Goal: Information Seeking & Learning: Compare options

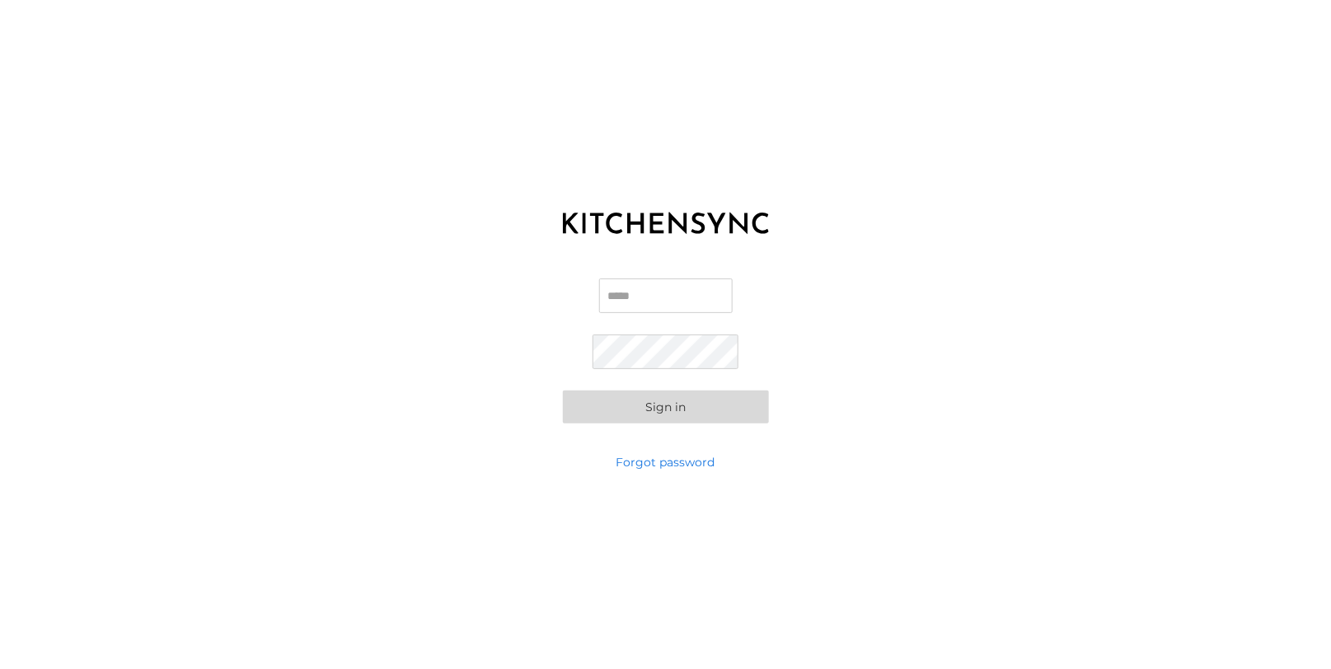
click at [621, 287] on input "Email" at bounding box center [666, 296] width 134 height 35
type input "**********"
click at [688, 402] on button "Sign in" at bounding box center [666, 407] width 206 height 33
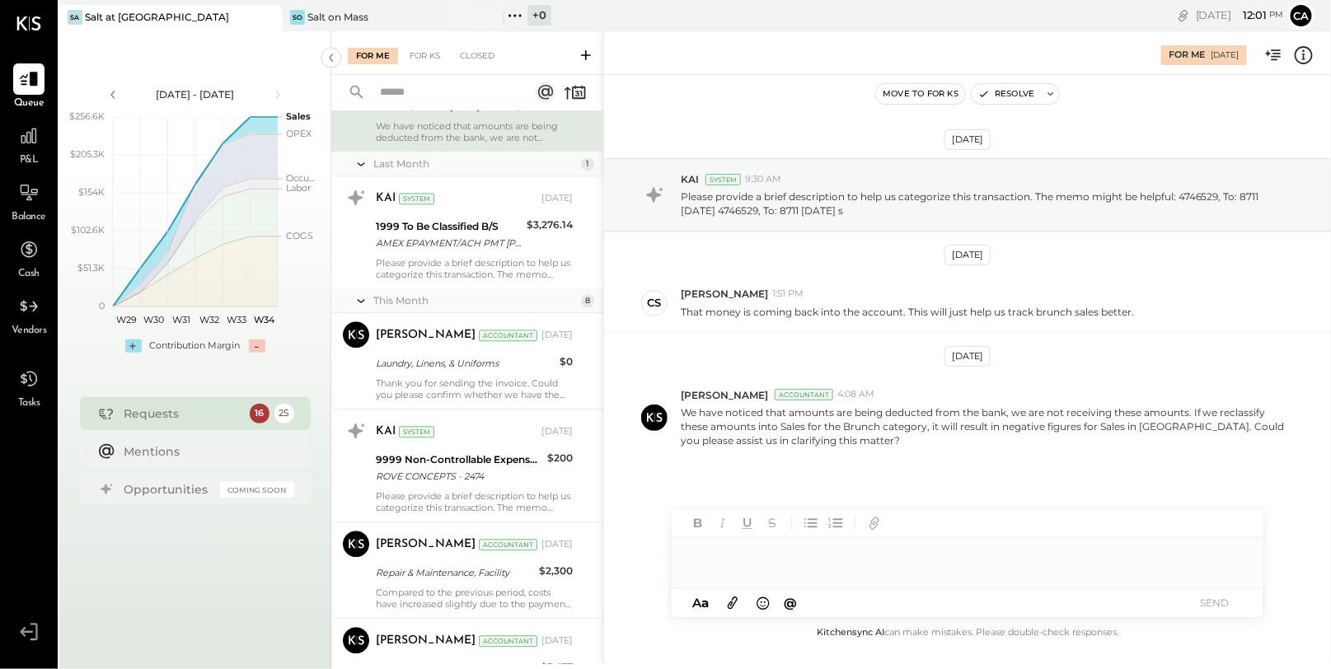
scroll to position [1435, 0]
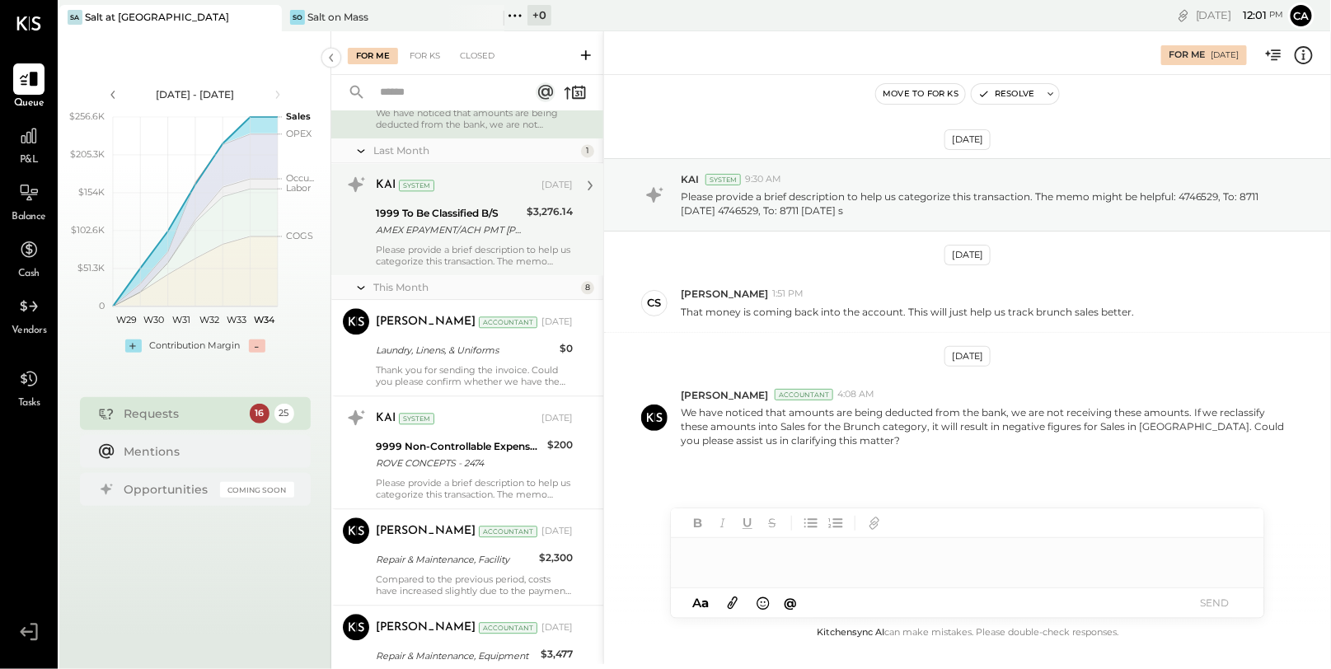
click at [477, 257] on div "Please provide a brief description to help us categorize this transaction. The …" at bounding box center [474, 255] width 197 height 23
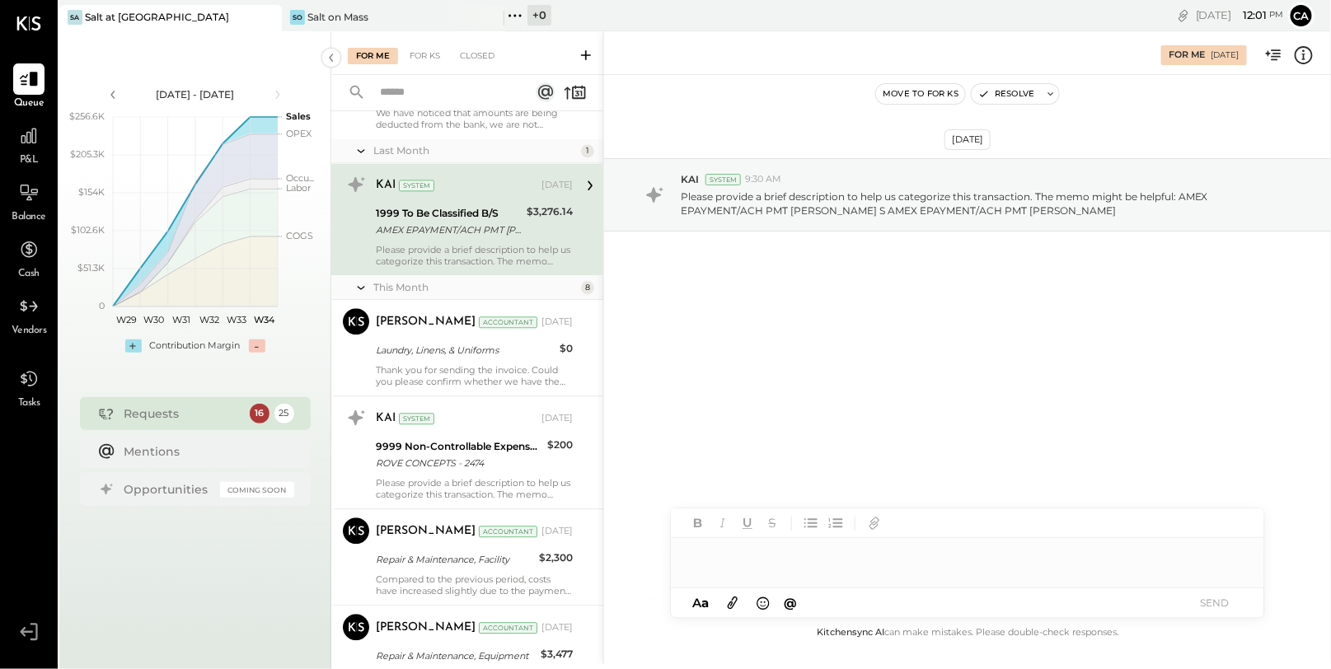
click at [756, 553] on div at bounding box center [967, 554] width 593 height 33
click at [1229, 598] on button "SEND" at bounding box center [1215, 603] width 66 height 22
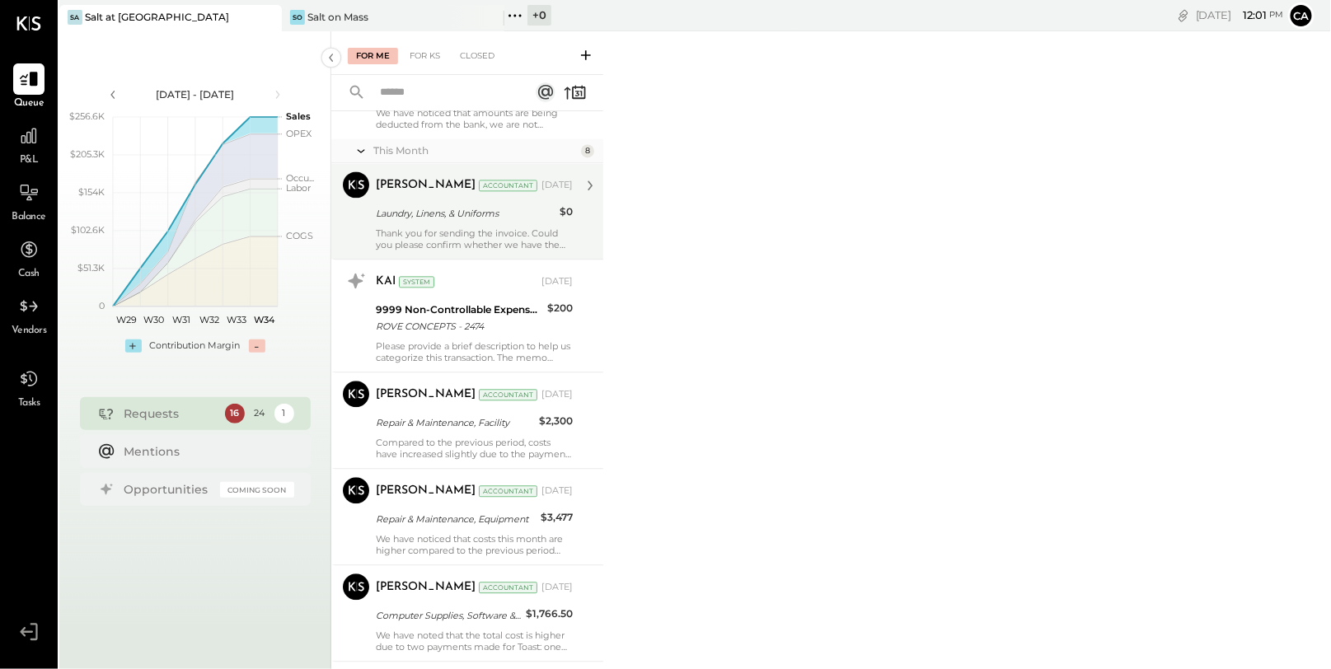
click at [434, 237] on div "Thank you for sending the invoice. Could you please confirm whether we have the…" at bounding box center [474, 238] width 197 height 23
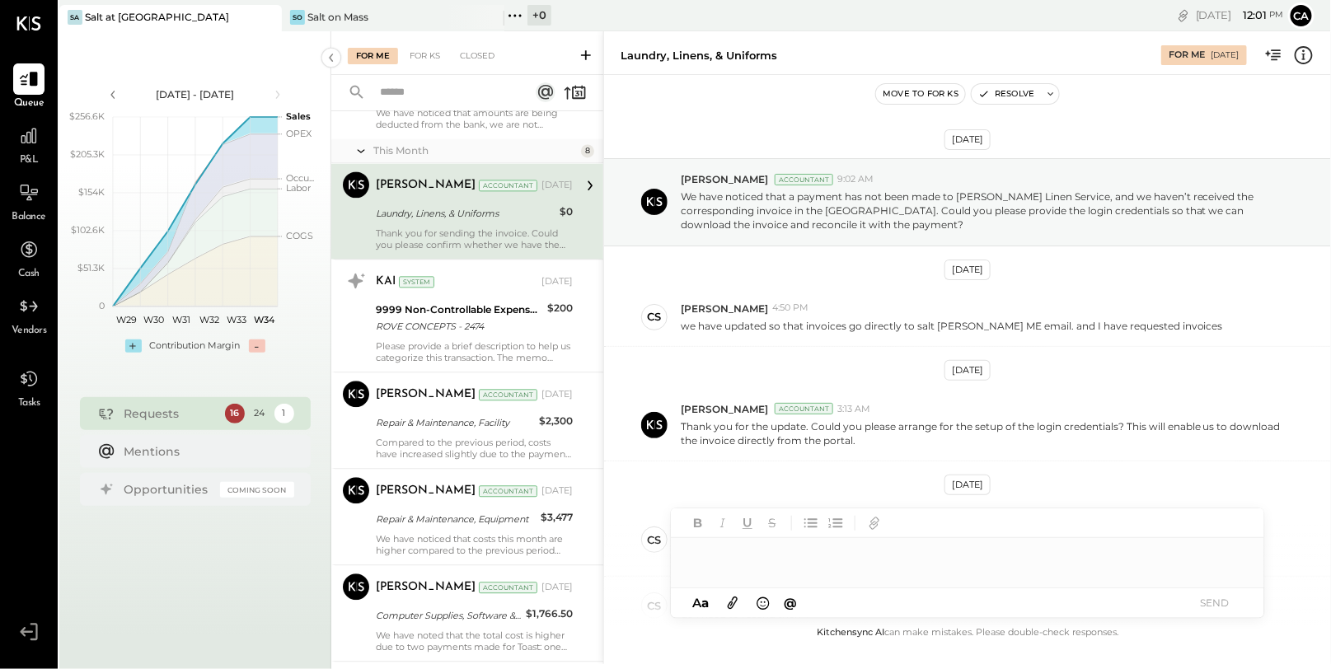
scroll to position [710, 0]
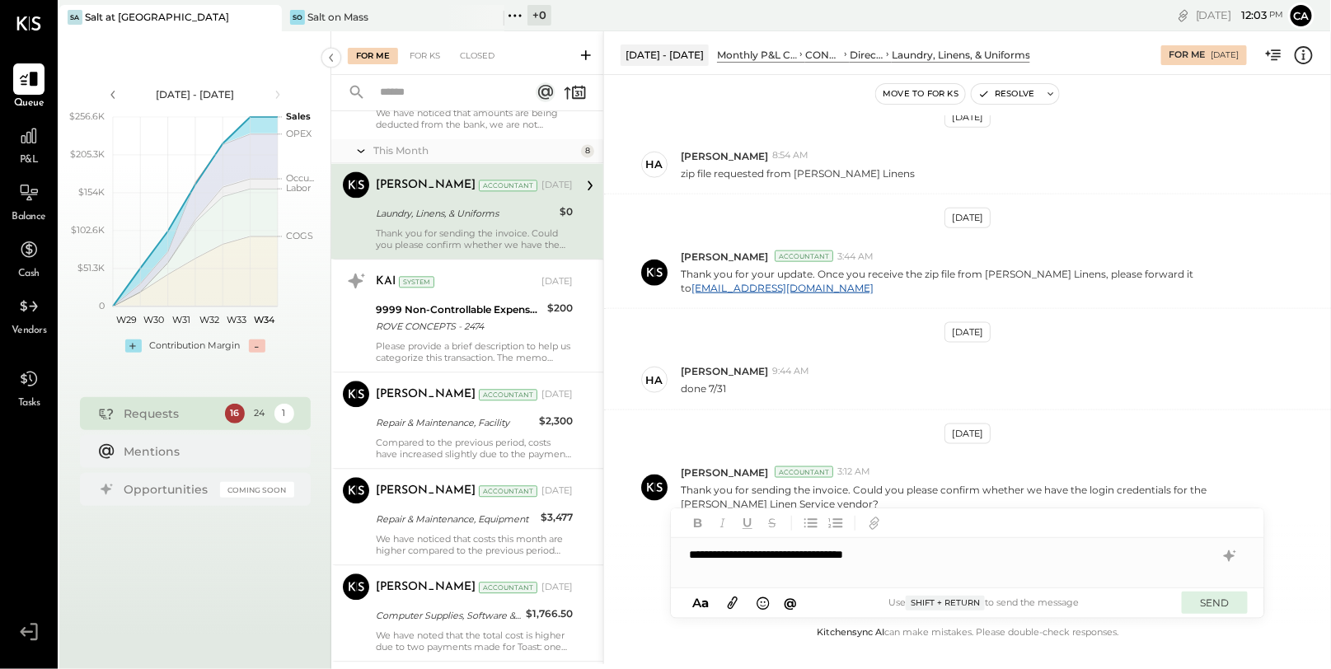
click at [1231, 600] on button "SEND" at bounding box center [1215, 603] width 66 height 22
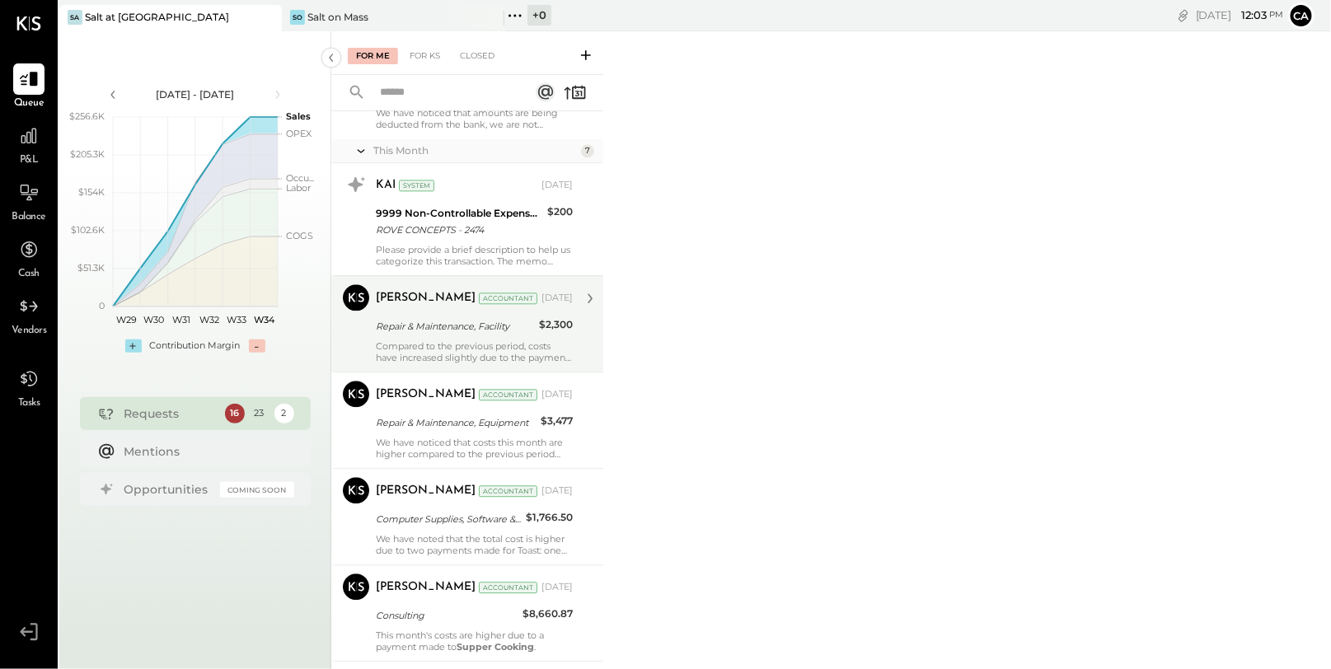
click at [498, 340] on div "Compared to the previous period, costs have increased slightly due to the payme…" at bounding box center [474, 351] width 197 height 23
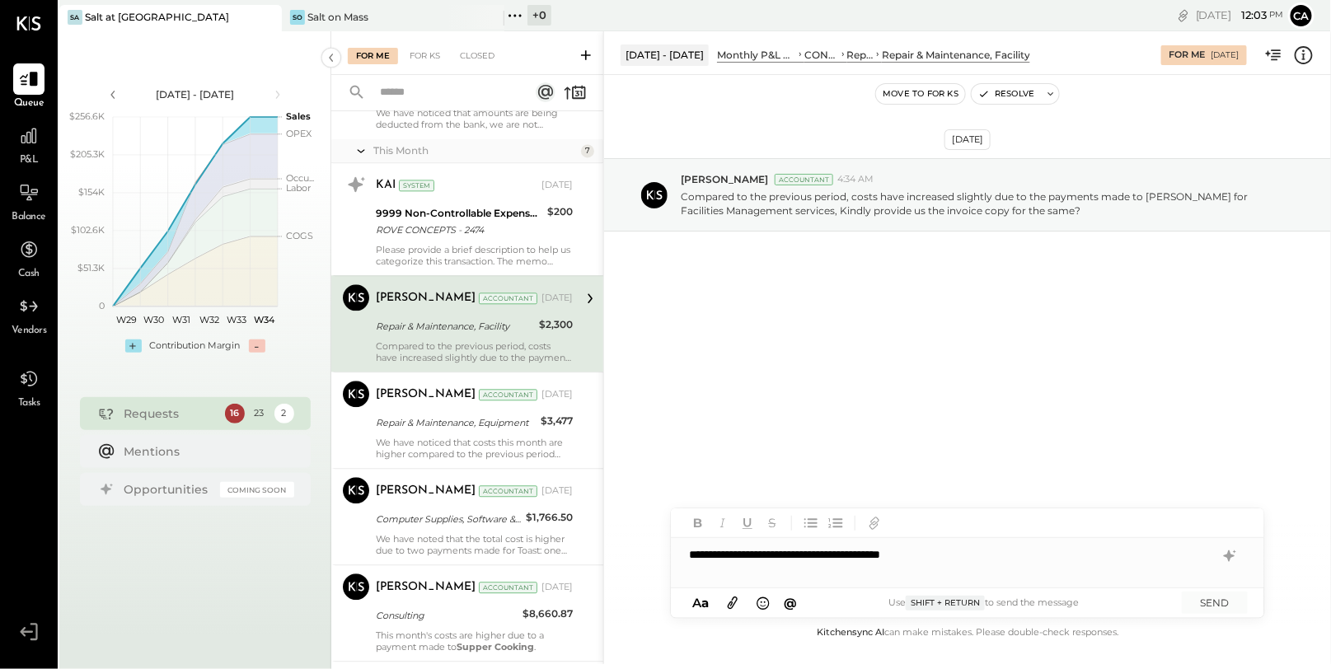
click at [1225, 621] on div "Aug 5th, 2025 Narendra Gupta Accountant 4:34 AM Compared to the previous period…" at bounding box center [967, 349] width 727 height 548
click at [1217, 602] on button "SEND" at bounding box center [1215, 603] width 66 height 22
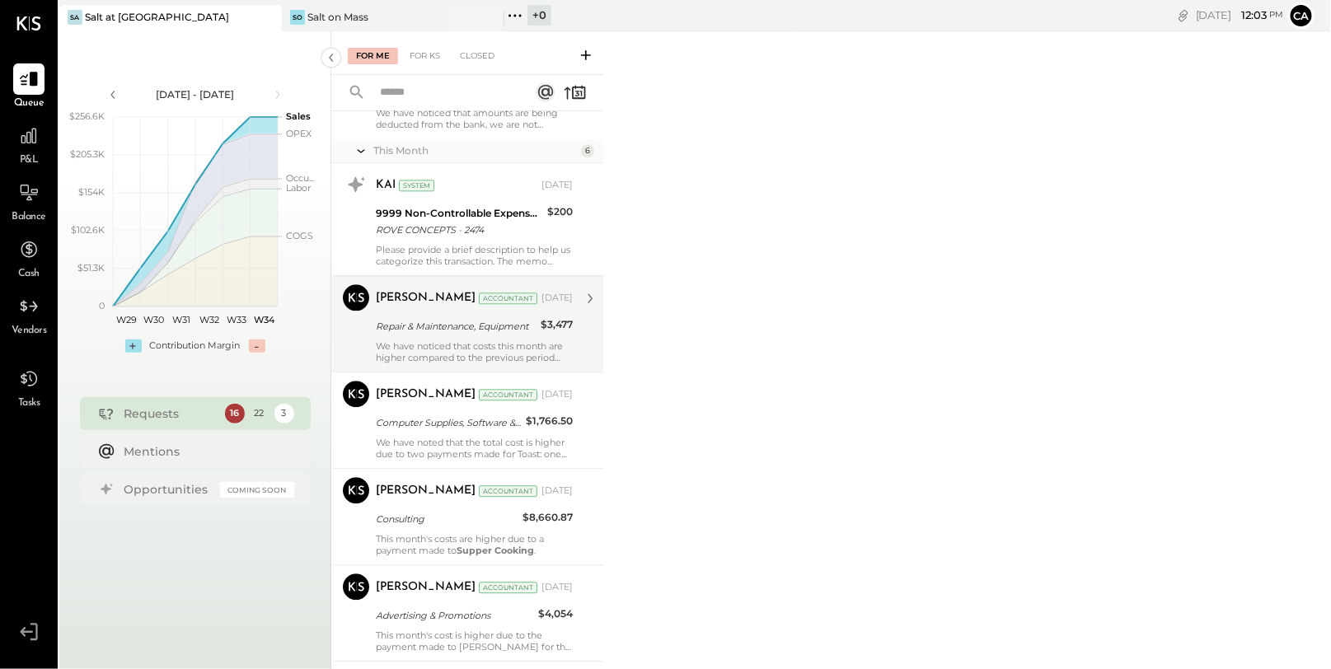
click at [463, 323] on div "Repair & Maintenance, Equipment" at bounding box center [456, 326] width 160 height 16
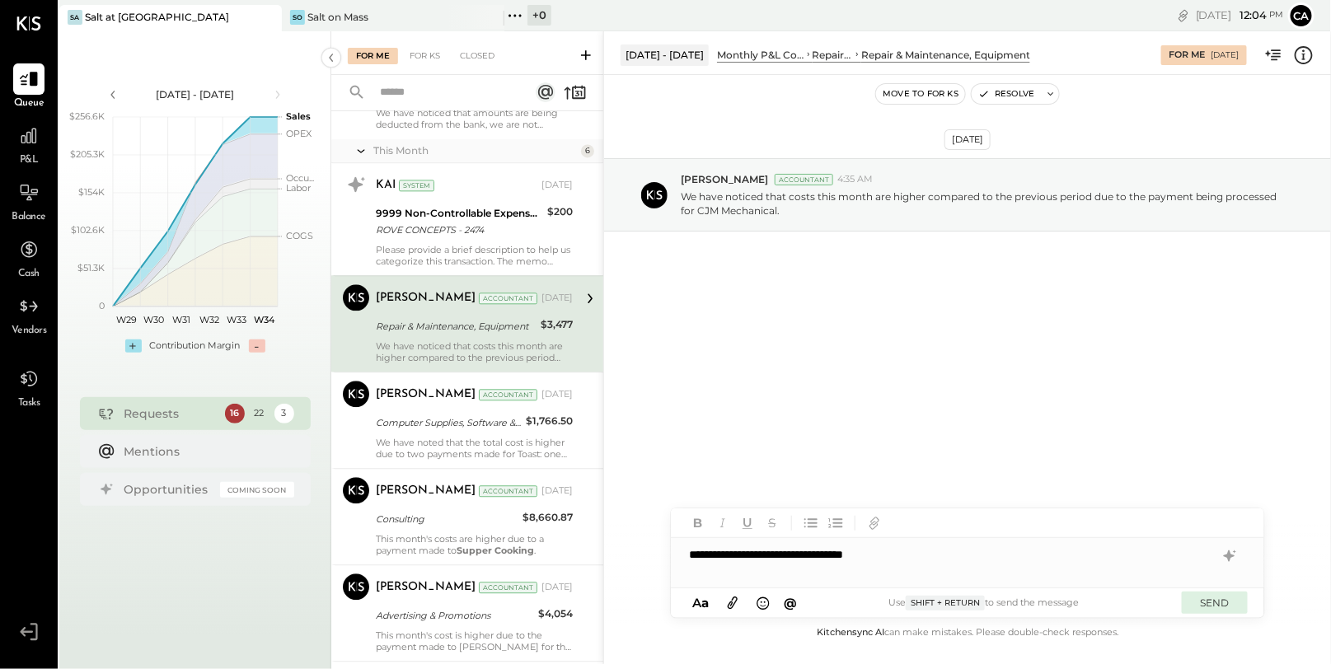
click at [1230, 611] on button "SEND" at bounding box center [1215, 603] width 66 height 22
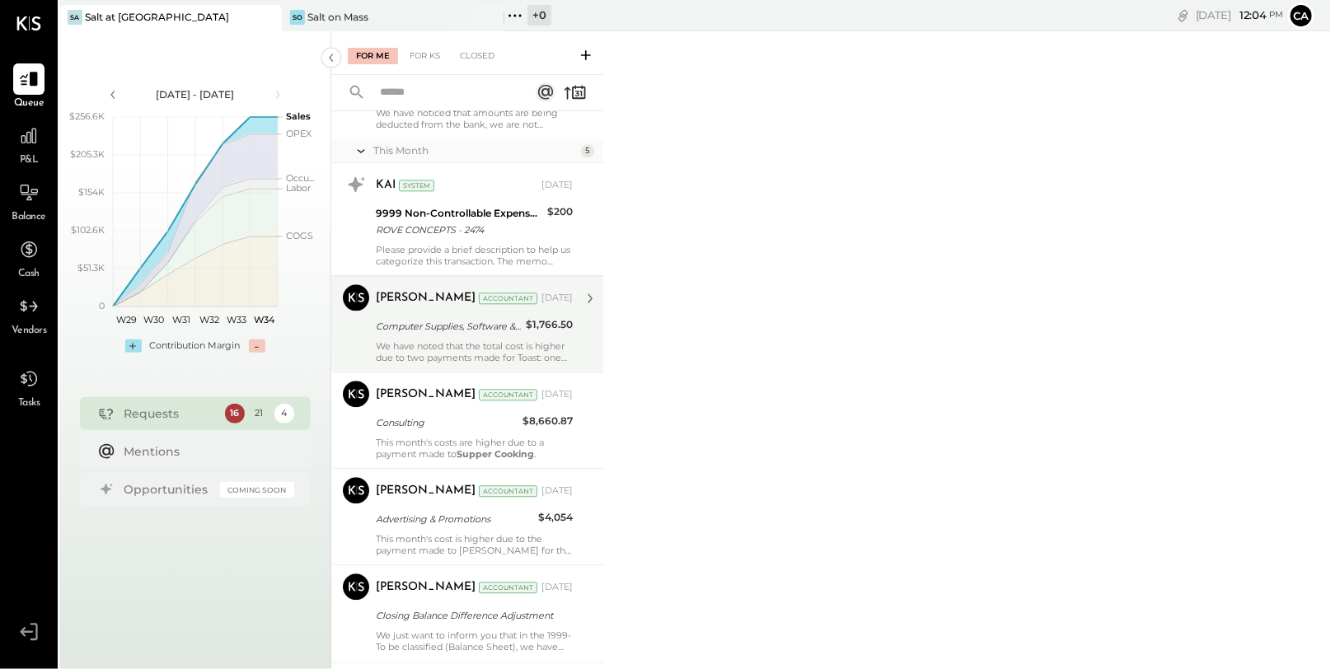
click at [485, 318] on div "Computer Supplies, Software & IT" at bounding box center [448, 326] width 145 height 16
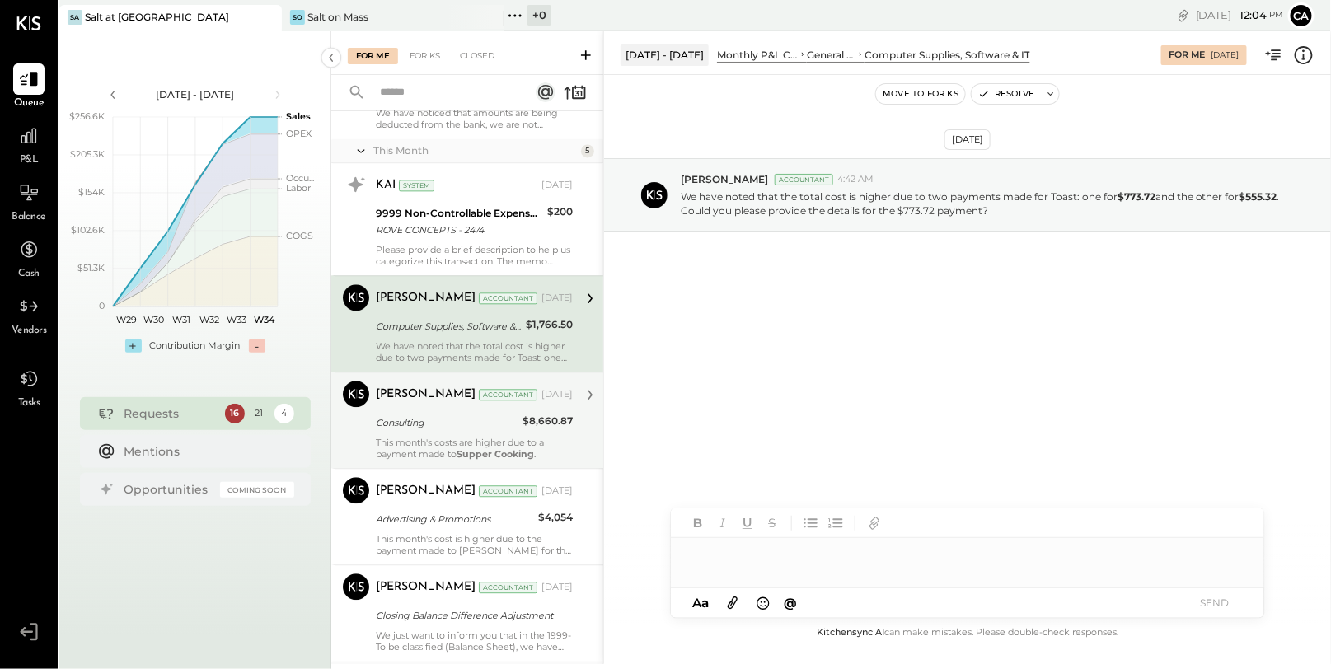
click at [498, 416] on div "Consulting" at bounding box center [447, 423] width 142 height 16
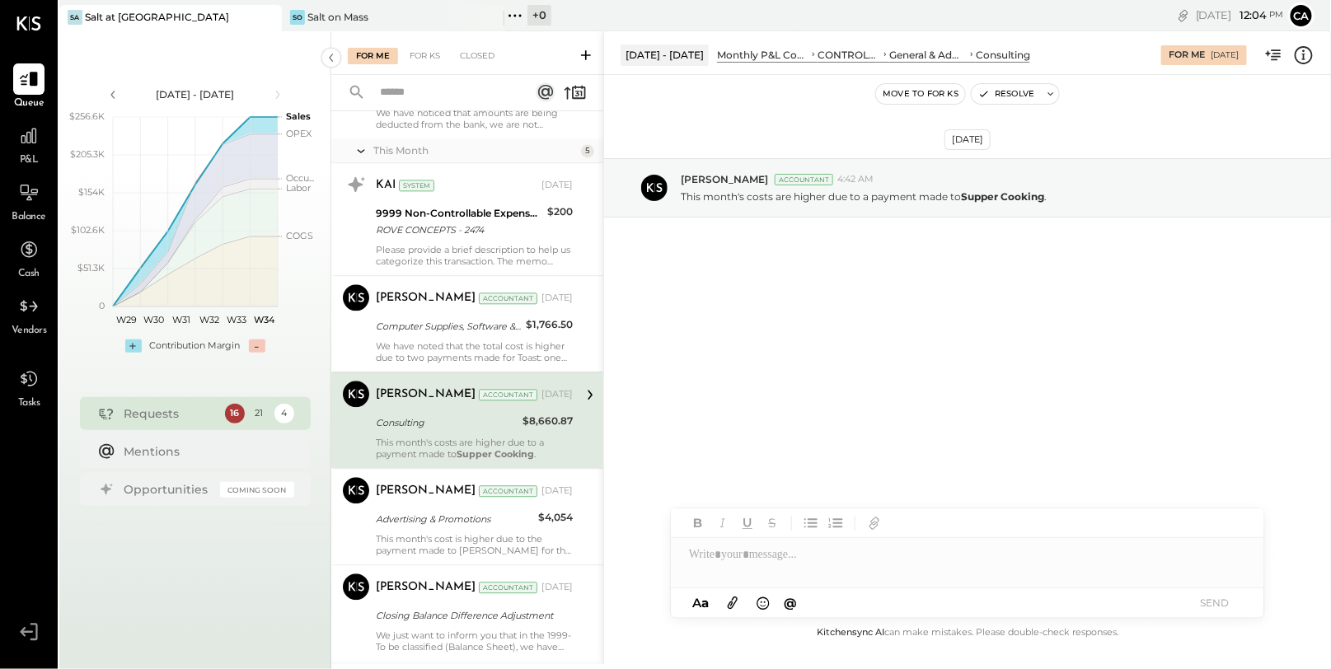
click at [816, 565] on div at bounding box center [967, 554] width 593 height 33
click at [1213, 612] on button "SEND" at bounding box center [1215, 603] width 66 height 22
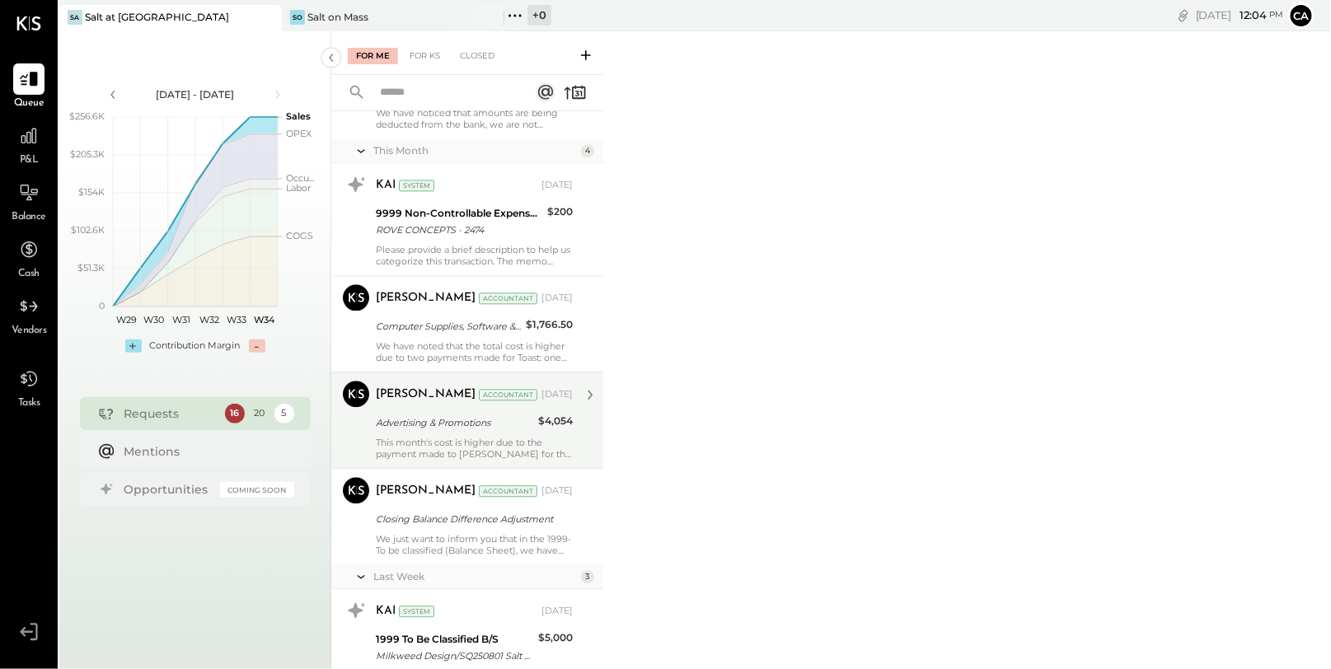
click at [483, 421] on div "Advertising & Promotions" at bounding box center [454, 423] width 157 height 16
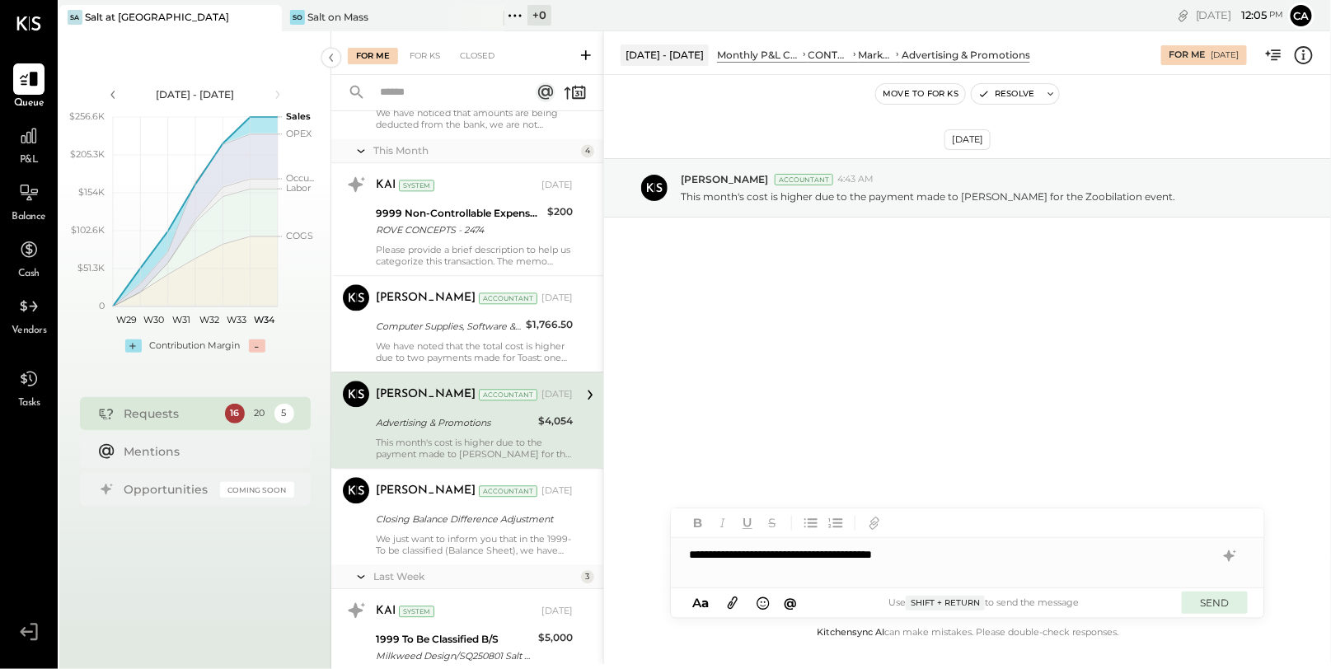
click at [1221, 602] on button "SEND" at bounding box center [1215, 603] width 66 height 22
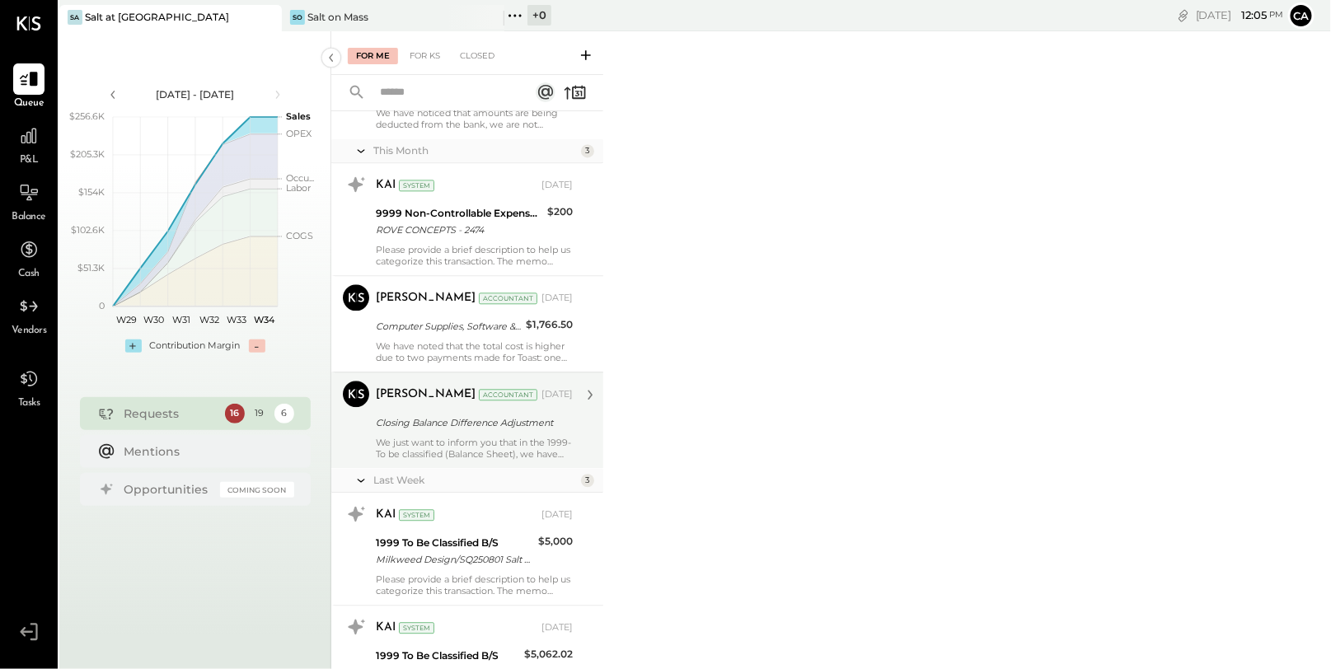
click at [538, 429] on div "Narendra Gupta Accountant Aug 11, 2025 Closing Balance Difference Adjustment We…" at bounding box center [474, 420] width 197 height 79
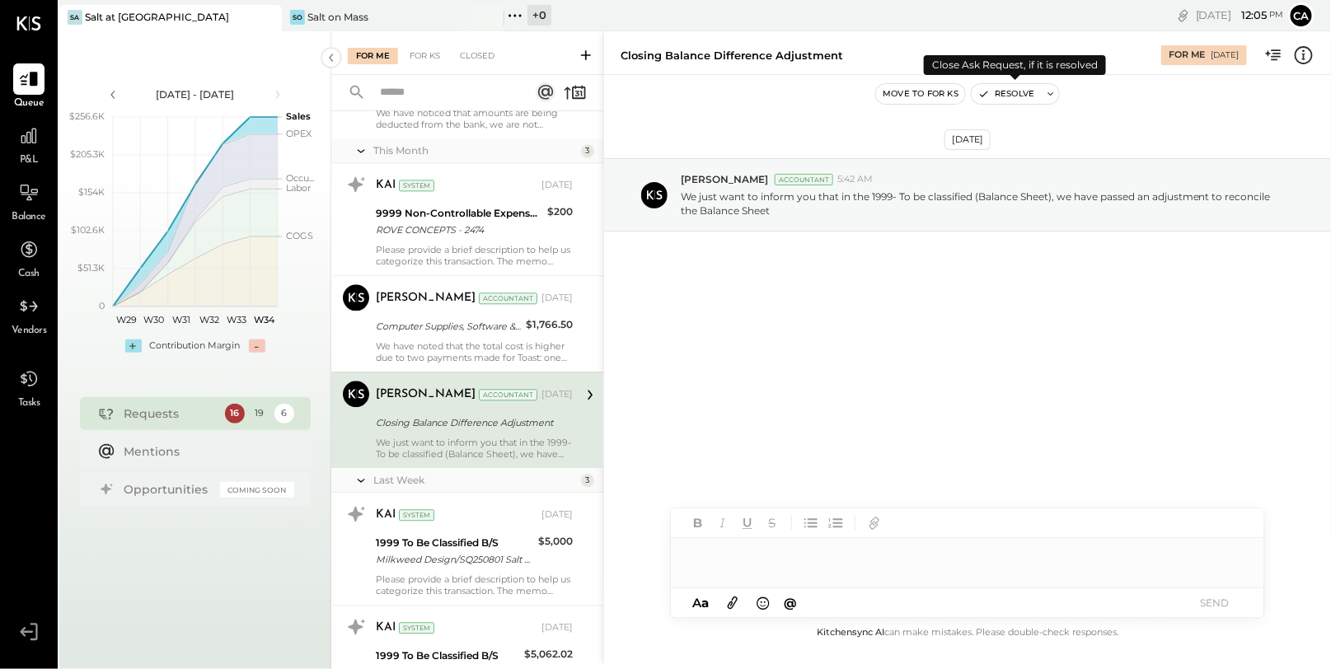
click at [994, 91] on button "Resolve" at bounding box center [1006, 94] width 69 height 20
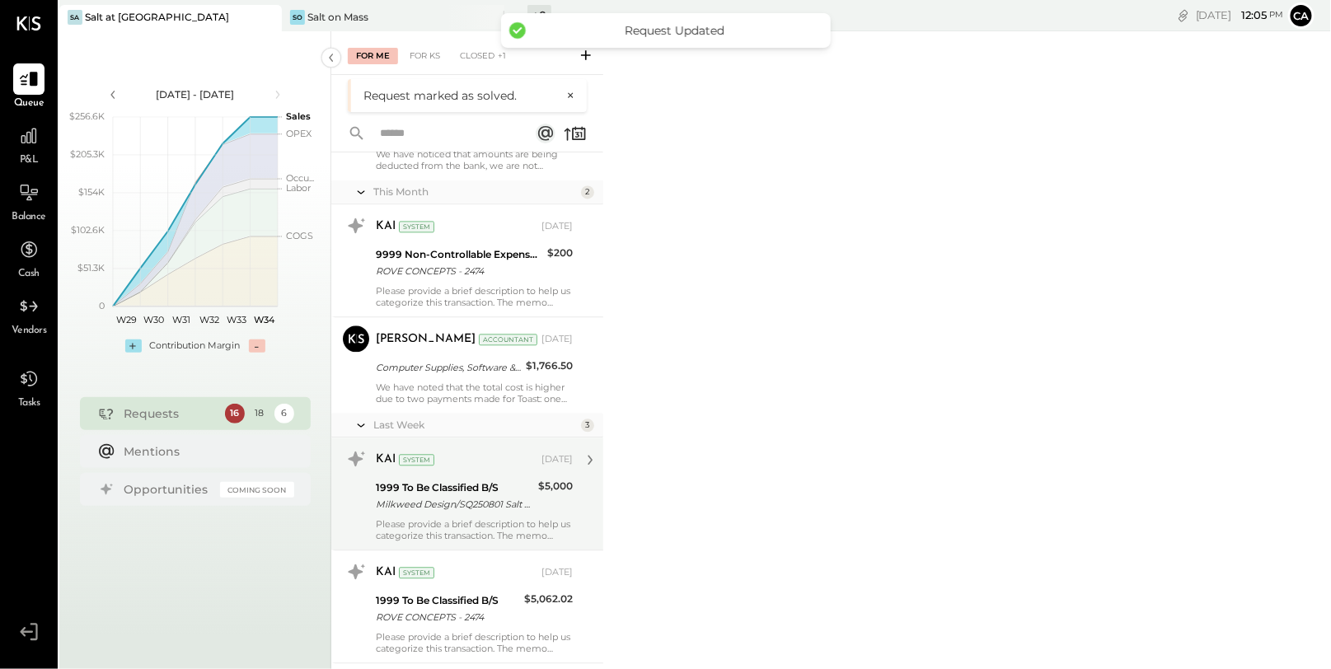
click at [448, 478] on div "1999 To Be Classified B/S Milkweed Design/SQ250801 Salt Di Milkweed Design/SQ25…" at bounding box center [454, 496] width 157 height 36
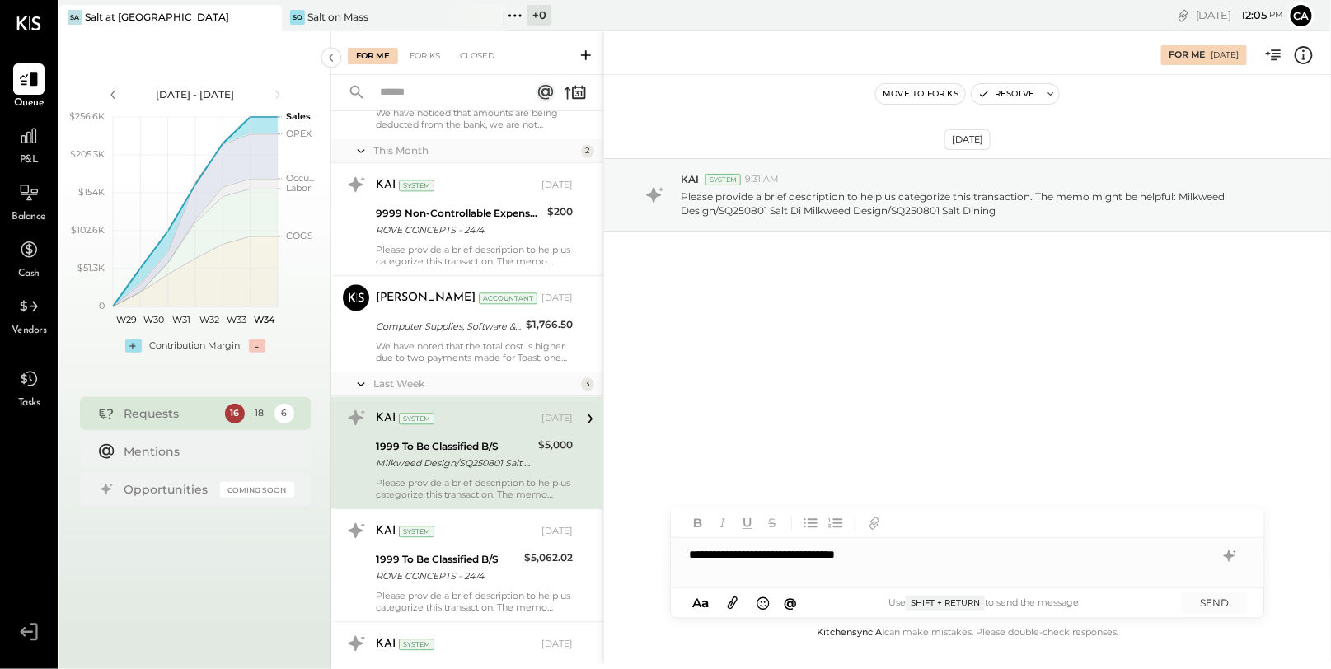
click at [797, 555] on div "**********" at bounding box center [967, 554] width 593 height 33
click at [841, 557] on div "**********" at bounding box center [967, 554] width 593 height 33
click at [1236, 605] on button "SEND" at bounding box center [1215, 603] width 66 height 22
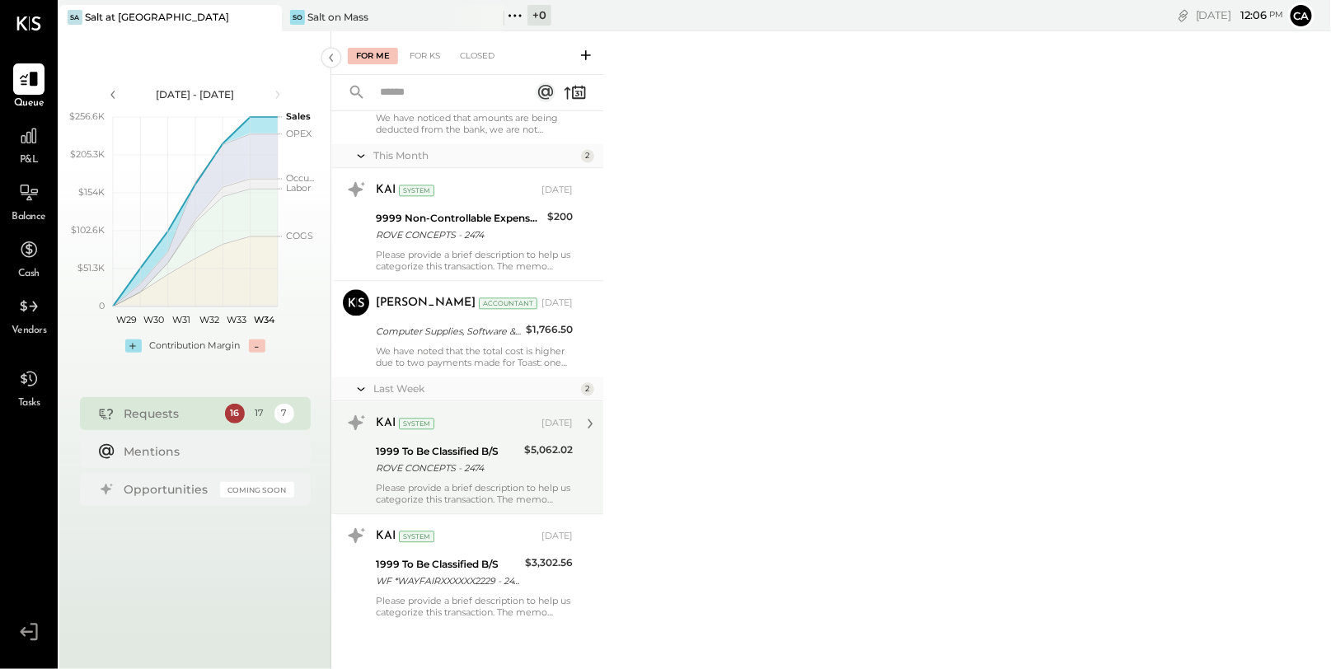
scroll to position [1429, 0]
click at [480, 461] on div "ROVE CONCEPTS - 2474" at bounding box center [447, 469] width 143 height 16
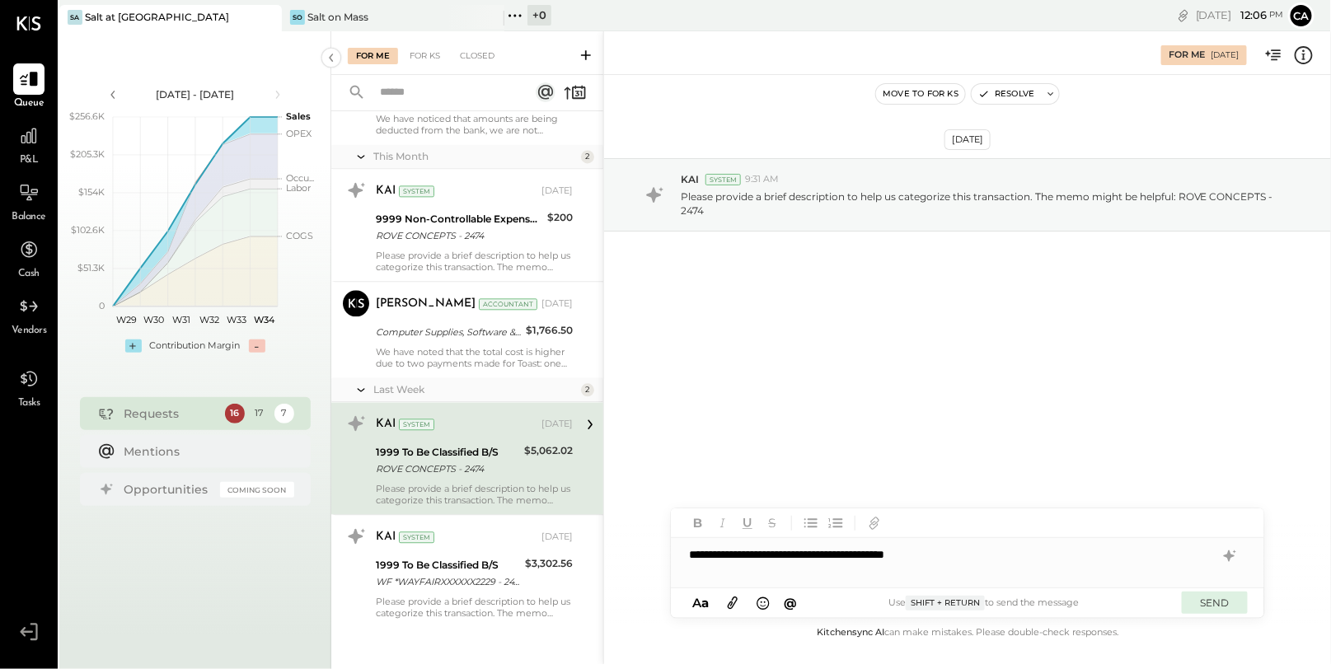
click at [1200, 612] on button "SEND" at bounding box center [1215, 603] width 66 height 22
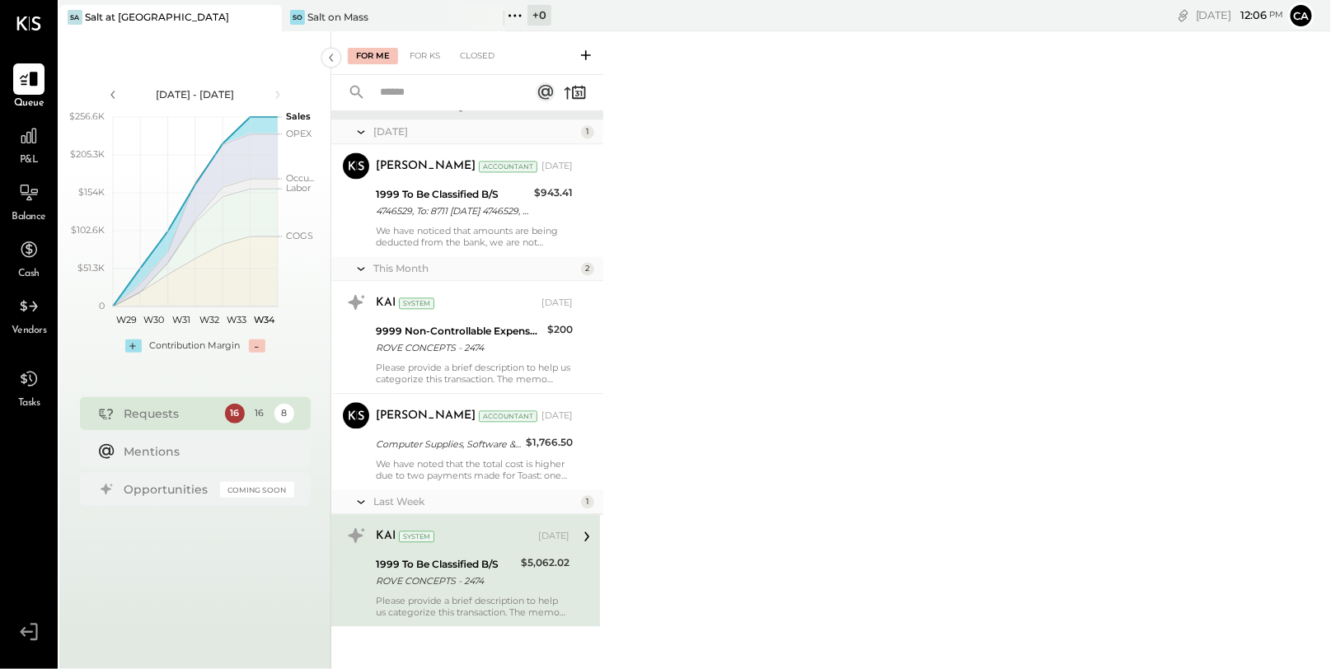
scroll to position [1316, 0]
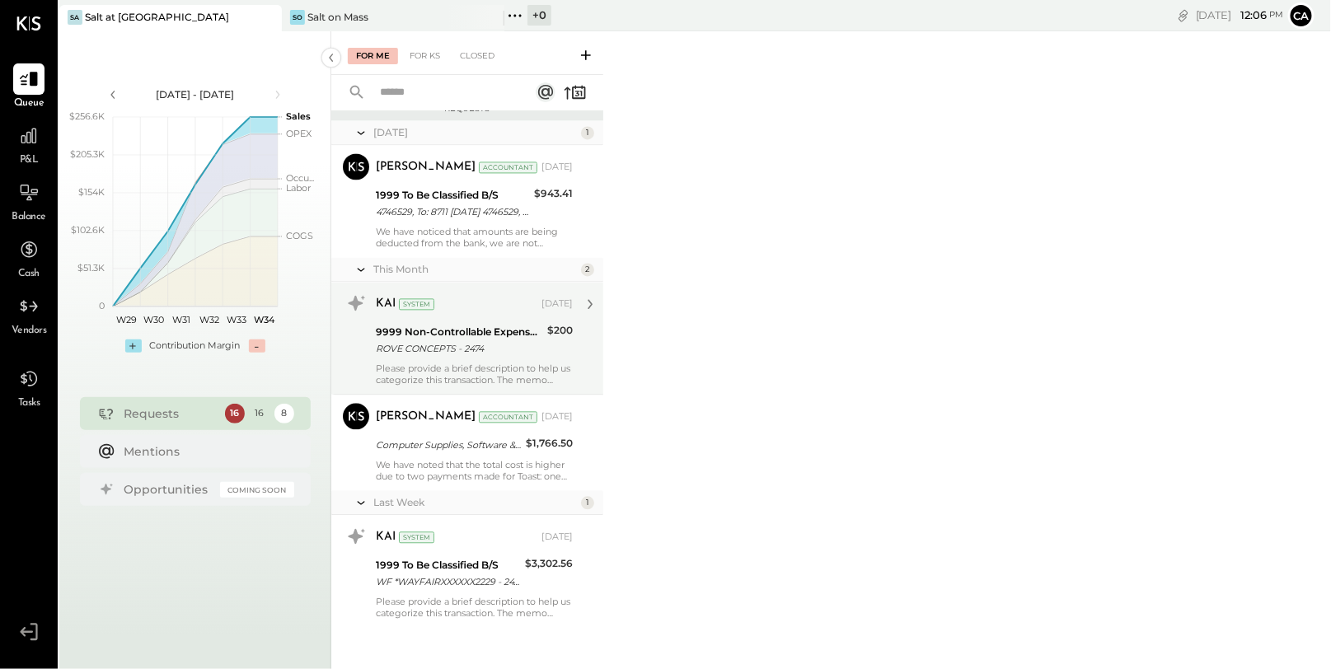
click at [497, 363] on div "Please provide a brief description to help us categorize this transaction. The …" at bounding box center [474, 374] width 197 height 23
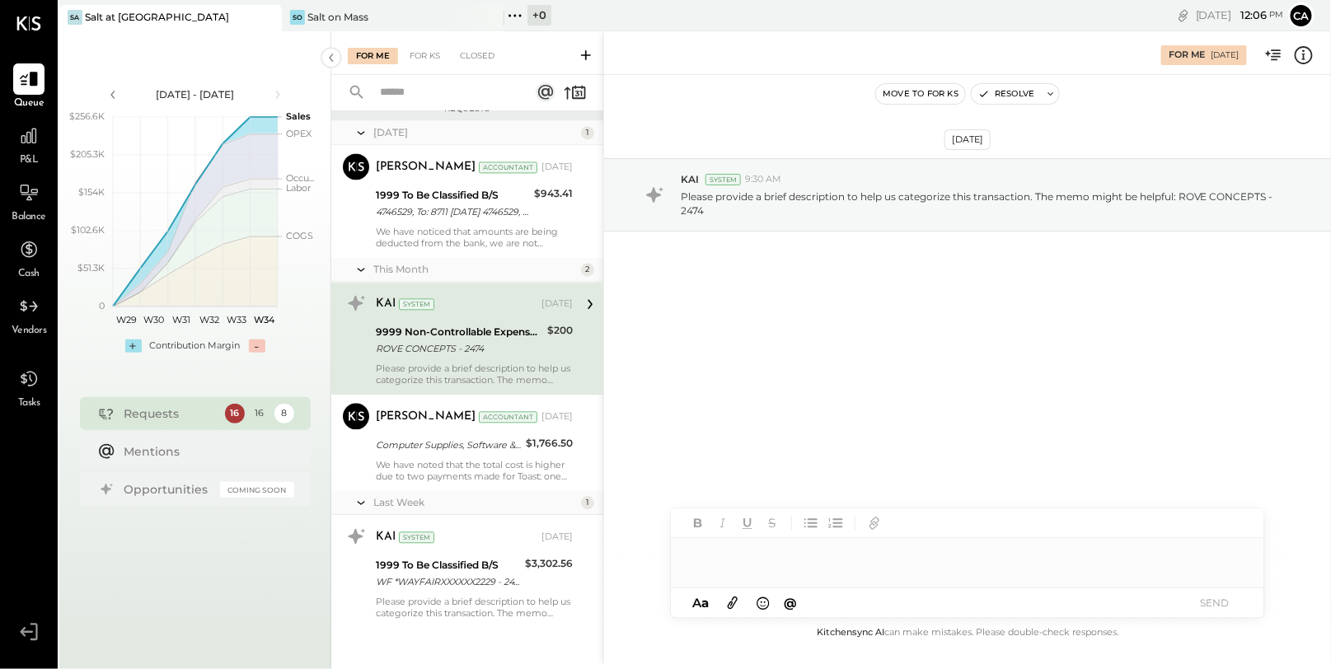
click at [823, 569] on div at bounding box center [967, 554] width 593 height 33
click at [1198, 606] on button "SEND" at bounding box center [1215, 603] width 66 height 22
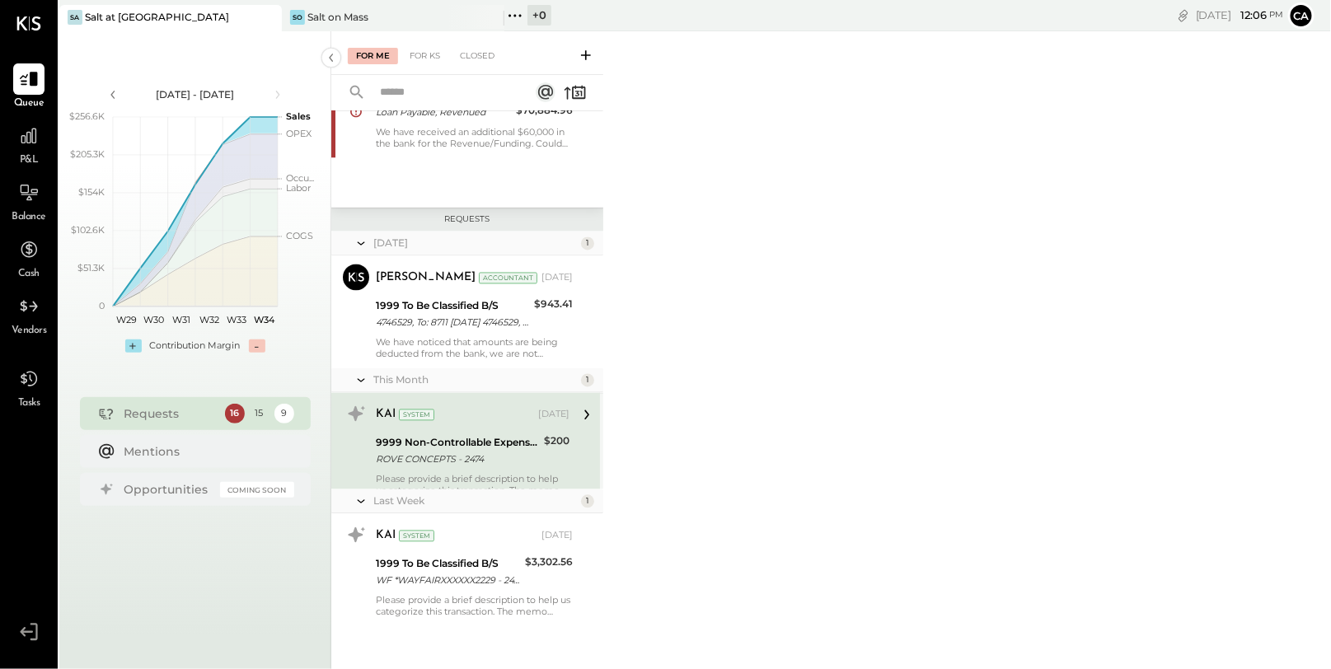
scroll to position [1204, 0]
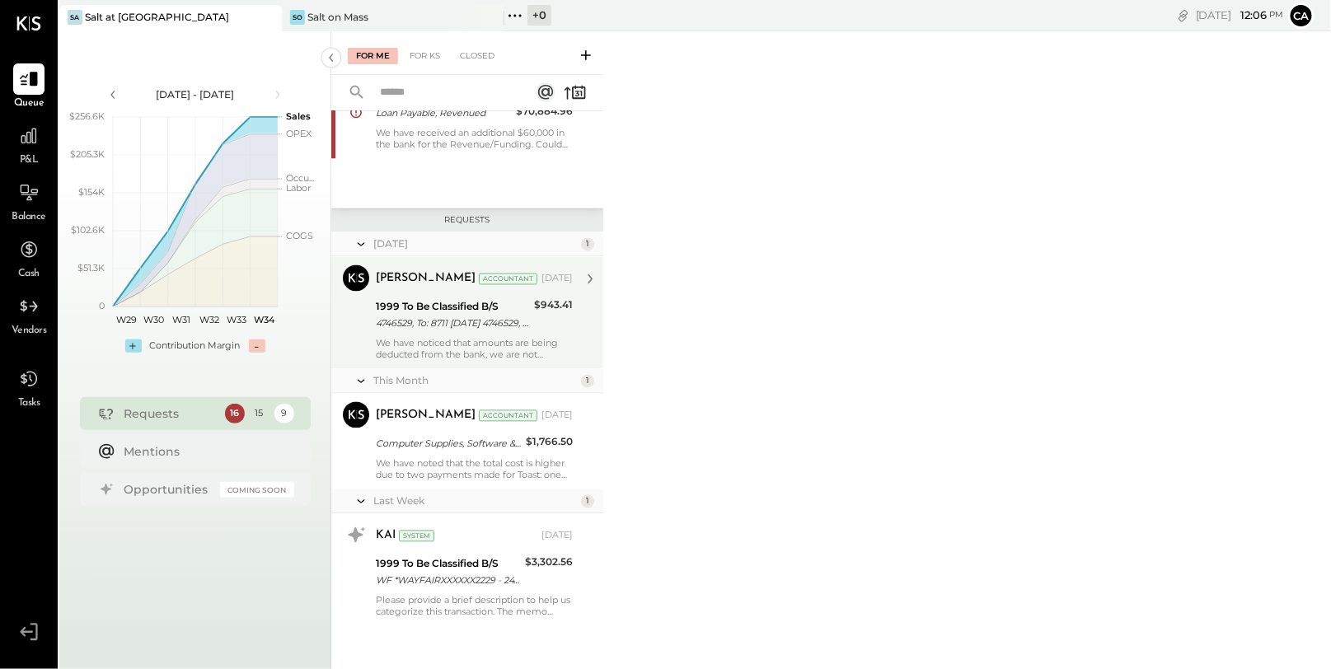
click at [446, 328] on div "1999 To Be Classified B/S 4746529, To: 8711 Saturday May 2 4746529, To: 8711 Sa…" at bounding box center [452, 316] width 153 height 36
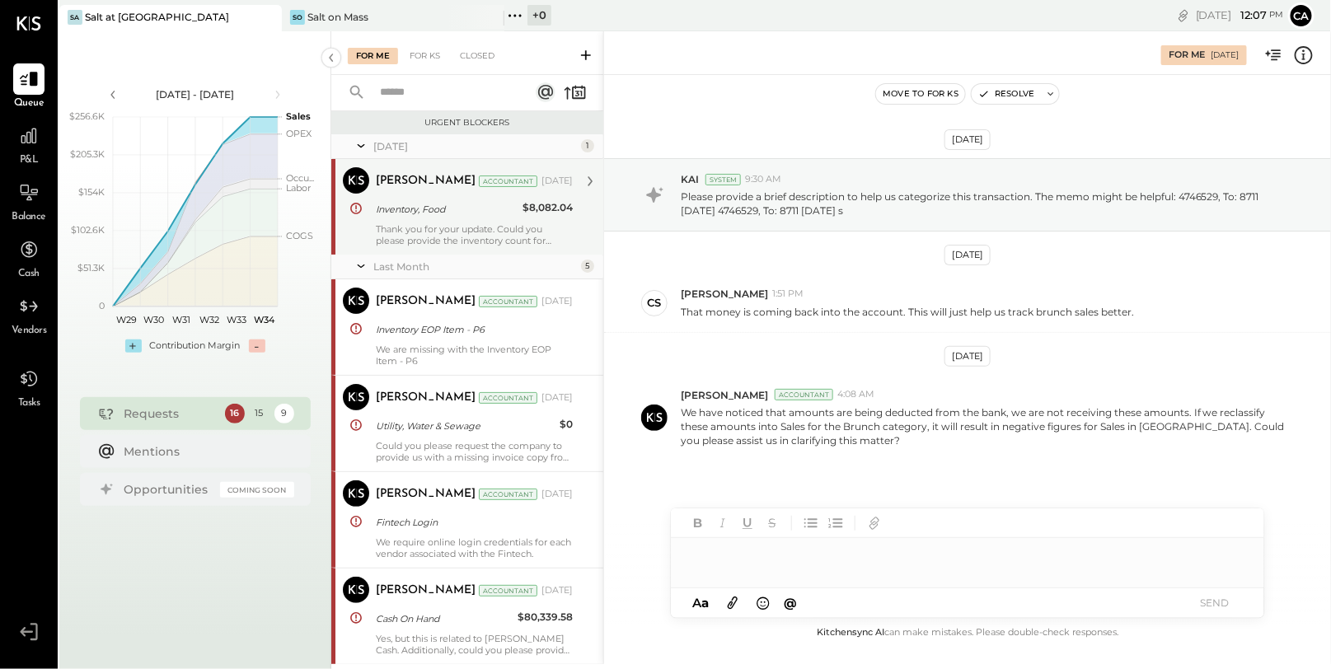
click at [462, 242] on div "Thank you for your update. Could you please provide the inventory count for May…" at bounding box center [474, 234] width 197 height 23
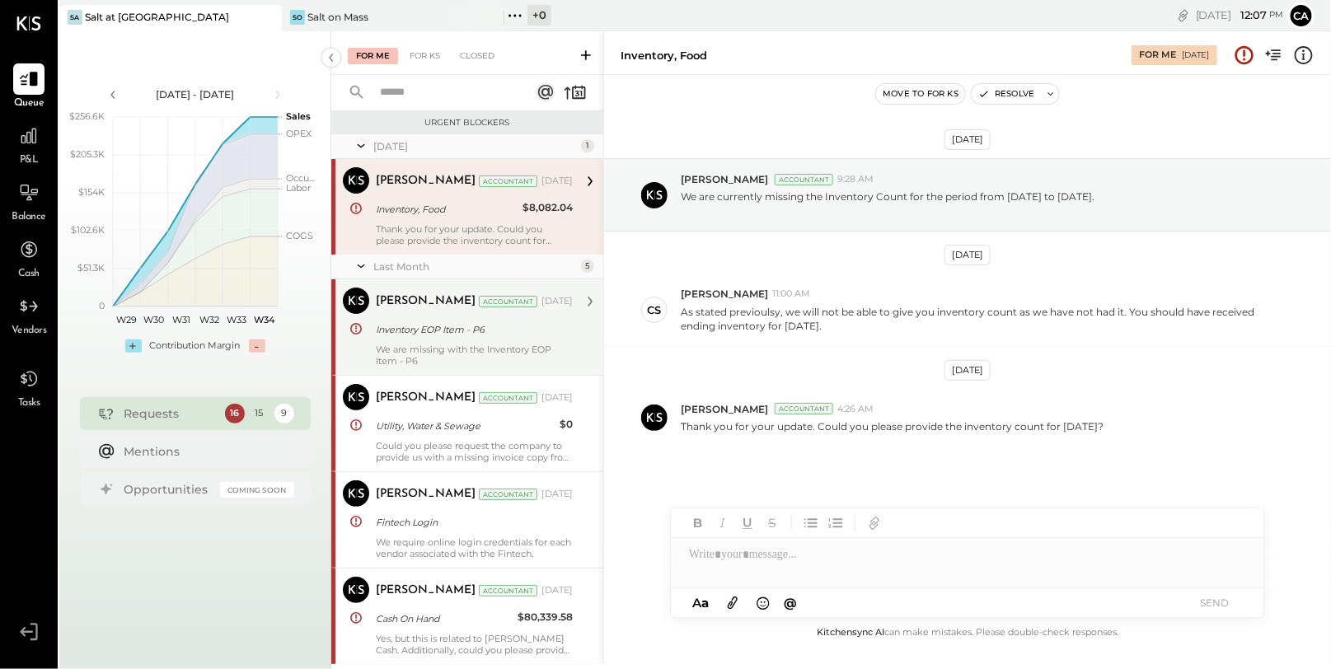
click at [490, 321] on div "Inventory EOP Item - P6" at bounding box center [472, 329] width 192 height 16
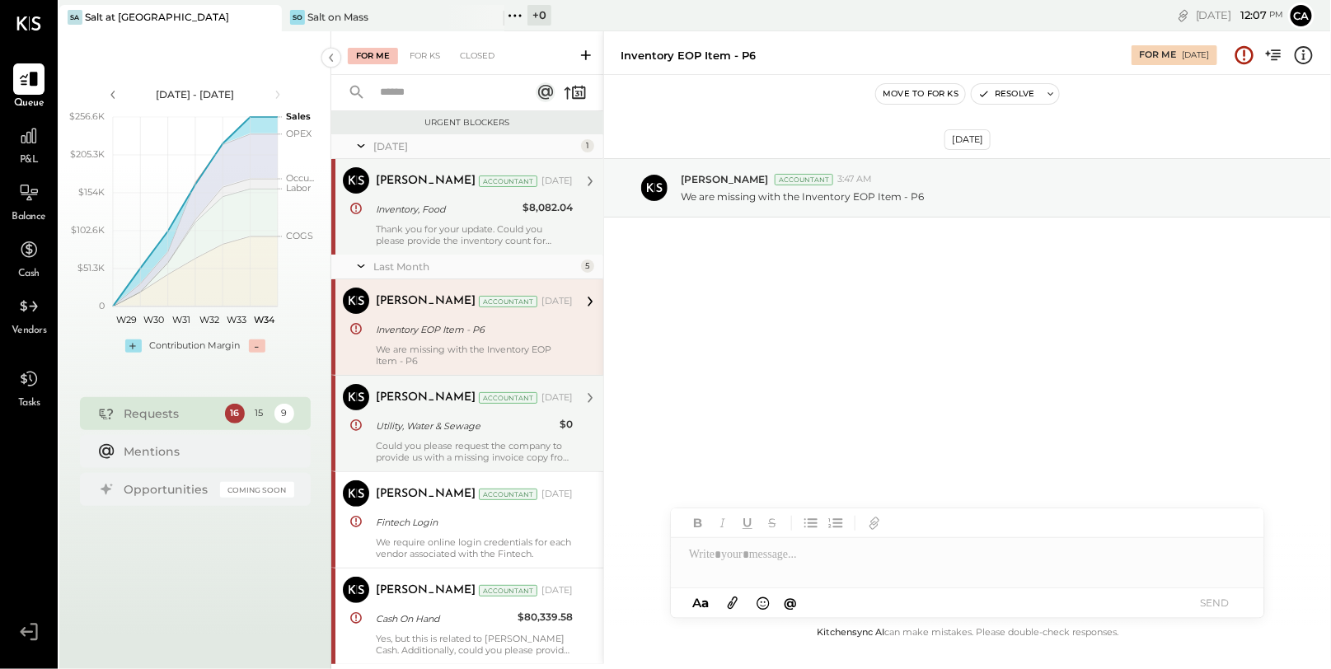
click at [484, 458] on div "Could you please request the company to provide us with a missing invoice copy …" at bounding box center [474, 451] width 197 height 23
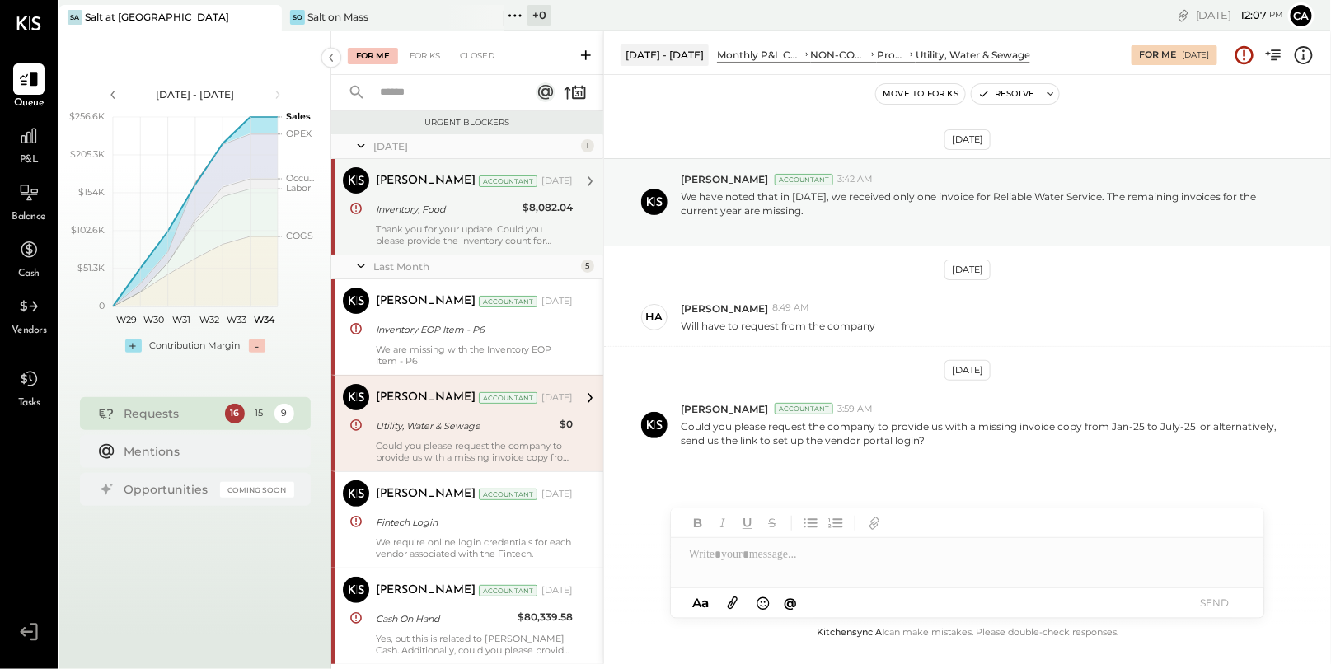
click at [858, 553] on div at bounding box center [967, 554] width 593 height 33
click at [1248, 605] on div "A a @ Use Shift + Return to send the message SEND" at bounding box center [967, 603] width 593 height 30
click at [1228, 606] on button "SEND" at bounding box center [1215, 603] width 66 height 22
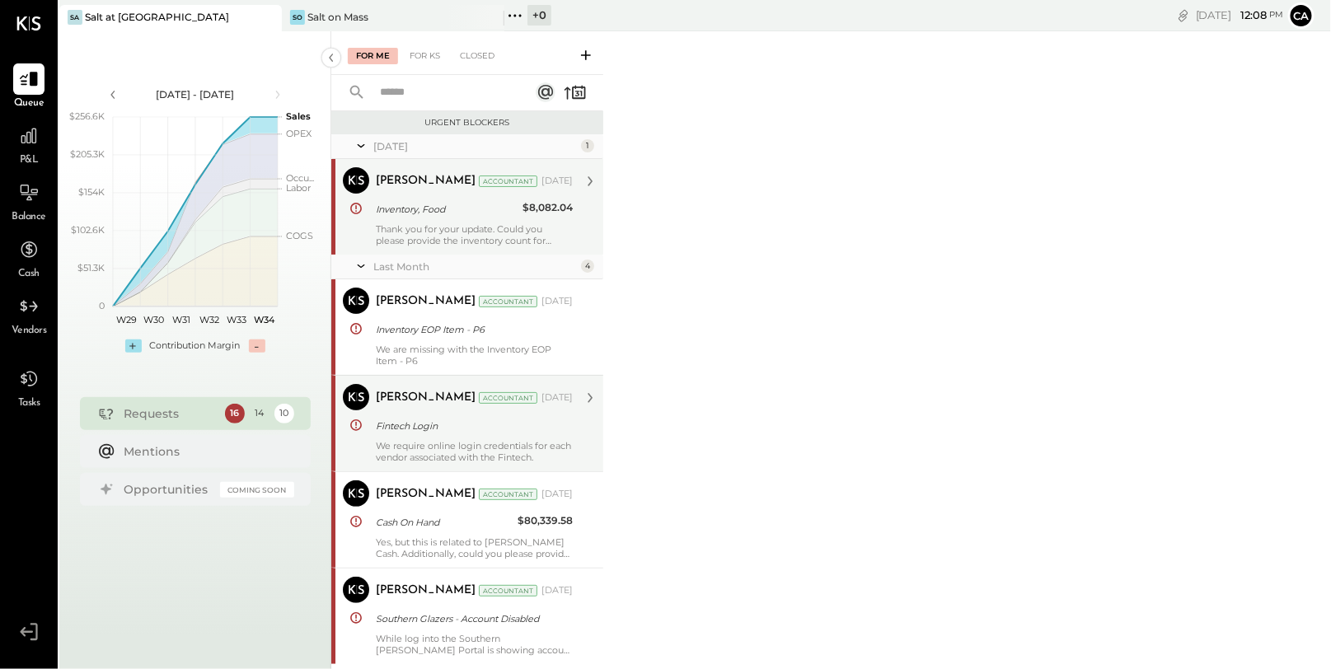
click at [442, 433] on div "Fintech Login" at bounding box center [472, 426] width 192 height 16
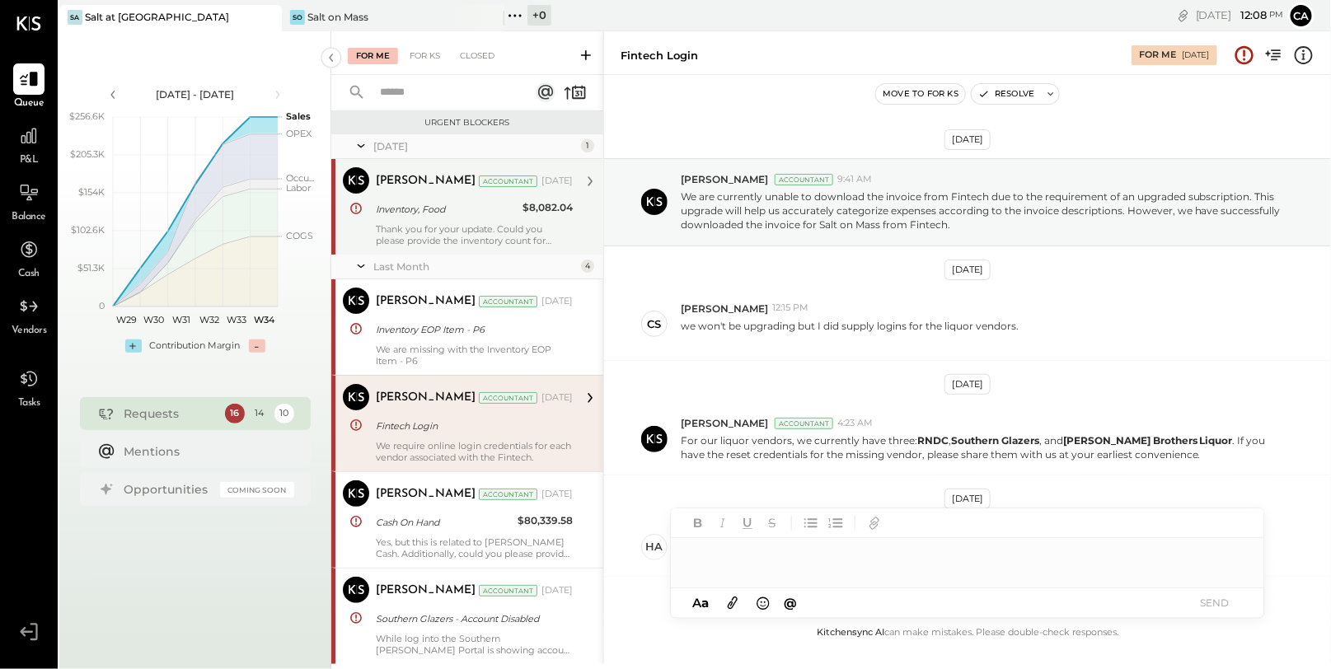
scroll to position [171, 0]
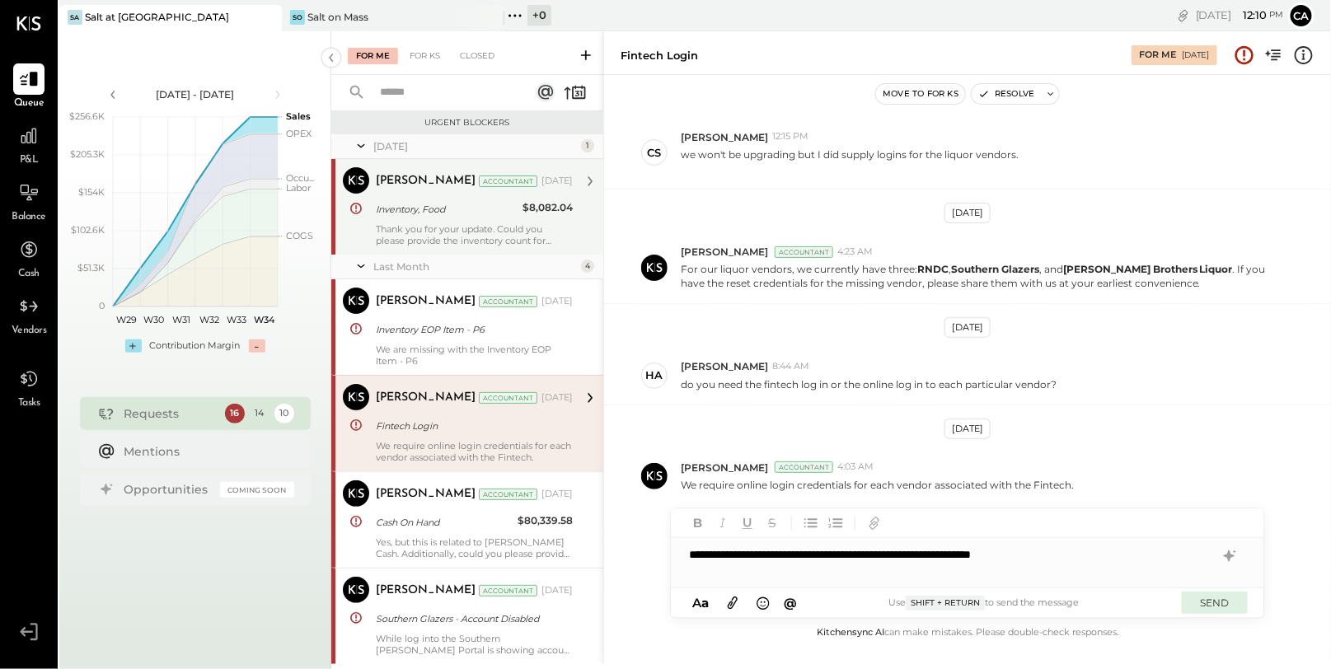
click at [1208, 602] on button "SEND" at bounding box center [1215, 603] width 66 height 22
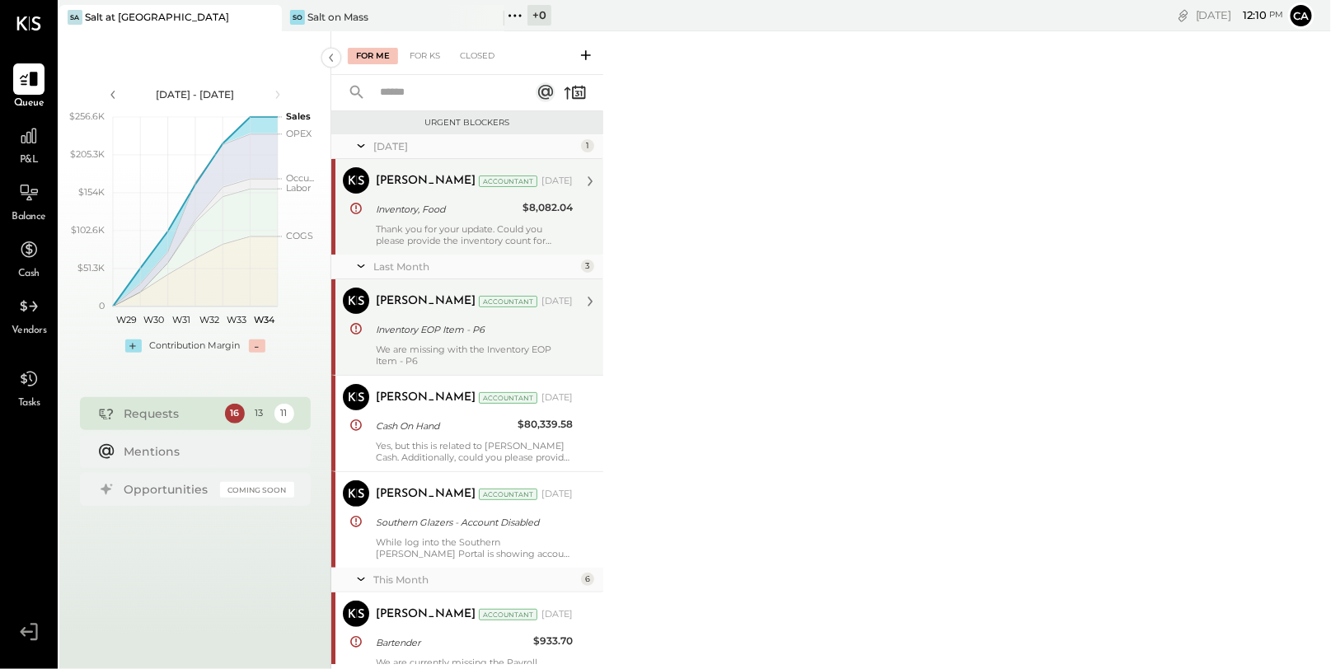
click at [464, 349] on div "We are missing with the Inventory EOP Item - P6" at bounding box center [474, 355] width 197 height 23
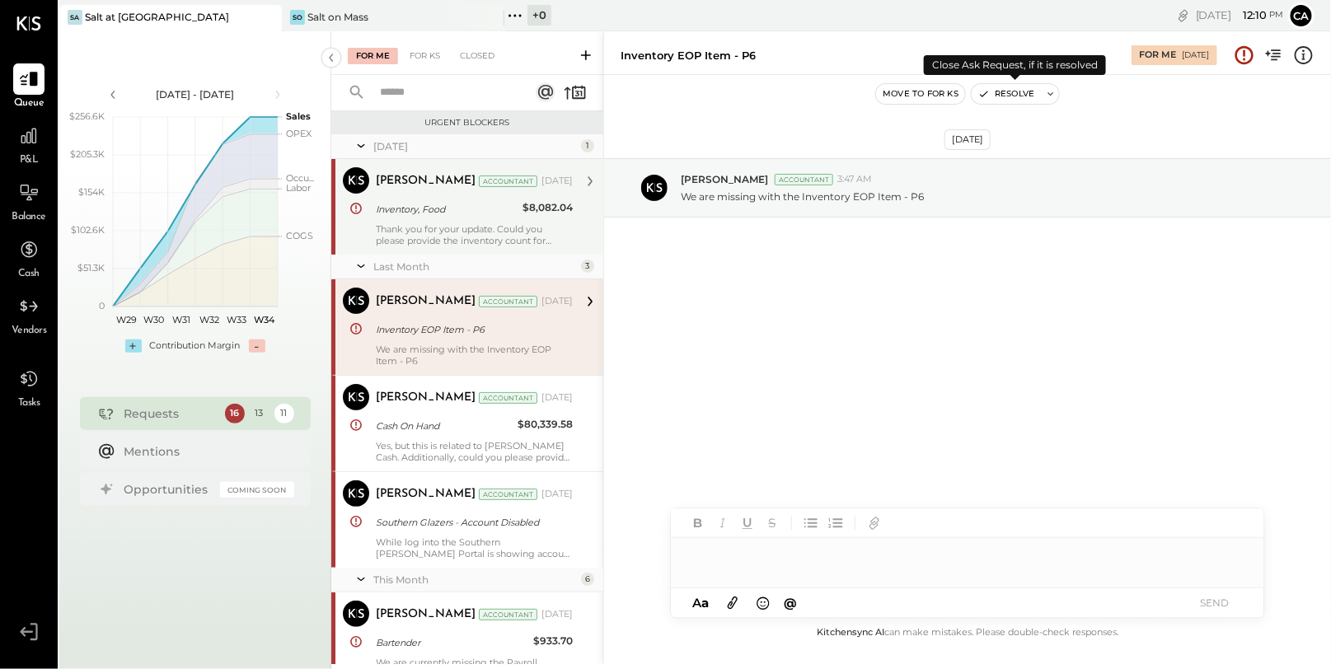
click at [1011, 92] on button "Resolve" at bounding box center [1006, 94] width 69 height 20
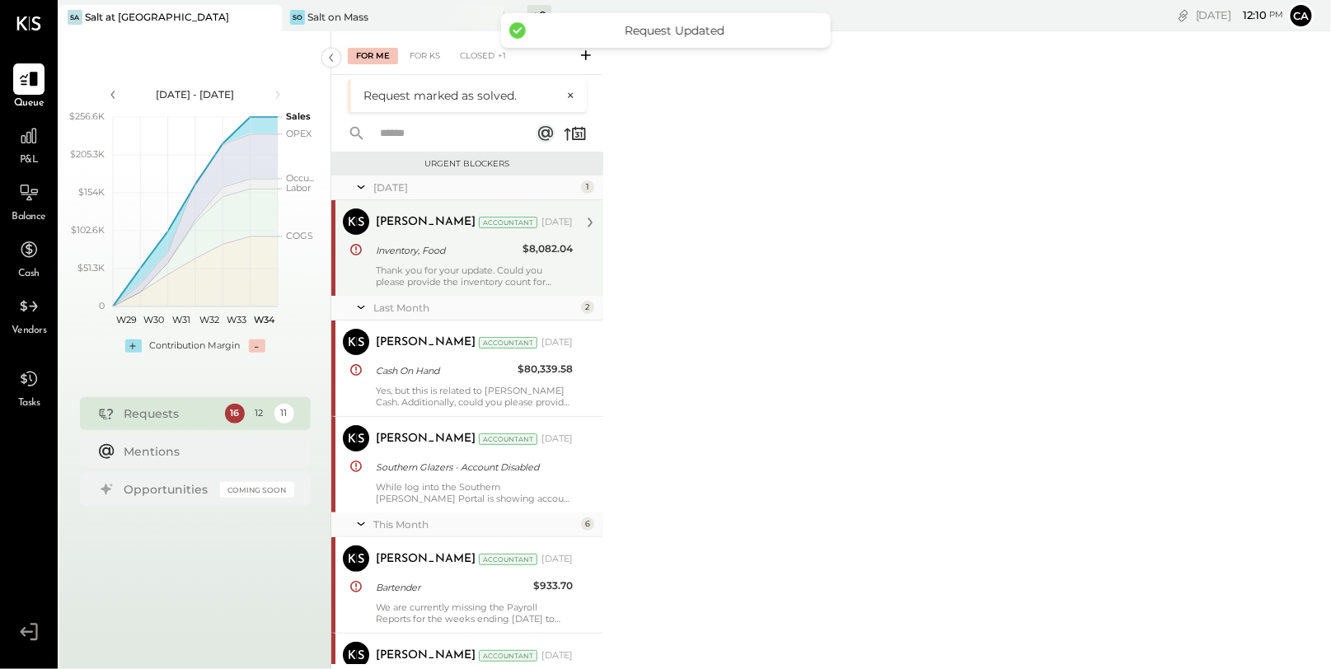
click at [467, 267] on div "Thank you for your update. Could you please provide the inventory count for May…" at bounding box center [474, 276] width 197 height 23
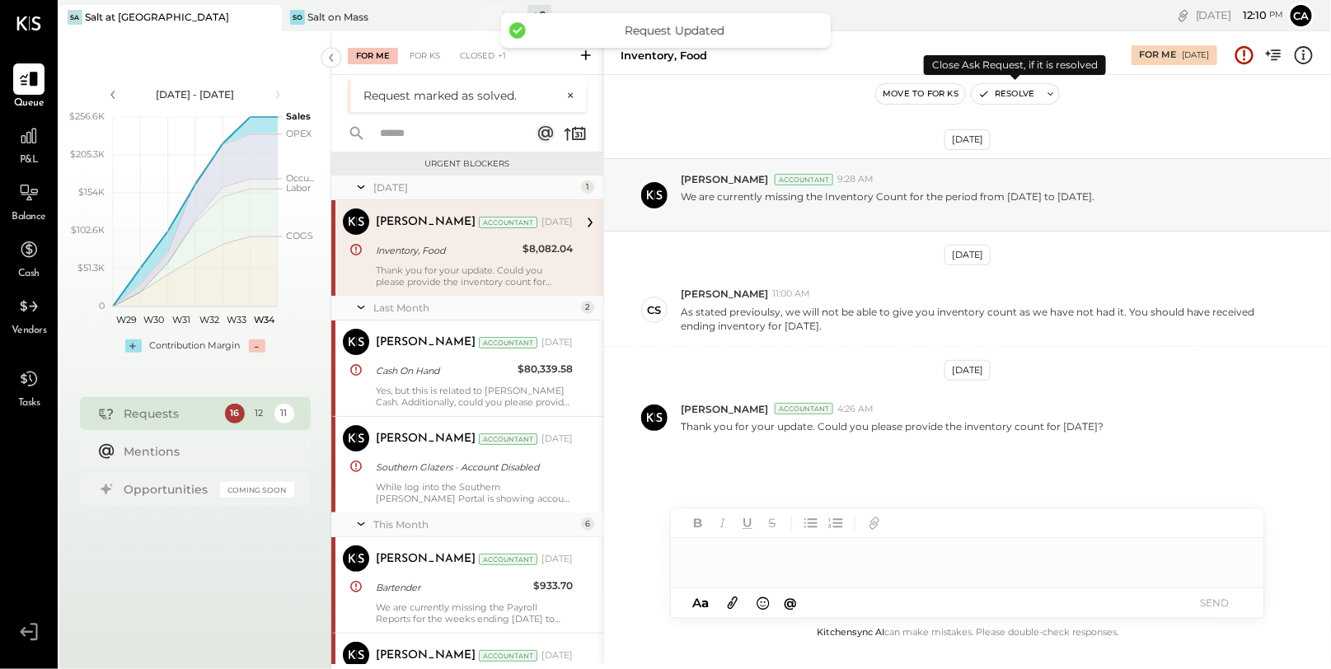
click at [999, 84] on button "Resolve" at bounding box center [1006, 94] width 69 height 20
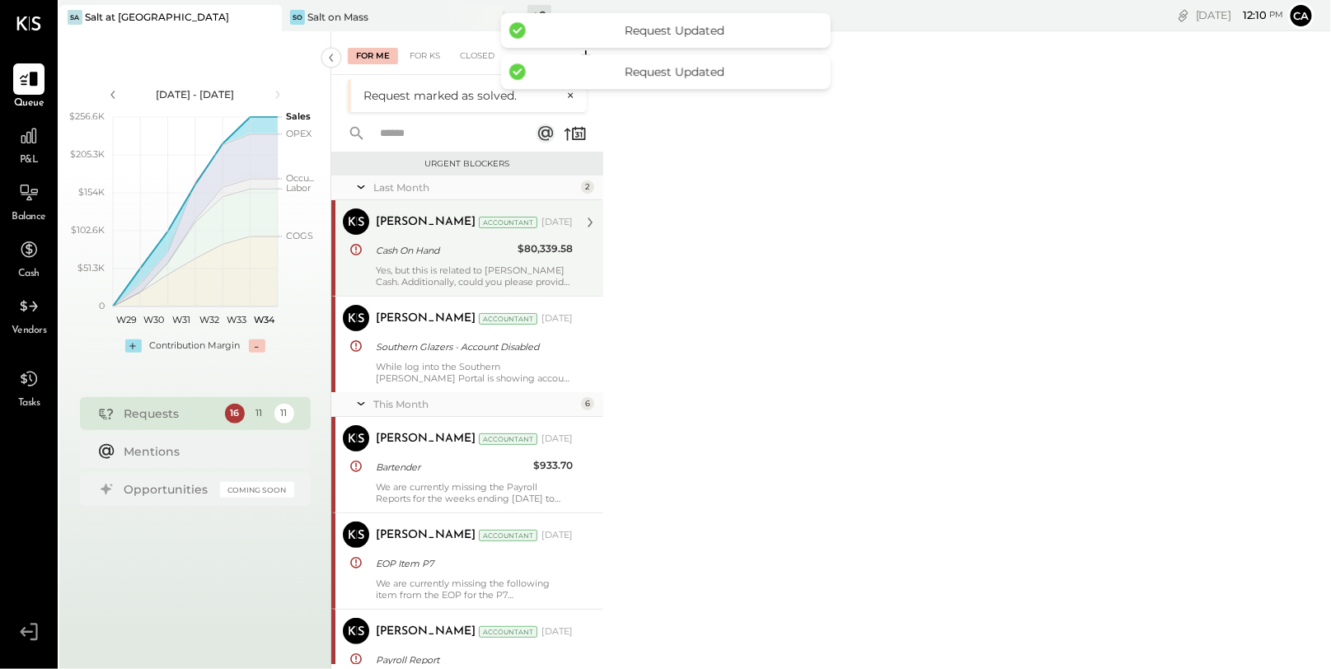
click at [439, 262] on div "Narendra Gupta Accountant Jul 21, 2025 Cash On Hand $80,339.58 Yes, but this is…" at bounding box center [474, 248] width 197 height 79
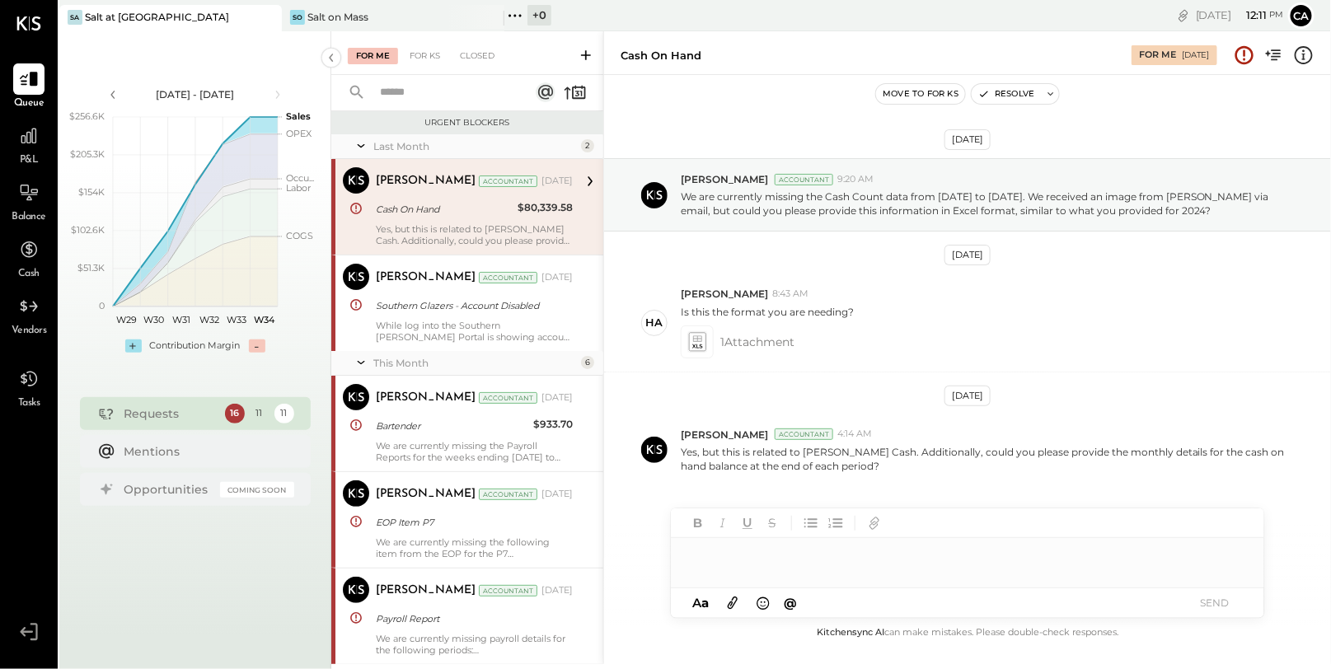
click at [1006, 82] on div "Move to for ks Resolve" at bounding box center [967, 94] width 727 height 38
click at [1006, 92] on button "Resolve" at bounding box center [1006, 94] width 69 height 20
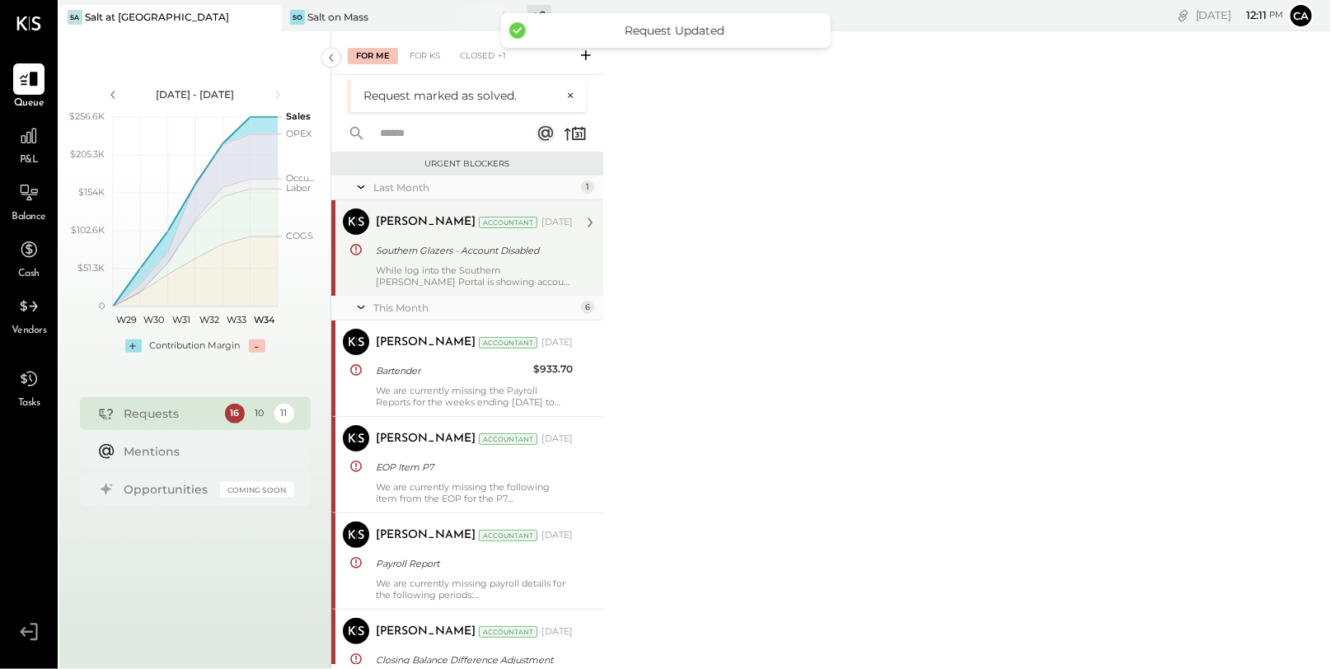
click at [482, 246] on div "Southern Glazers - Account Disabled" at bounding box center [472, 250] width 192 height 16
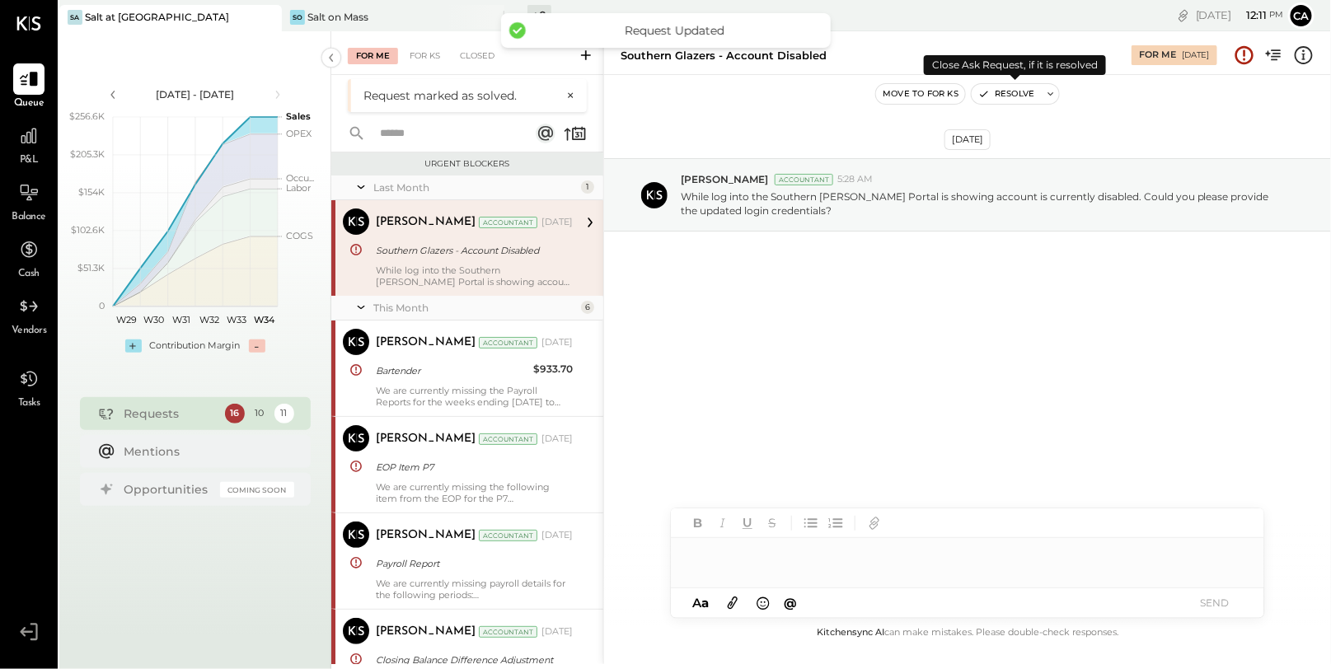
click at [1010, 86] on button "Resolve" at bounding box center [1006, 94] width 69 height 20
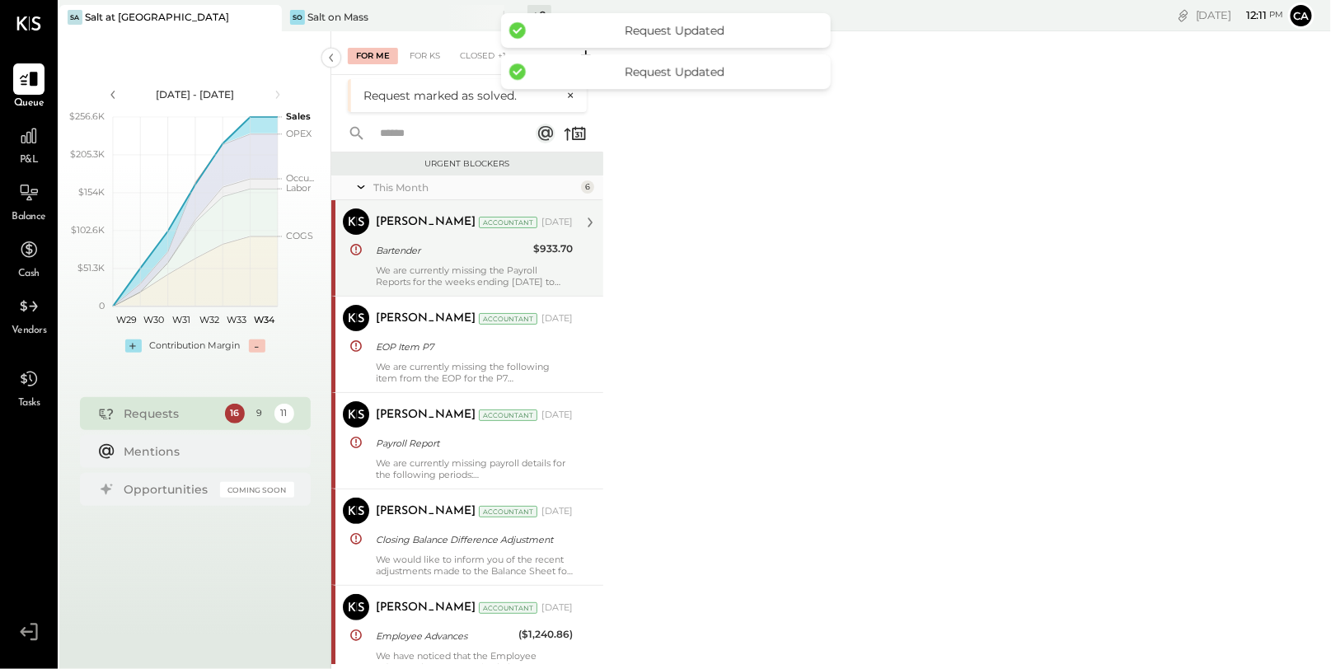
click at [469, 256] on div "Bartender" at bounding box center [452, 250] width 152 height 16
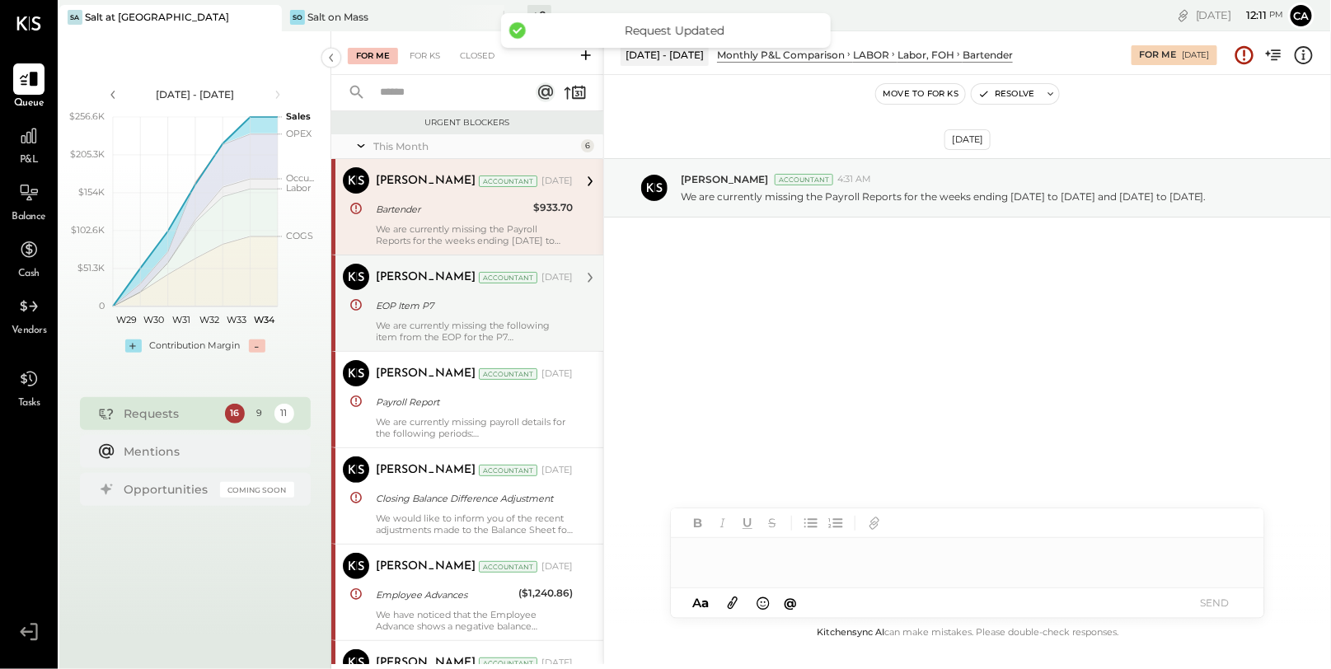
click at [466, 307] on div "EOP Item P7" at bounding box center [472, 306] width 192 height 16
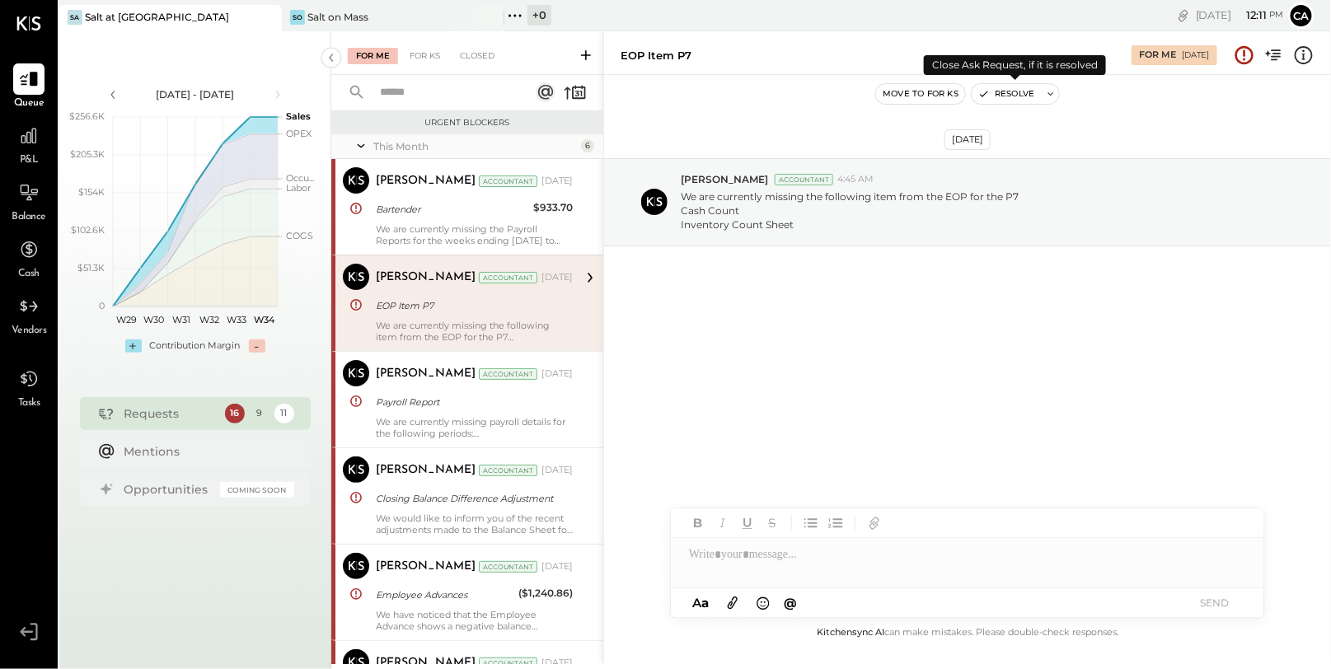
click at [1001, 100] on button "Resolve" at bounding box center [1006, 94] width 69 height 20
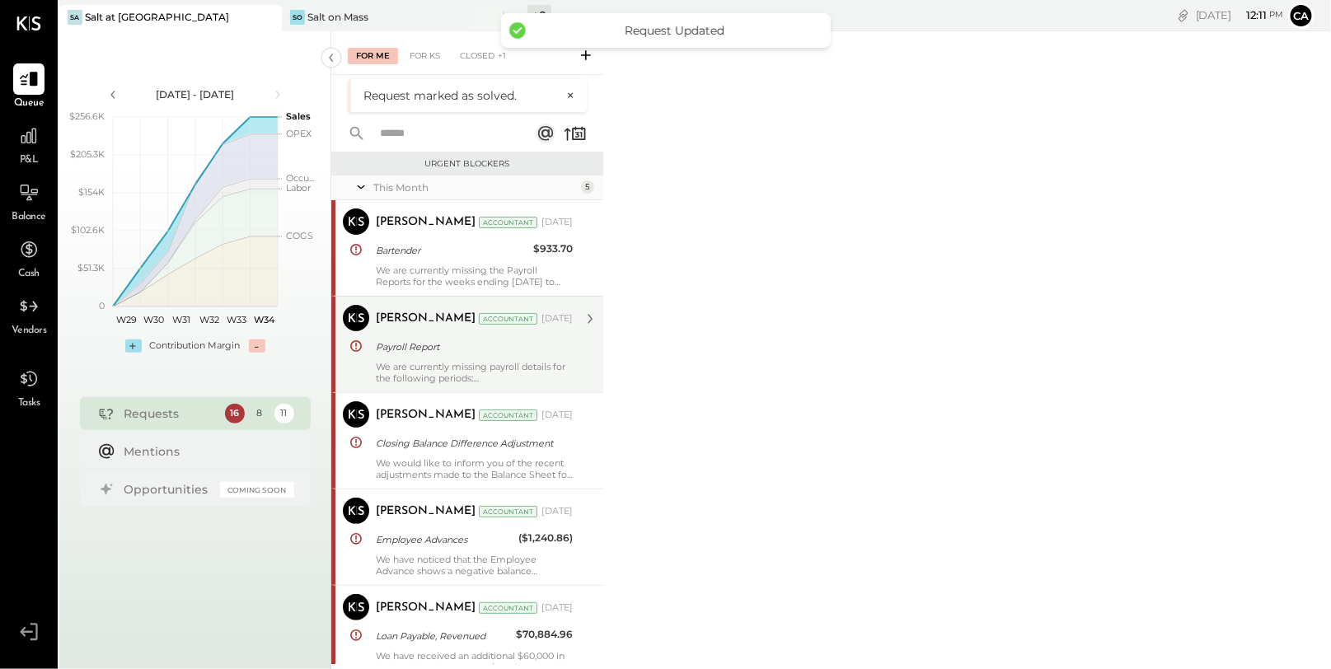
click at [434, 356] on div "Narendra Gupta Accountant Aug 05, 2025 Payroll Report We are currently missing …" at bounding box center [474, 344] width 197 height 79
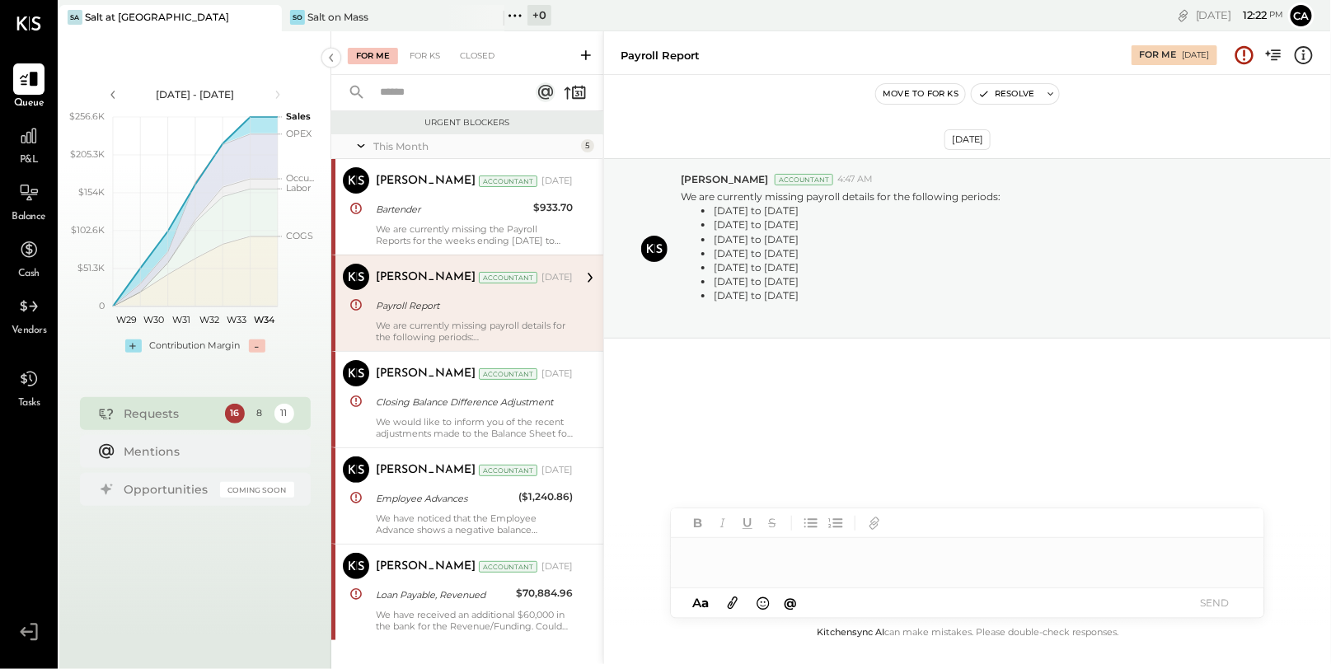
click at [736, 606] on icon at bounding box center [733, 602] width 18 height 19
click at [775, 505] on div at bounding box center [967, 492] width 593 height 33
drag, startPoint x: 791, startPoint y: 293, endPoint x: 710, endPoint y: 251, distance: 91.1
click at [710, 251] on ul "January 21 to January 27 January 28 to February 3 February 4 to February 10 Feb…" at bounding box center [841, 253] width 320 height 99
copy ul "February 11 to February 17 February 25 to March 3 March 4 to March 10 April 1 t…"
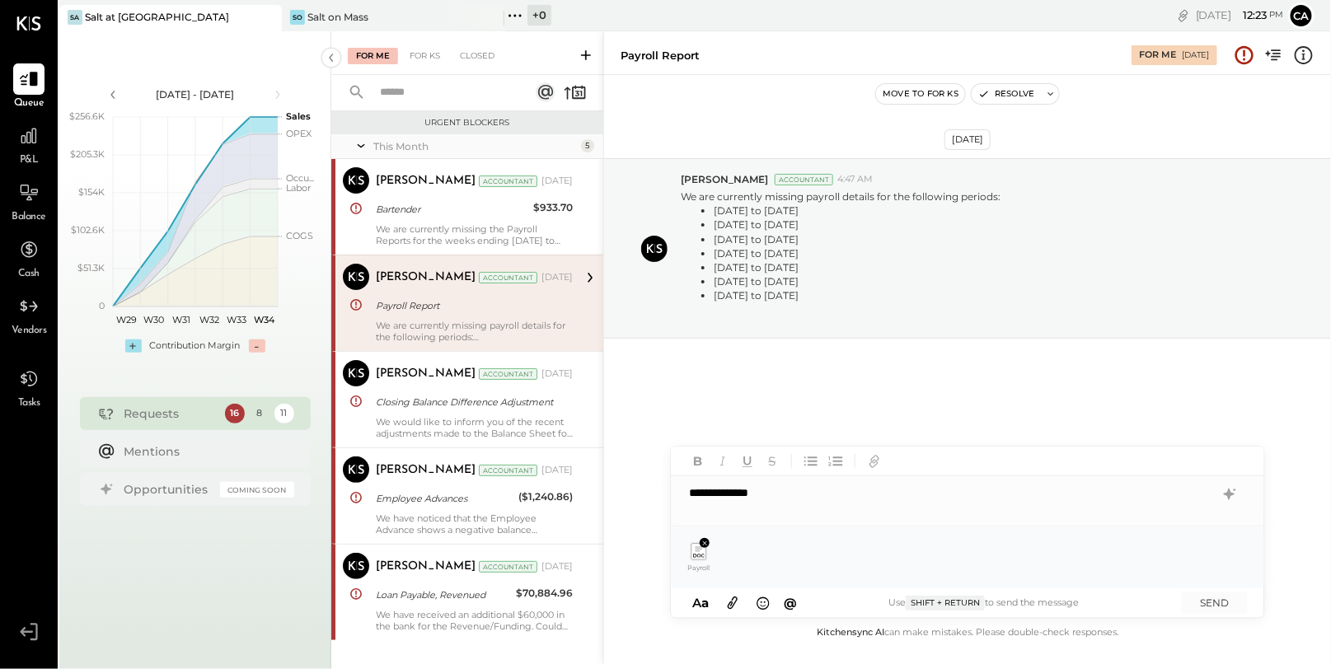
click at [801, 499] on div "**********" at bounding box center [967, 492] width 593 height 33
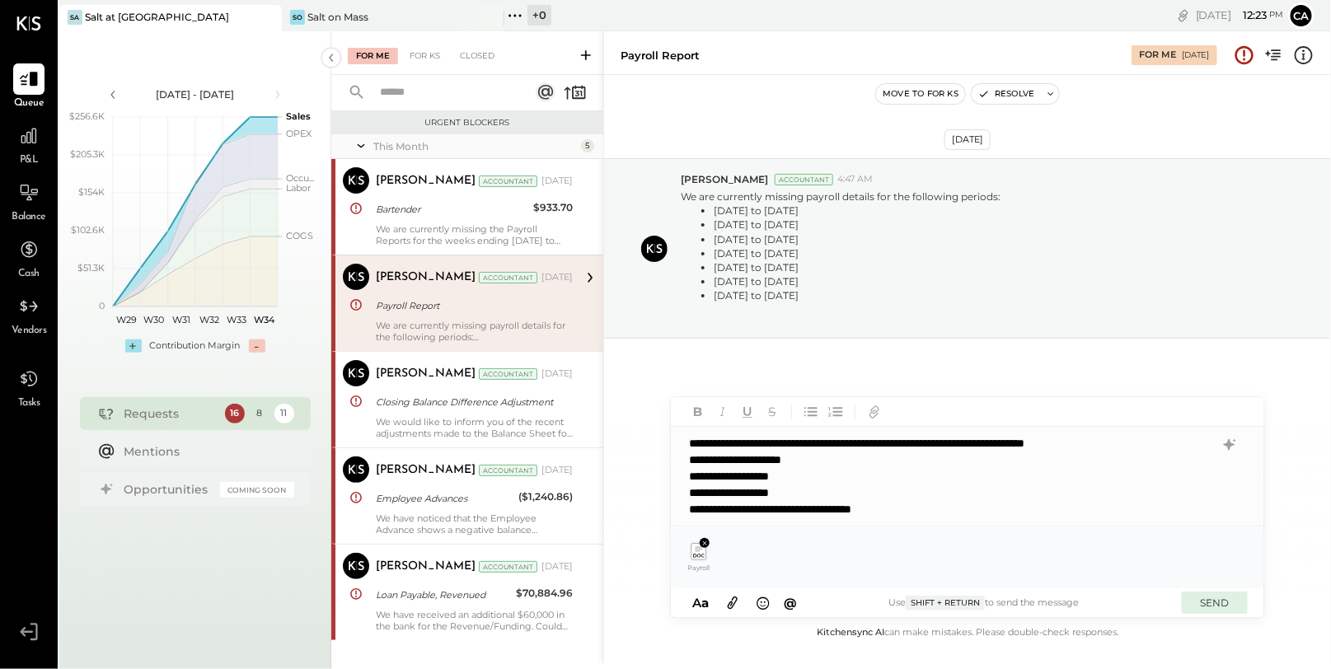
click at [1229, 607] on button "SEND" at bounding box center [1215, 603] width 66 height 22
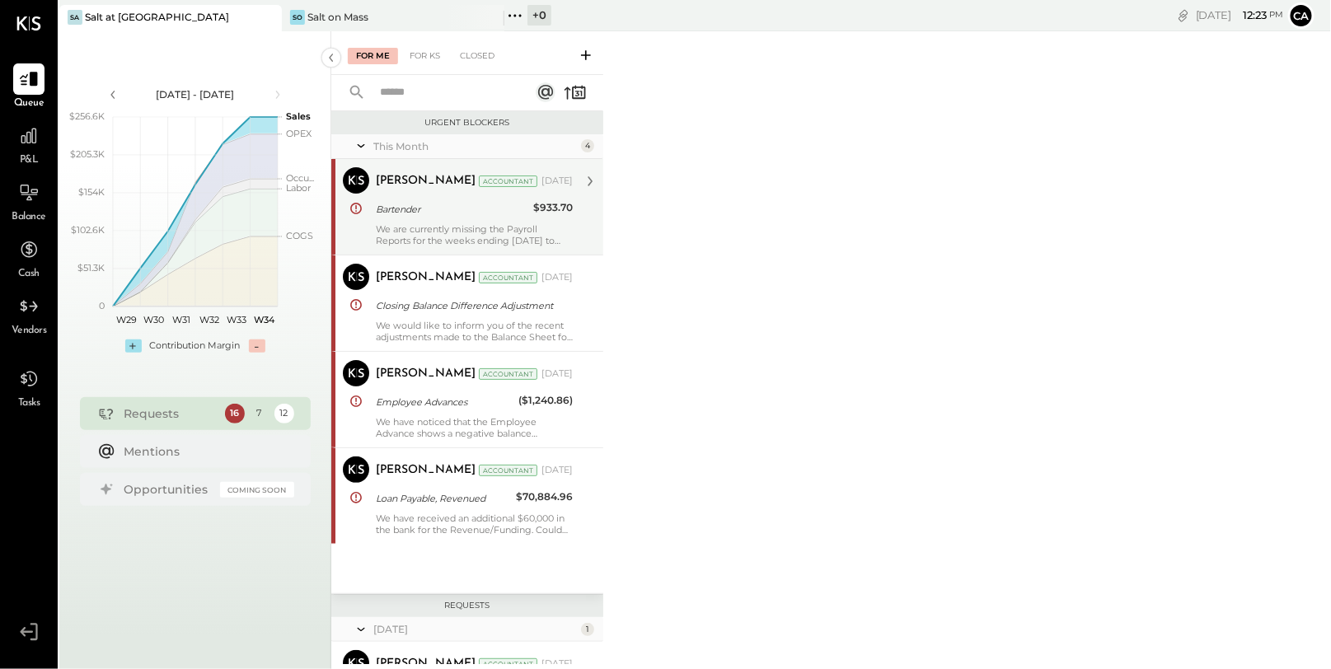
click at [423, 232] on div "We are currently missing the Payroll Reports for the weeks ending July 1st to J…" at bounding box center [474, 234] width 197 height 23
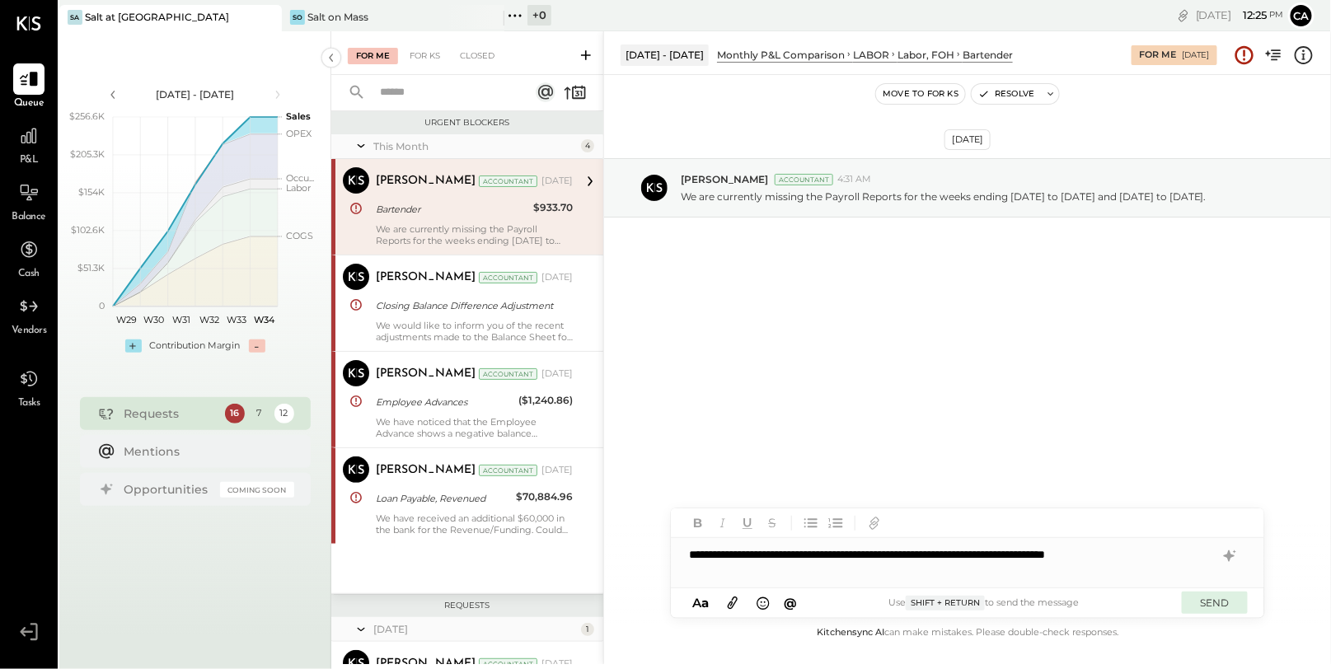
click at [1205, 604] on button "SEND" at bounding box center [1215, 603] width 66 height 22
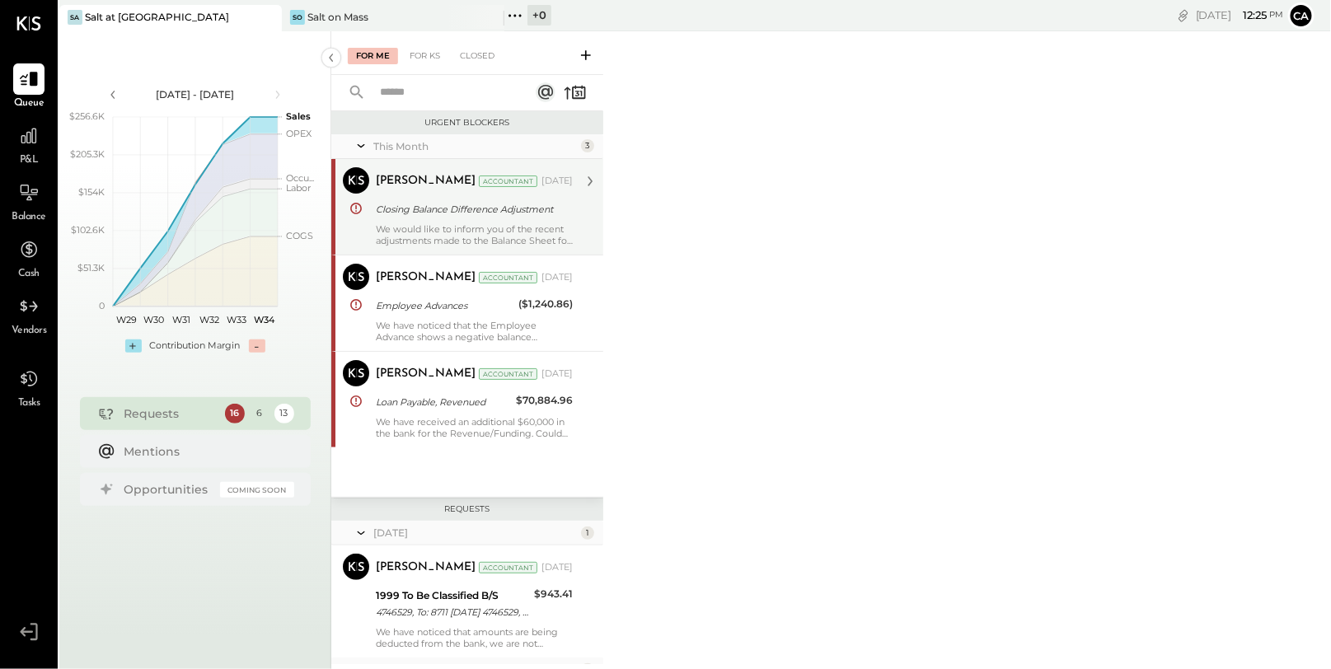
click at [494, 212] on div "Closing Balance Difference Adjustment" at bounding box center [472, 209] width 192 height 16
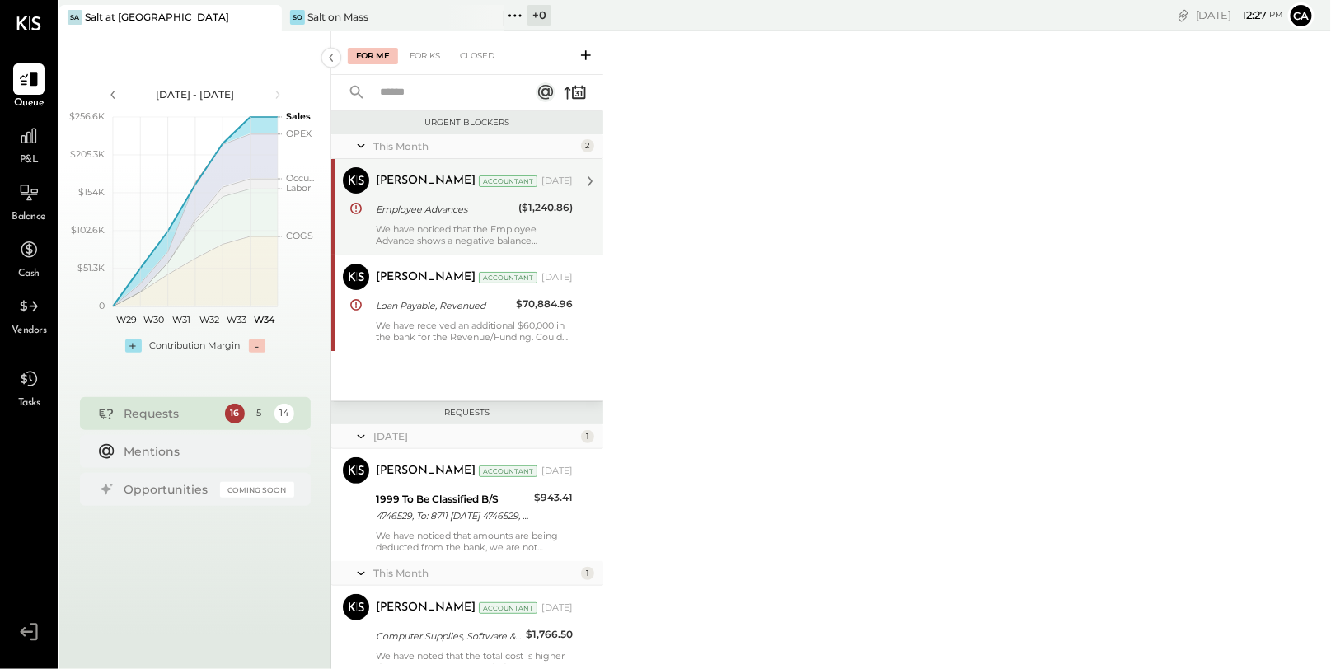
click at [457, 205] on div "Employee Advances" at bounding box center [445, 209] width 138 height 16
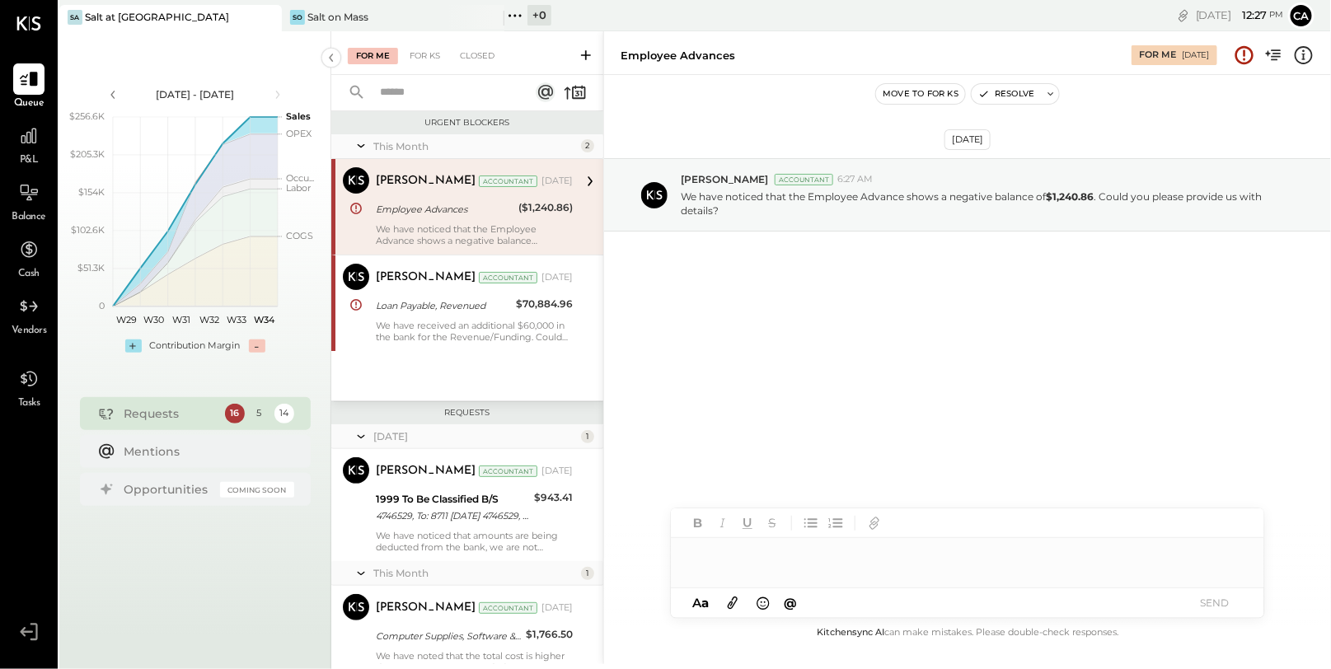
click at [795, 602] on span "@" at bounding box center [791, 603] width 13 height 16
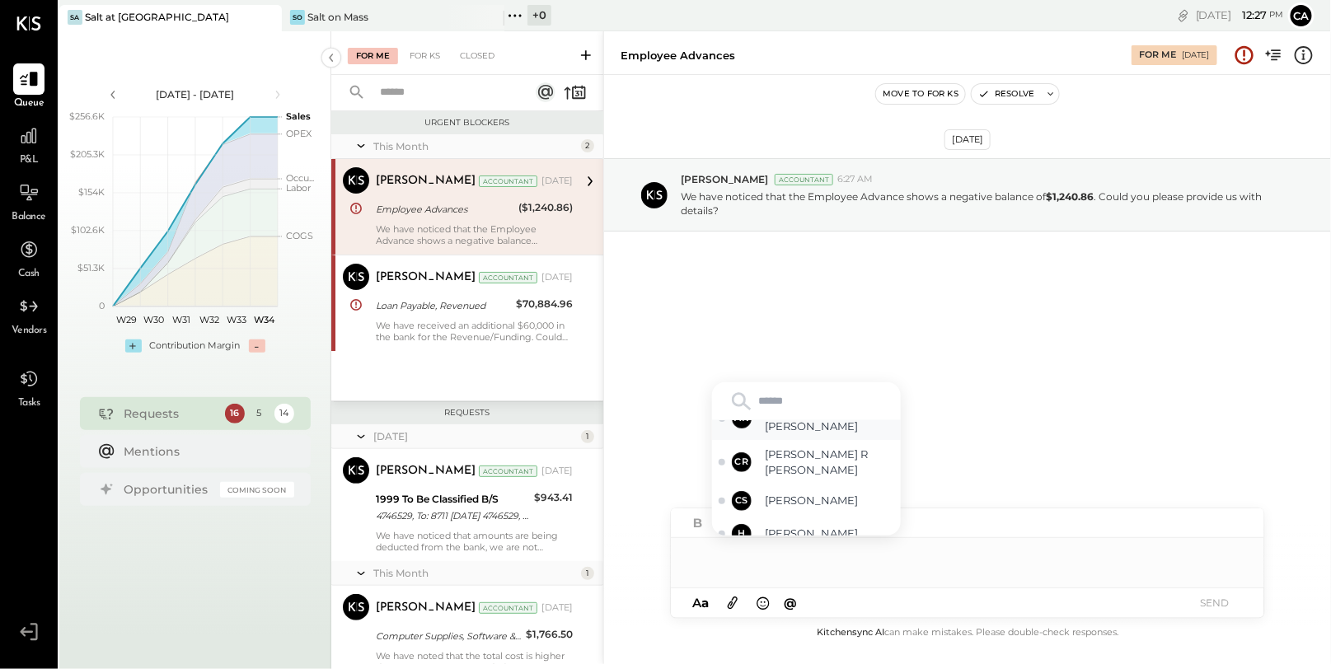
scroll to position [95, 0]
click at [801, 489] on span "[PERSON_NAME]" at bounding box center [829, 497] width 129 height 16
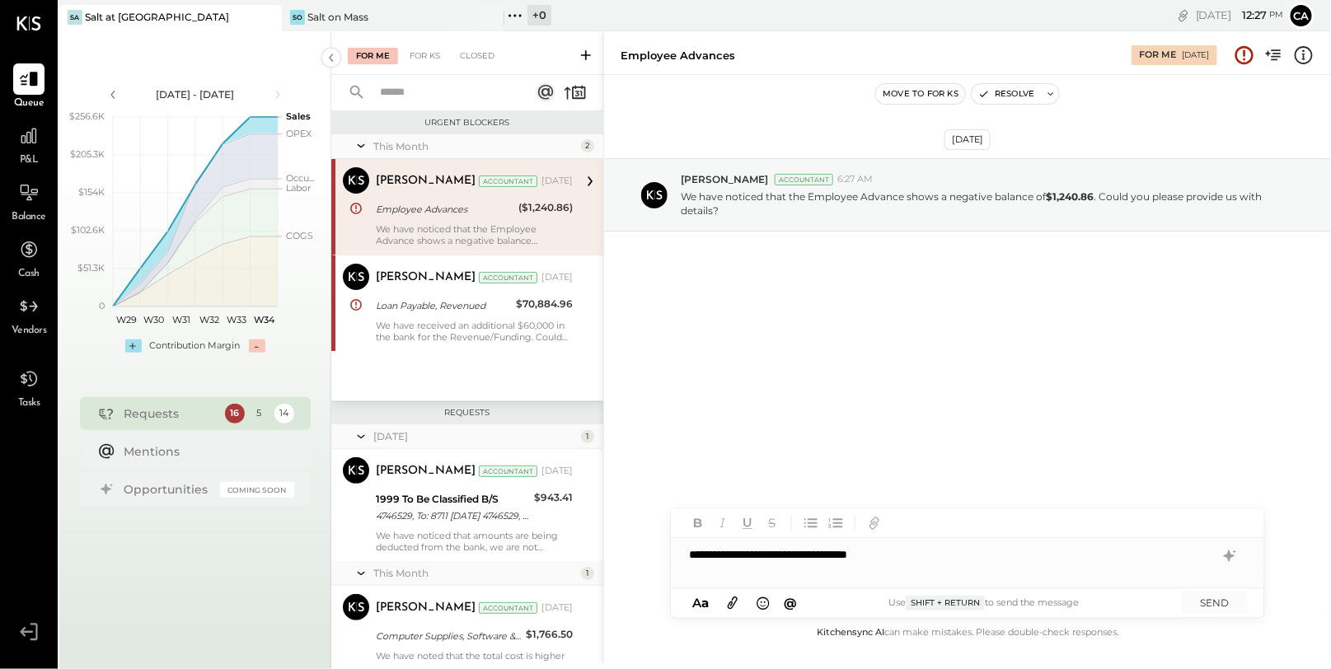
click at [788, 604] on span "@" at bounding box center [791, 603] width 13 height 16
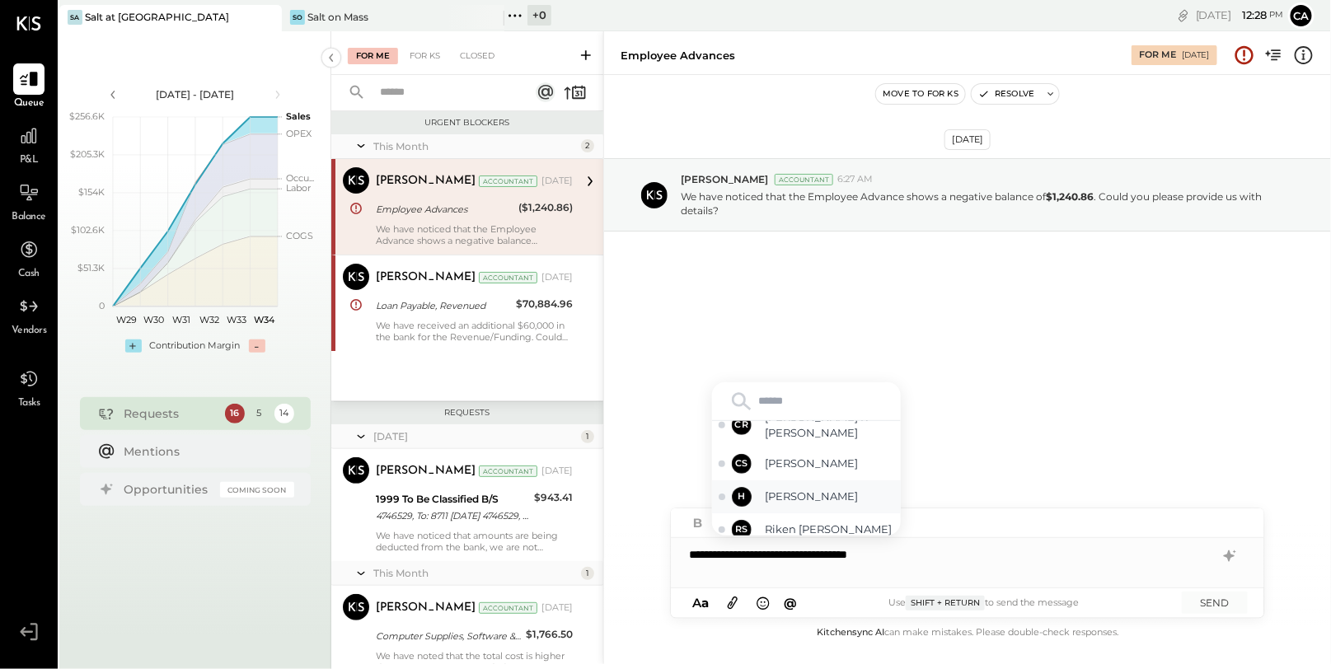
click at [793, 484] on div "H haley" at bounding box center [806, 496] width 189 height 33
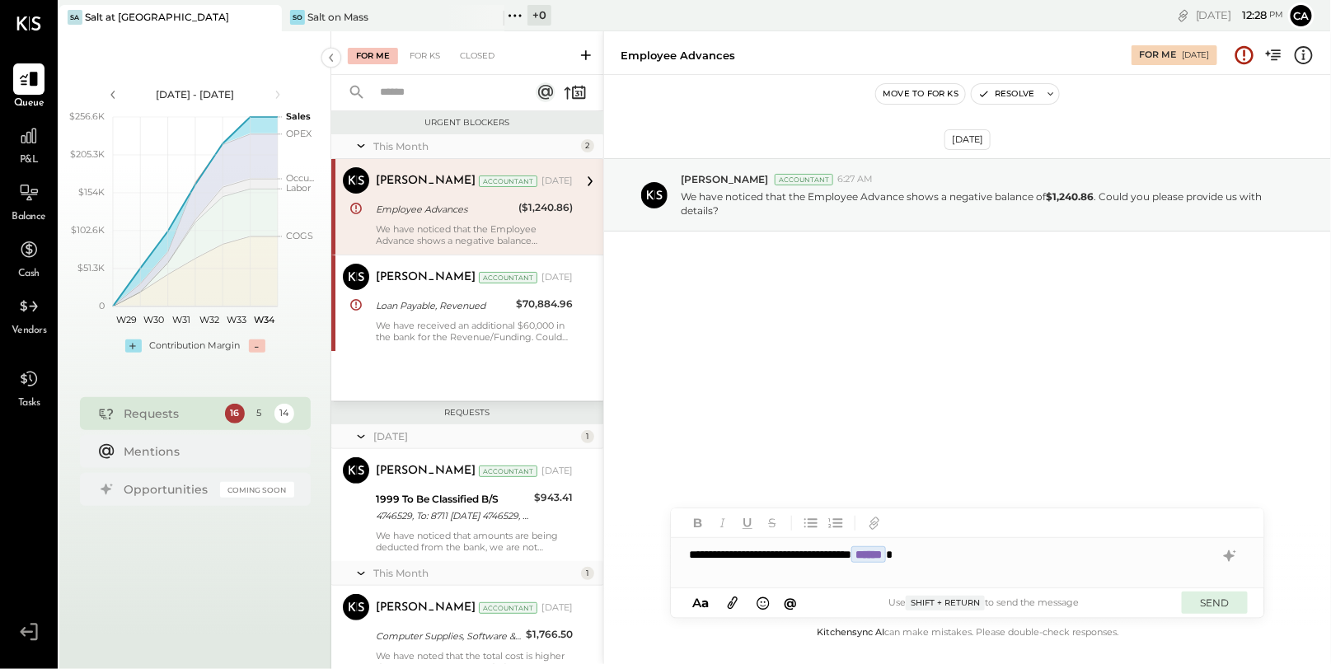
click at [1235, 606] on button "SEND" at bounding box center [1215, 603] width 66 height 22
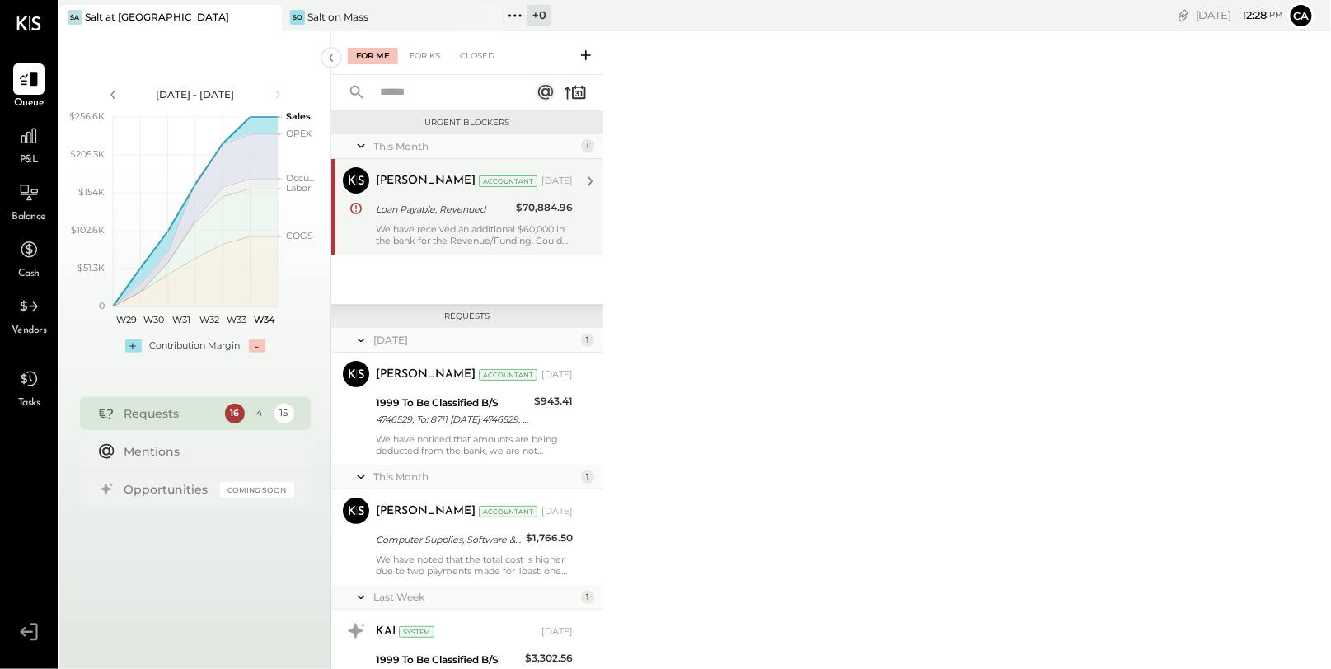
click at [467, 222] on div "Narendra Gupta Accountant Aug 11, 2025 Loan Payable, Revenued $70,884.96 We hav…" at bounding box center [474, 206] width 197 height 79
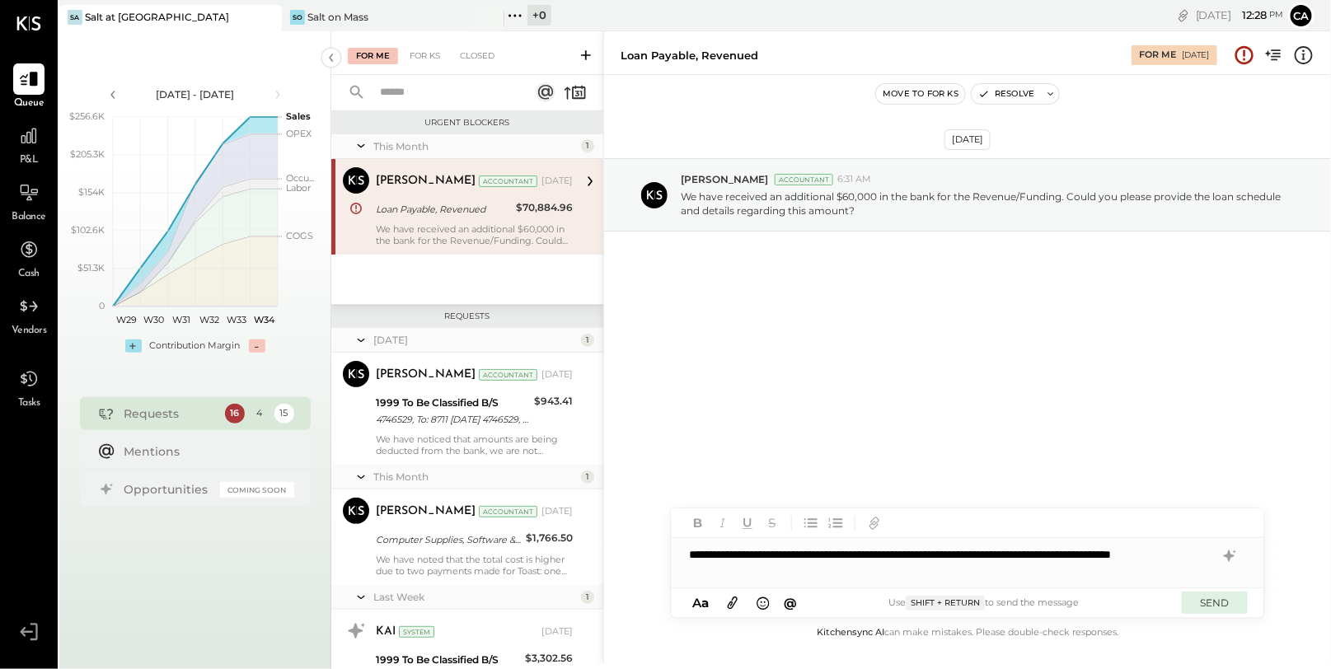
click at [1202, 609] on button "SEND" at bounding box center [1215, 603] width 66 height 22
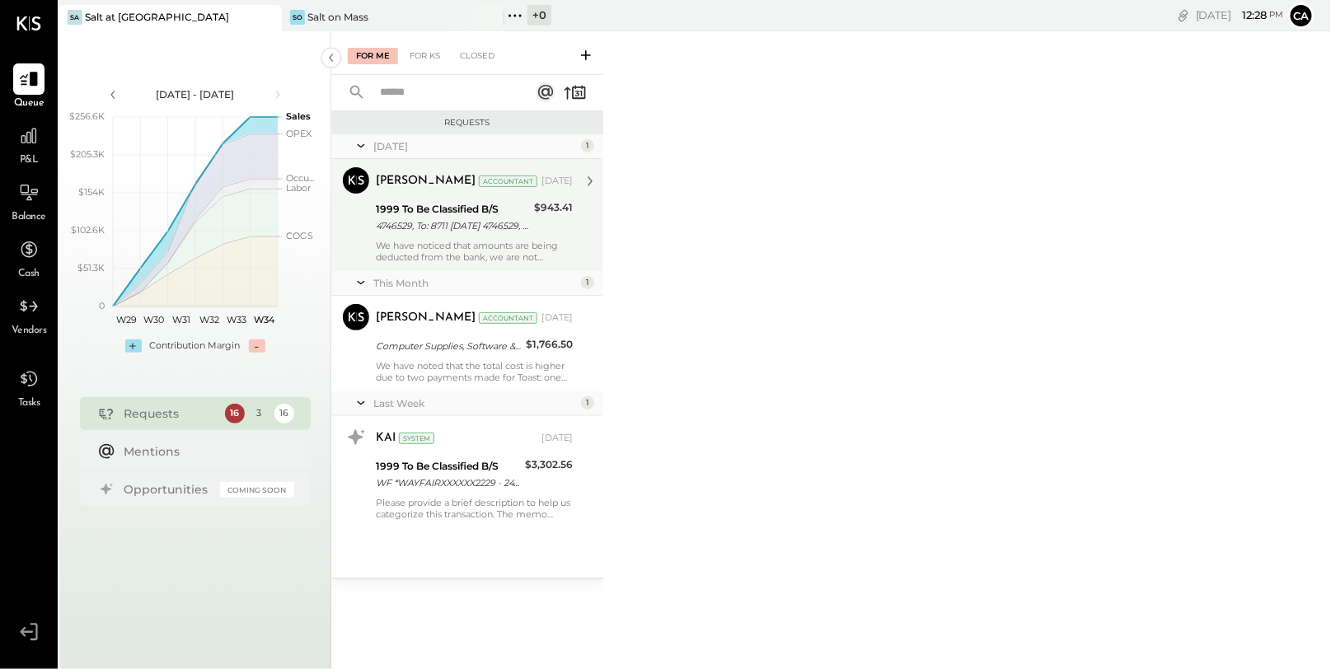
click at [449, 241] on div "We have noticed that amounts are being deducted from the bank, we are not recei…" at bounding box center [474, 251] width 197 height 23
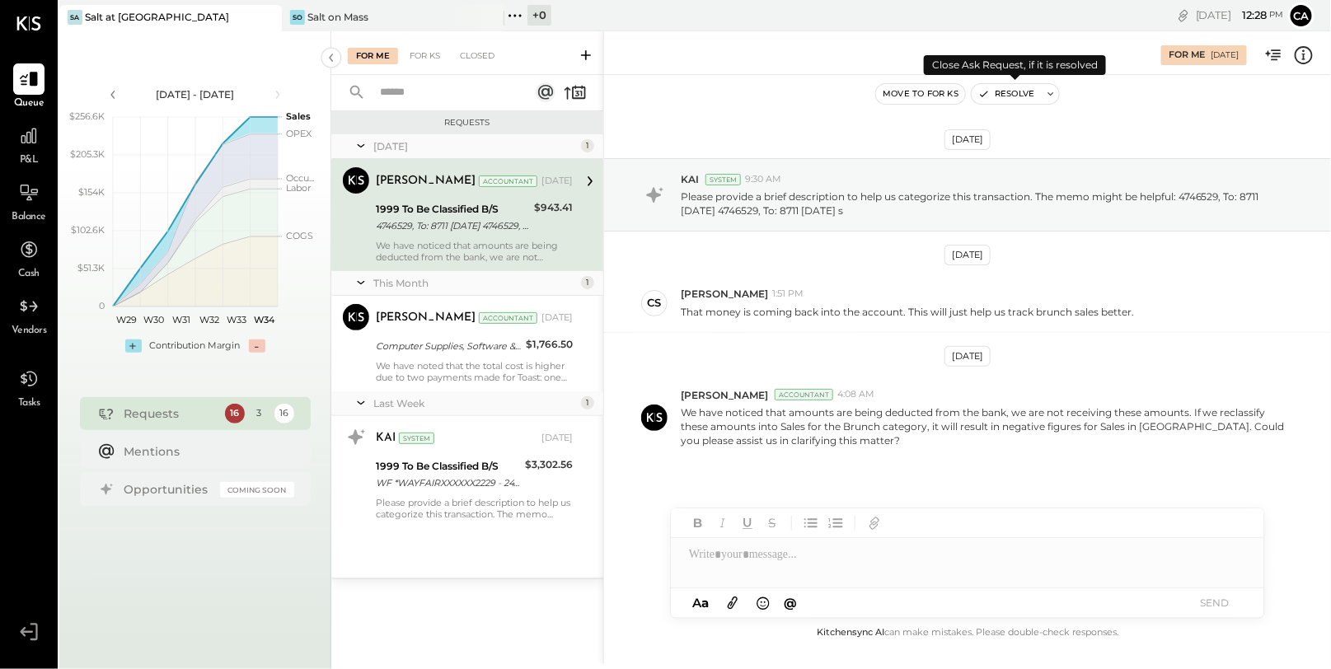
click at [1023, 91] on button "Resolve" at bounding box center [1006, 94] width 69 height 20
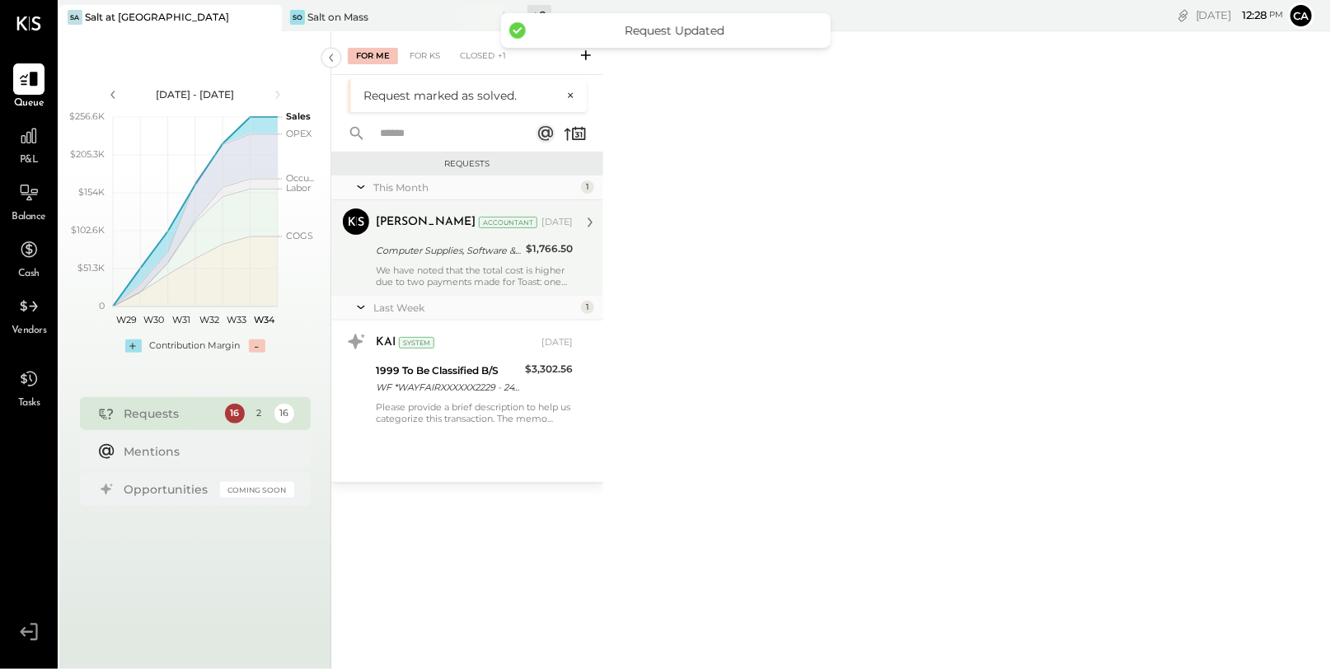
click at [485, 255] on div "Computer Supplies, Software & IT" at bounding box center [448, 250] width 145 height 16
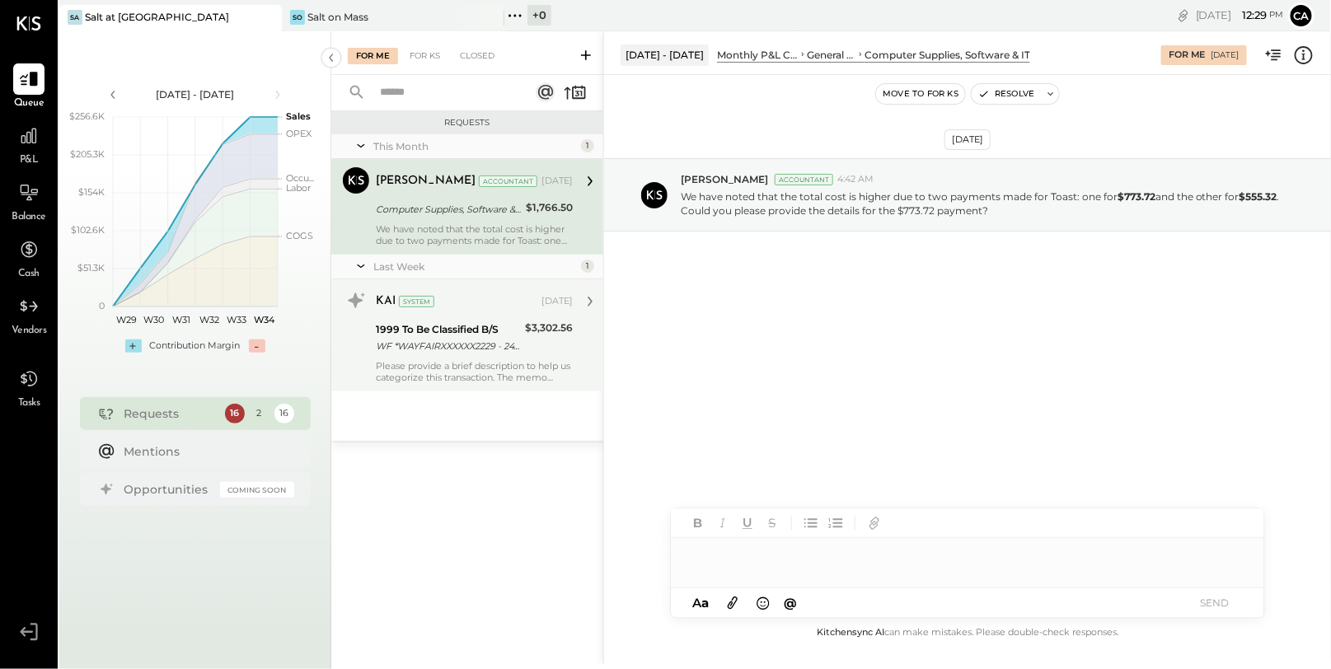
click at [510, 365] on div "Please provide a brief description to help us categorize this transaction. The …" at bounding box center [474, 371] width 197 height 23
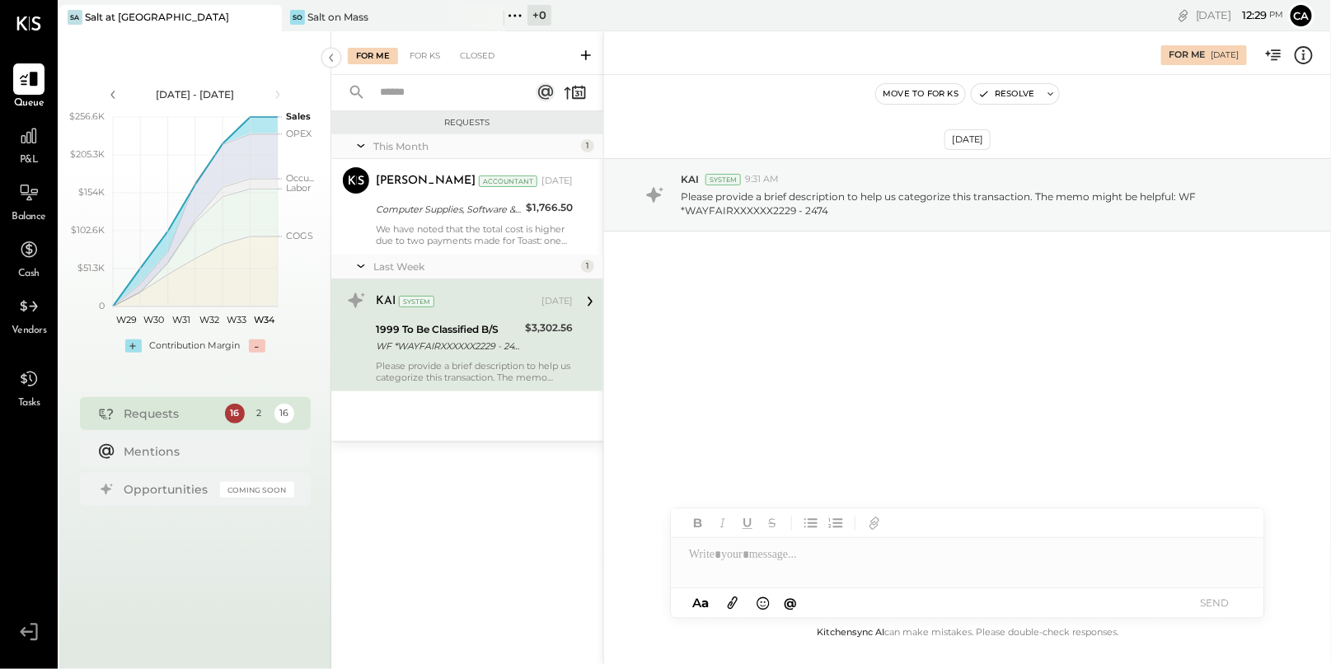
click at [825, 563] on div at bounding box center [967, 554] width 593 height 33
click at [1214, 602] on button "SEND" at bounding box center [1215, 603] width 66 height 22
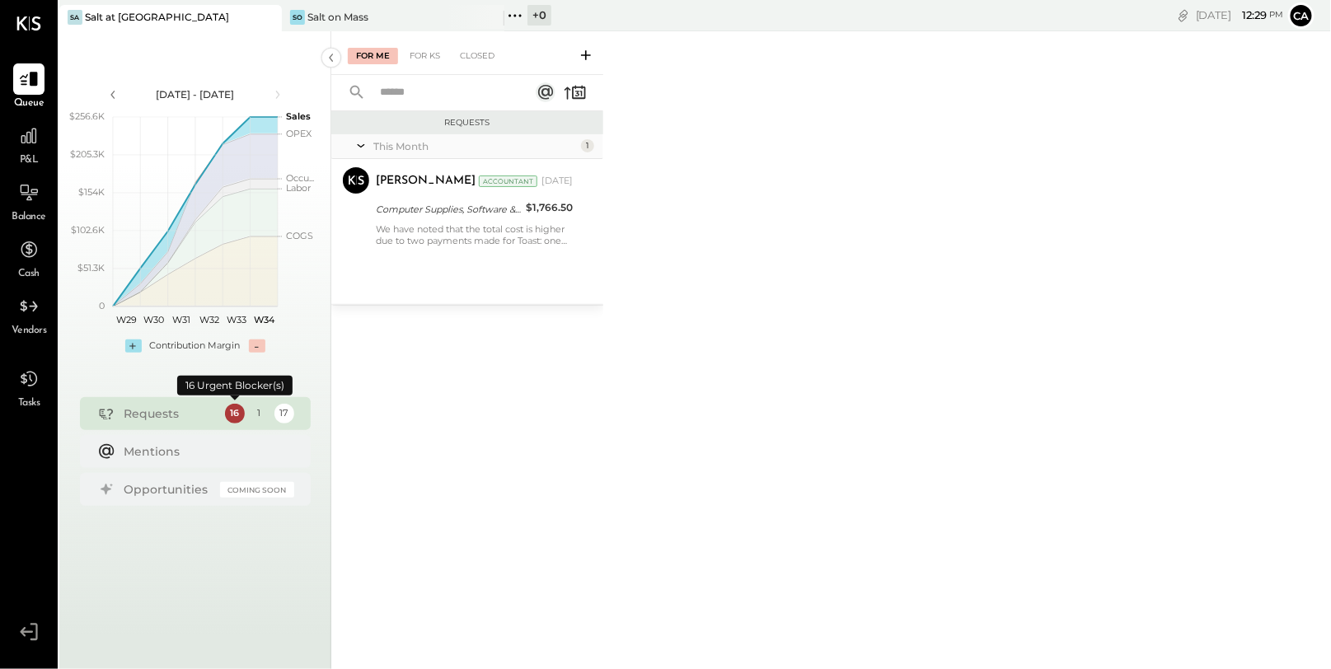
click at [228, 419] on div "16" at bounding box center [235, 414] width 20 height 20
click at [429, 57] on div "For KS" at bounding box center [424, 56] width 47 height 16
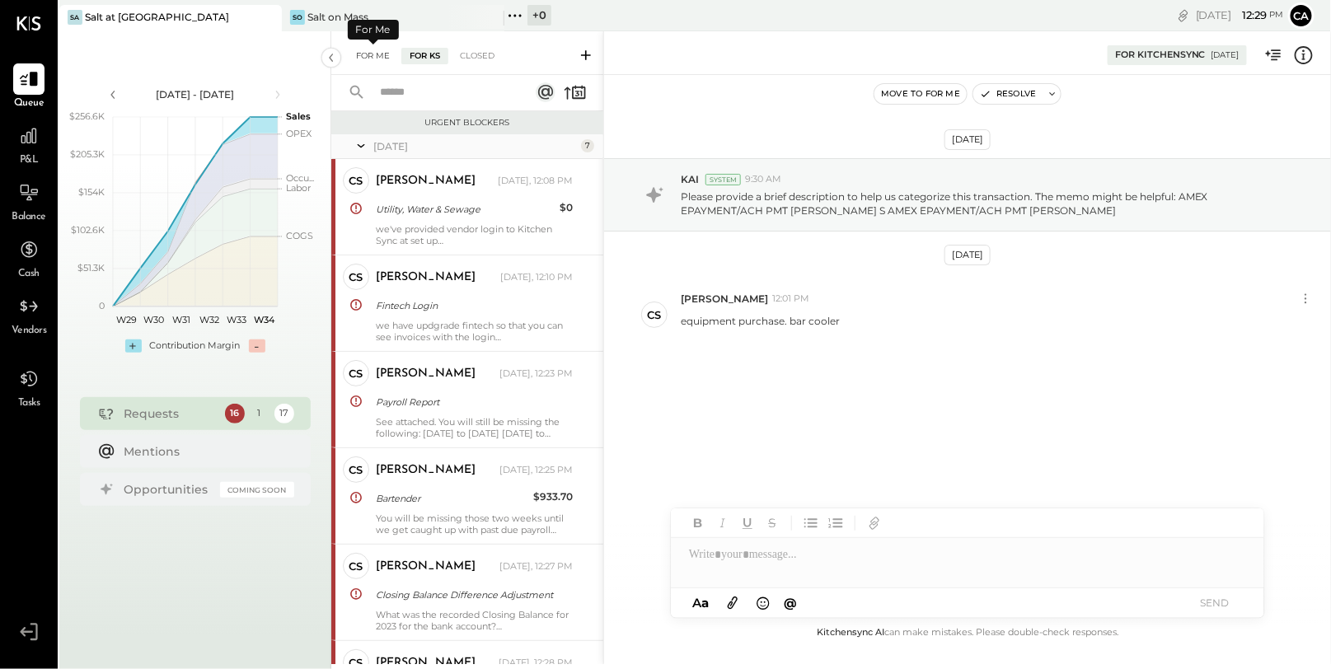
click at [371, 59] on div "For Me" at bounding box center [373, 56] width 50 height 16
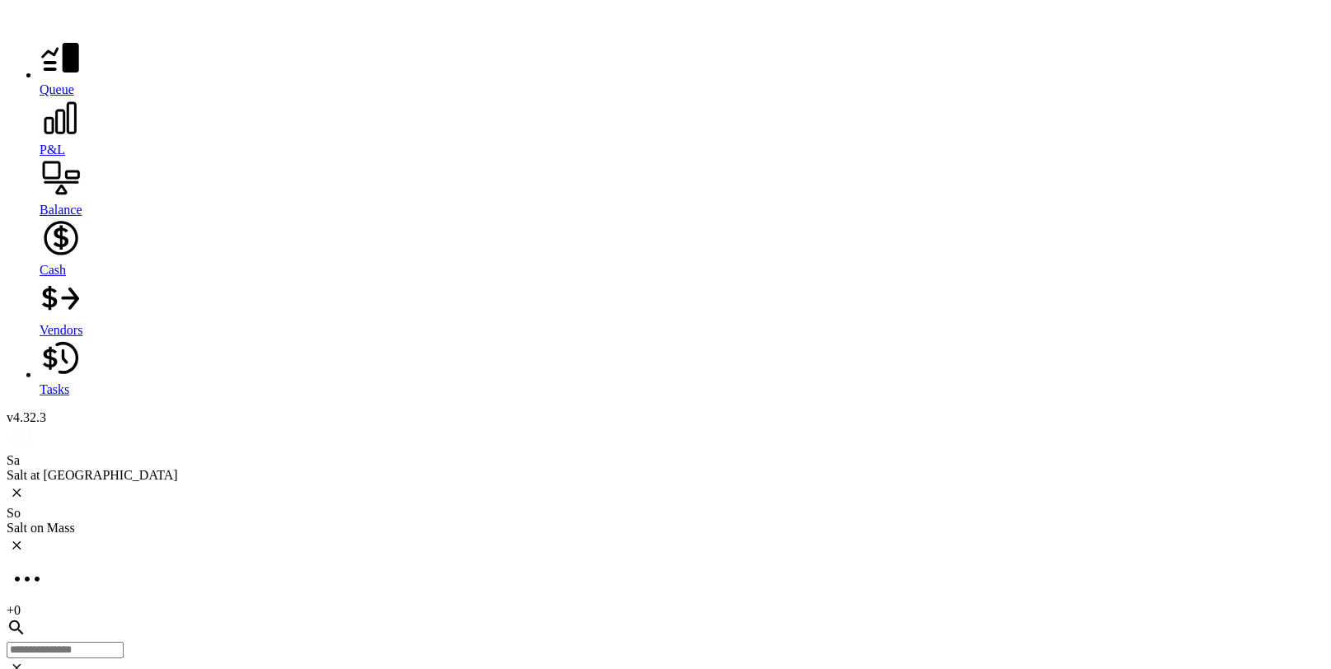
click at [41, 137] on div at bounding box center [682, 119] width 1285 height 45
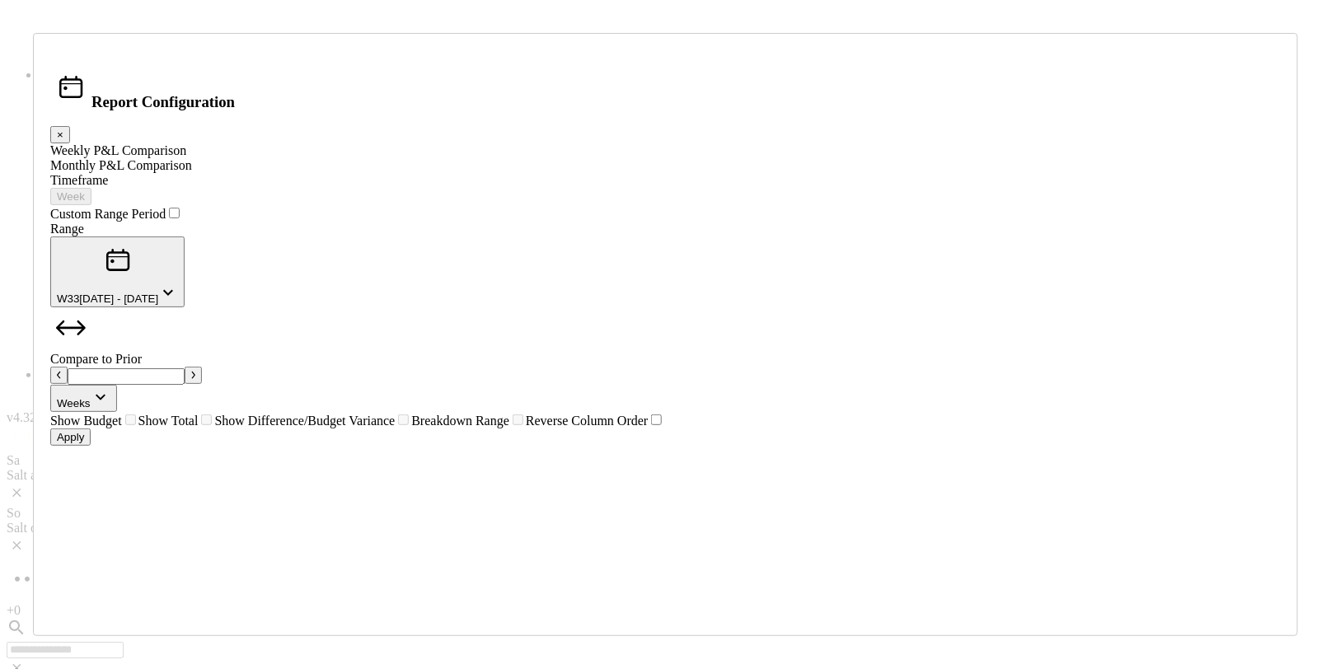
click at [474, 173] on div "Monthly P&L Comparison" at bounding box center [665, 165] width 1231 height 15
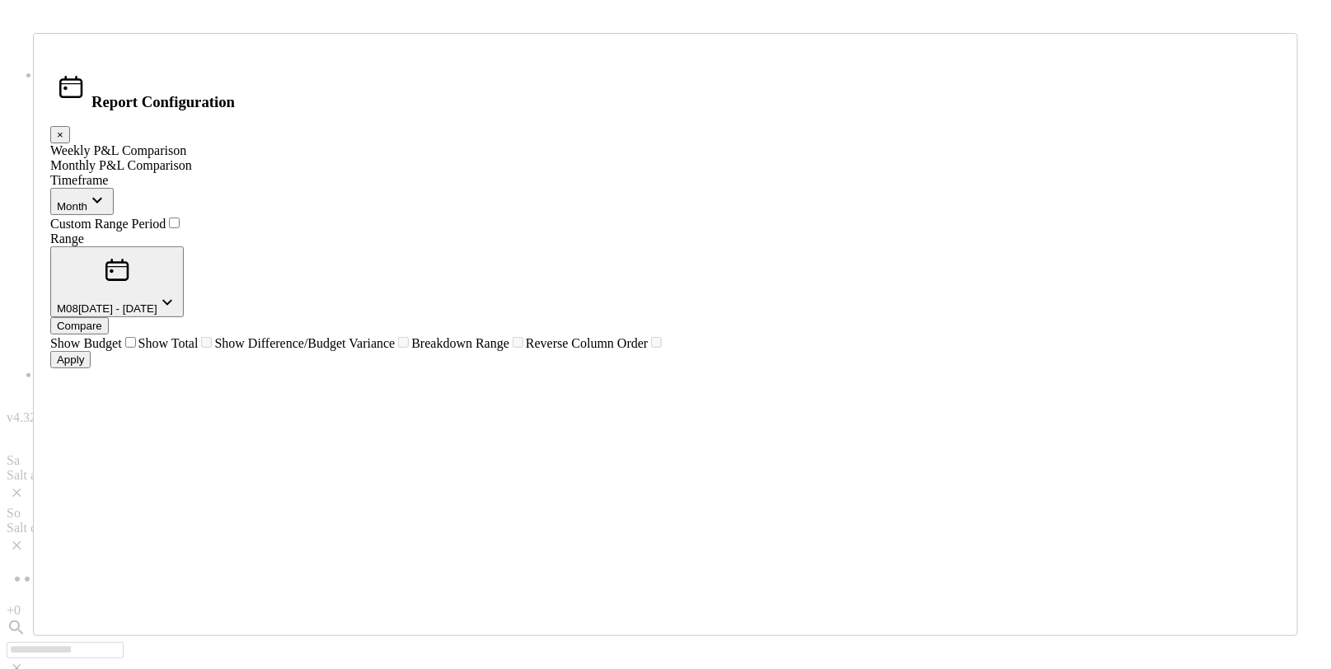
click at [177, 293] on icon "button" at bounding box center [167, 303] width 20 height 20
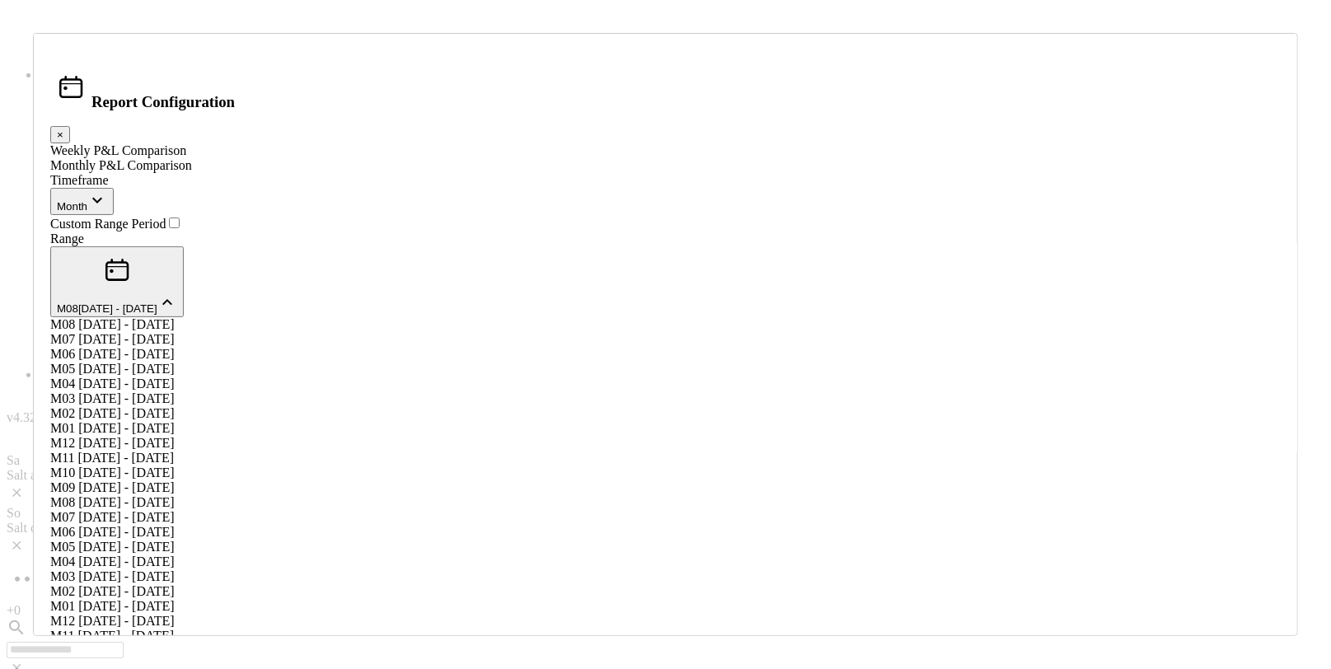
scroll to position [66, 0]
click at [174, 435] on span "[DATE] - [DATE]" at bounding box center [126, 428] width 96 height 14
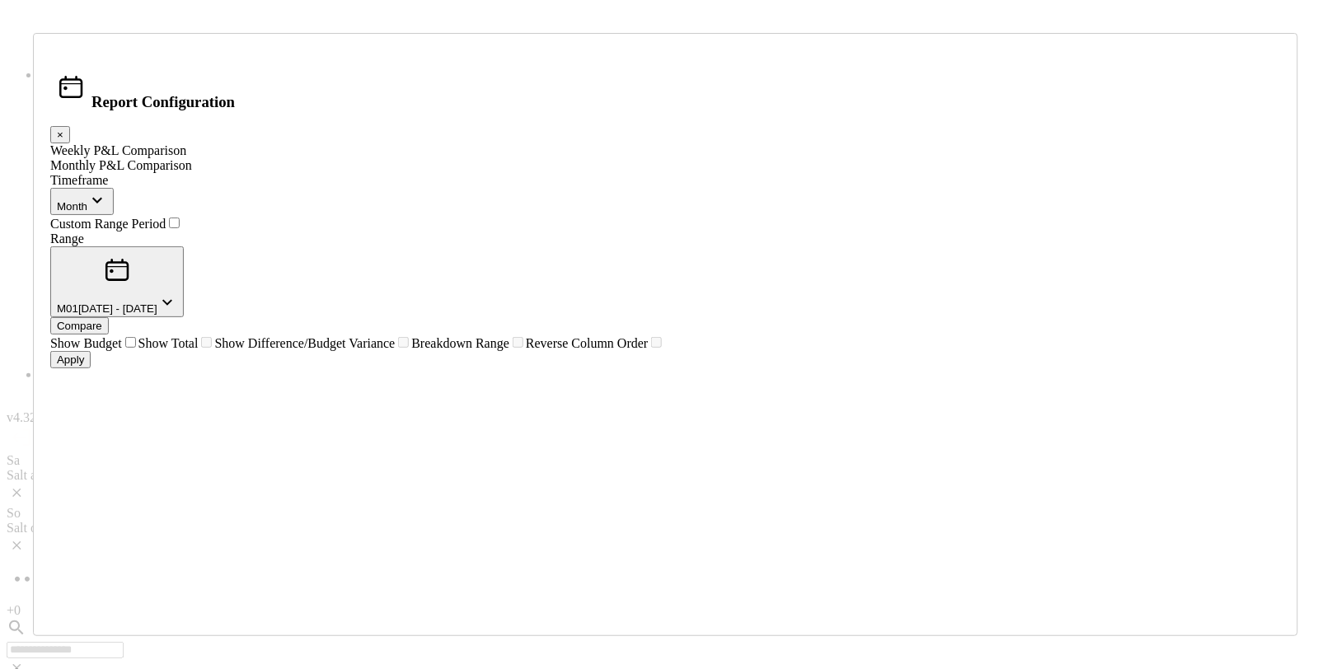
click at [184, 262] on button "M01 [DATE] - [DATE]" at bounding box center [117, 281] width 134 height 71
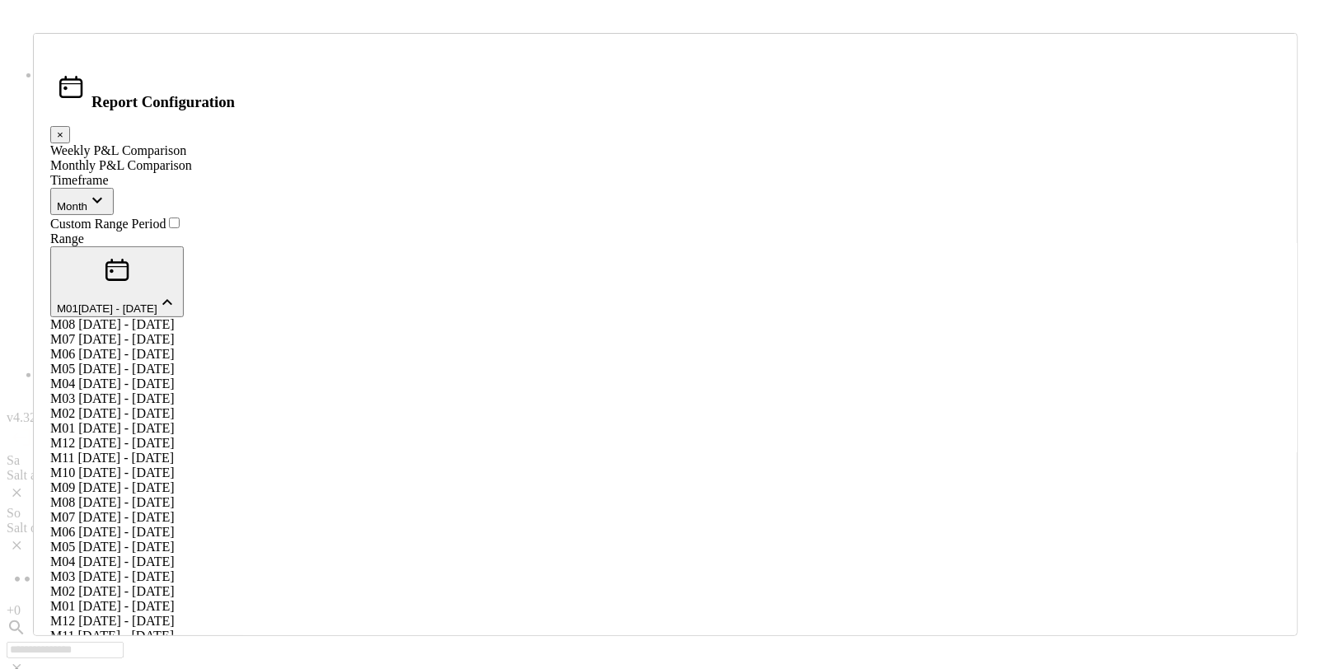
click at [174, 332] on span "[DATE] - [DATE]" at bounding box center [126, 339] width 96 height 14
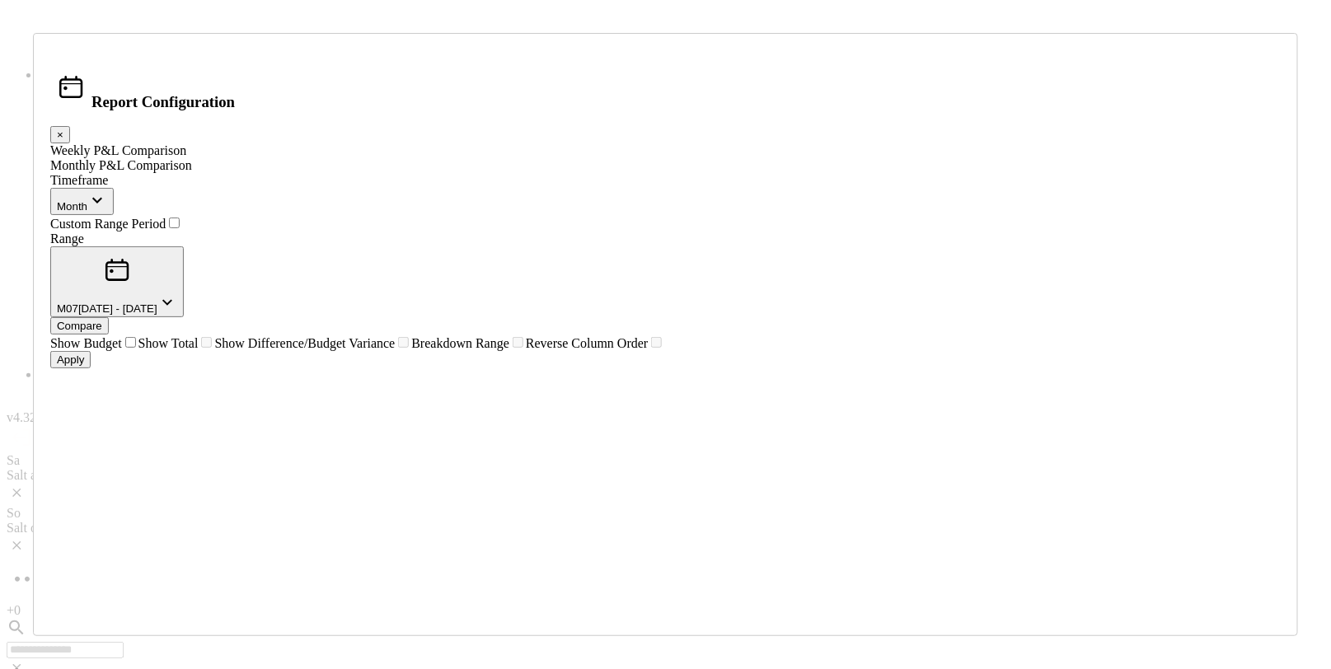
click at [102, 320] on div "Compare" at bounding box center [79, 326] width 45 height 12
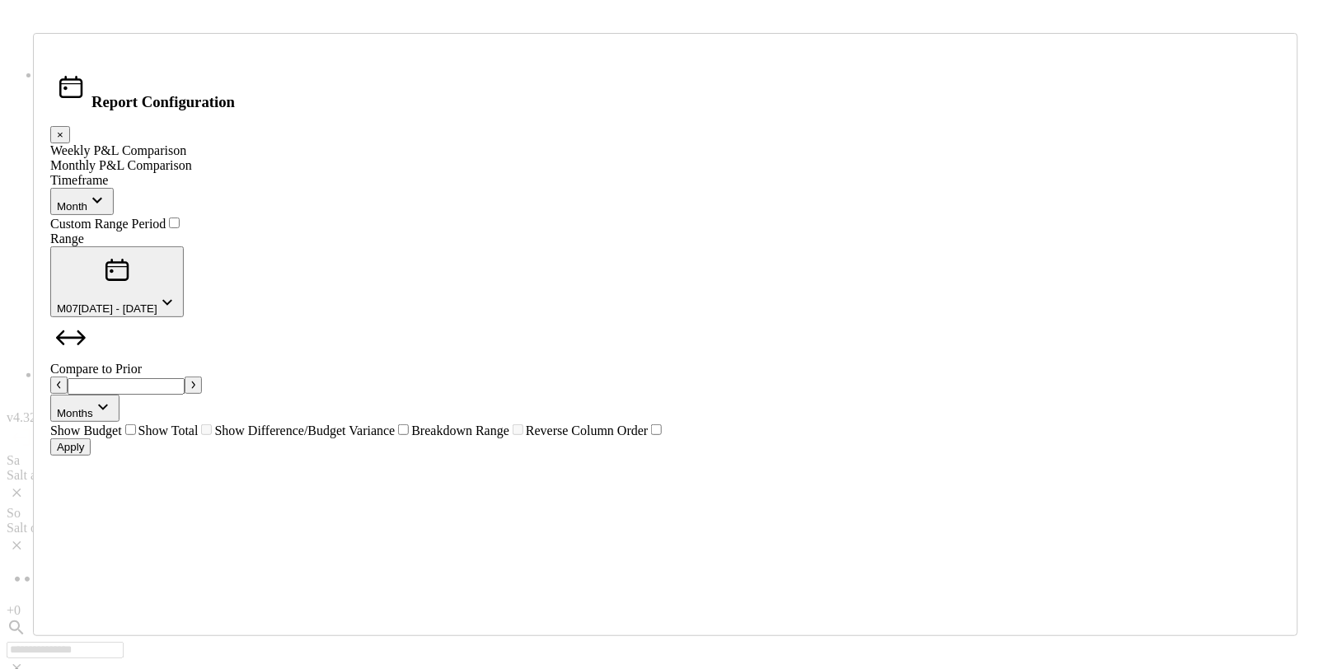
click at [202, 377] on button "button" at bounding box center [193, 385] width 17 height 17
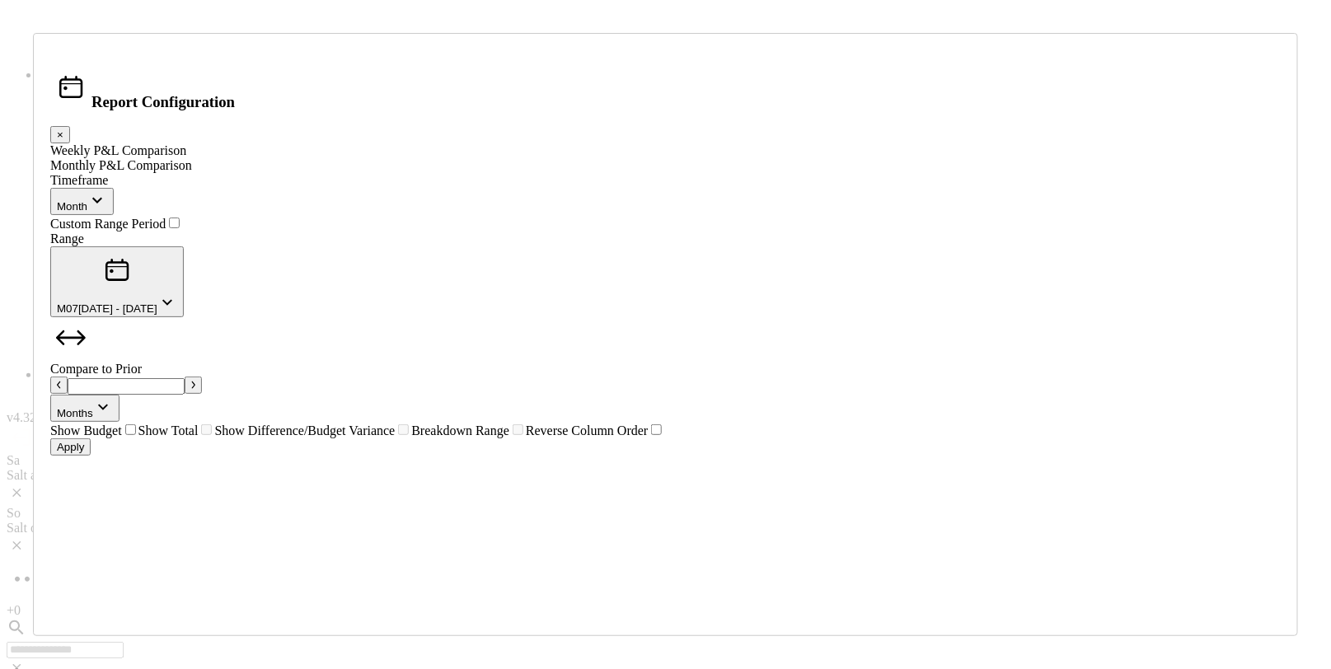
type input "*"
click at [84, 453] on div "Apply" at bounding box center [70, 447] width 27 height 12
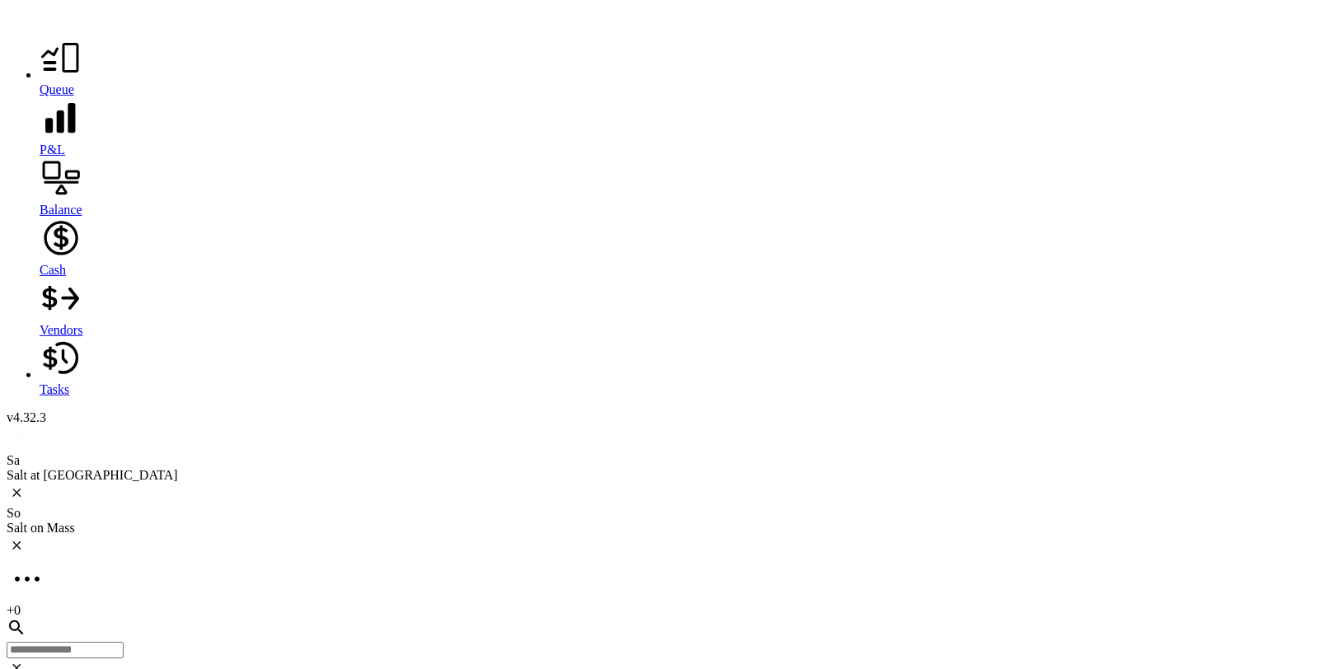
click at [366, 521] on div "Salt on Mass" at bounding box center [666, 528] width 1318 height 15
click at [40, 143] on div at bounding box center [682, 119] width 1285 height 45
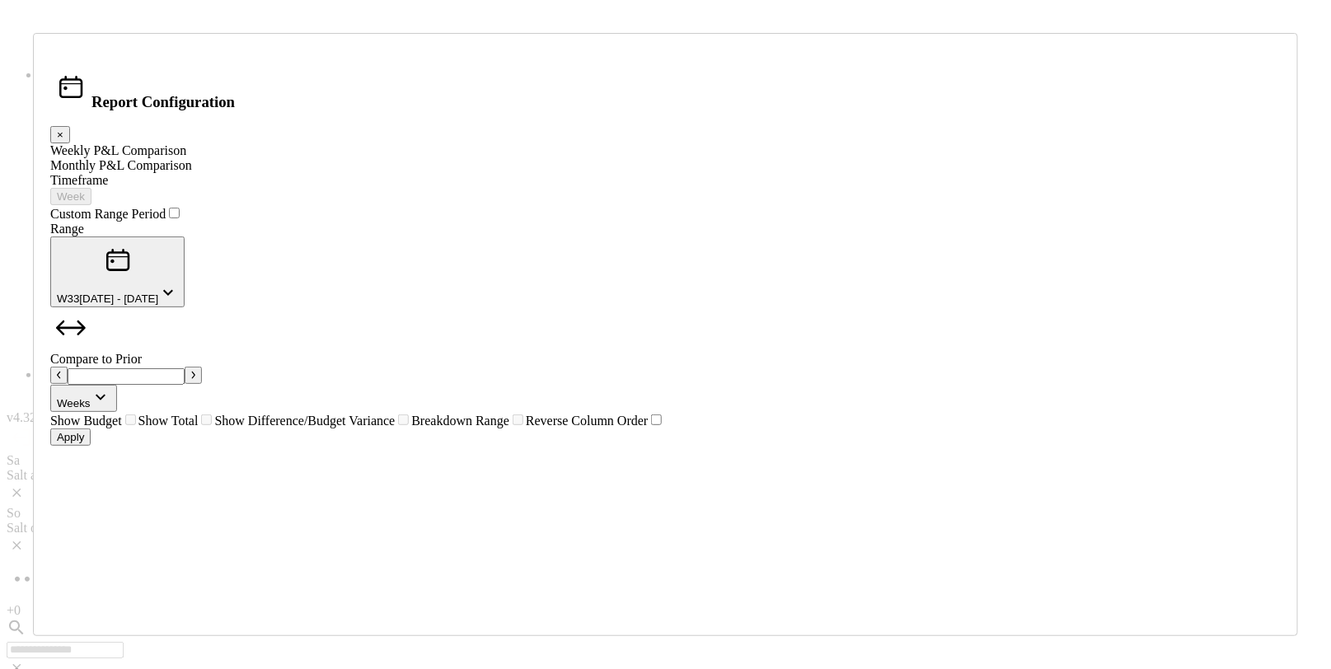
click at [461, 173] on div "Monthly P&L Comparison" at bounding box center [665, 165] width 1231 height 15
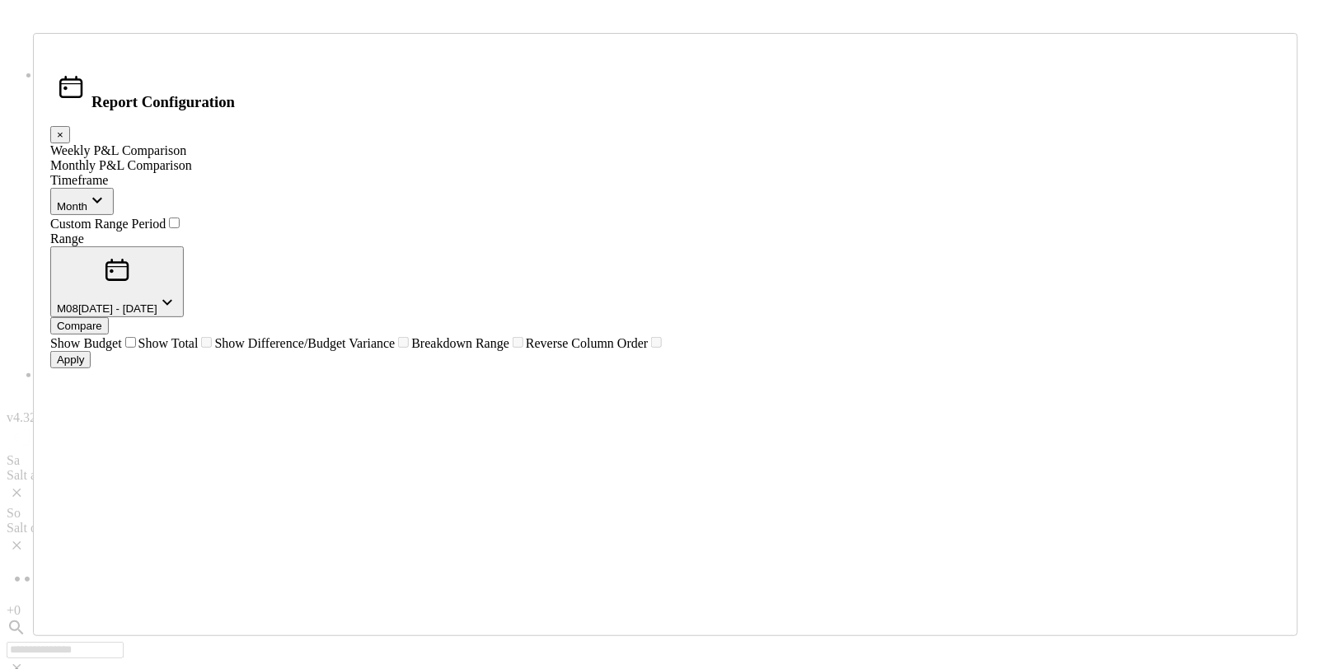
click at [177, 302] on span "button" at bounding box center [167, 308] width 20 height 12
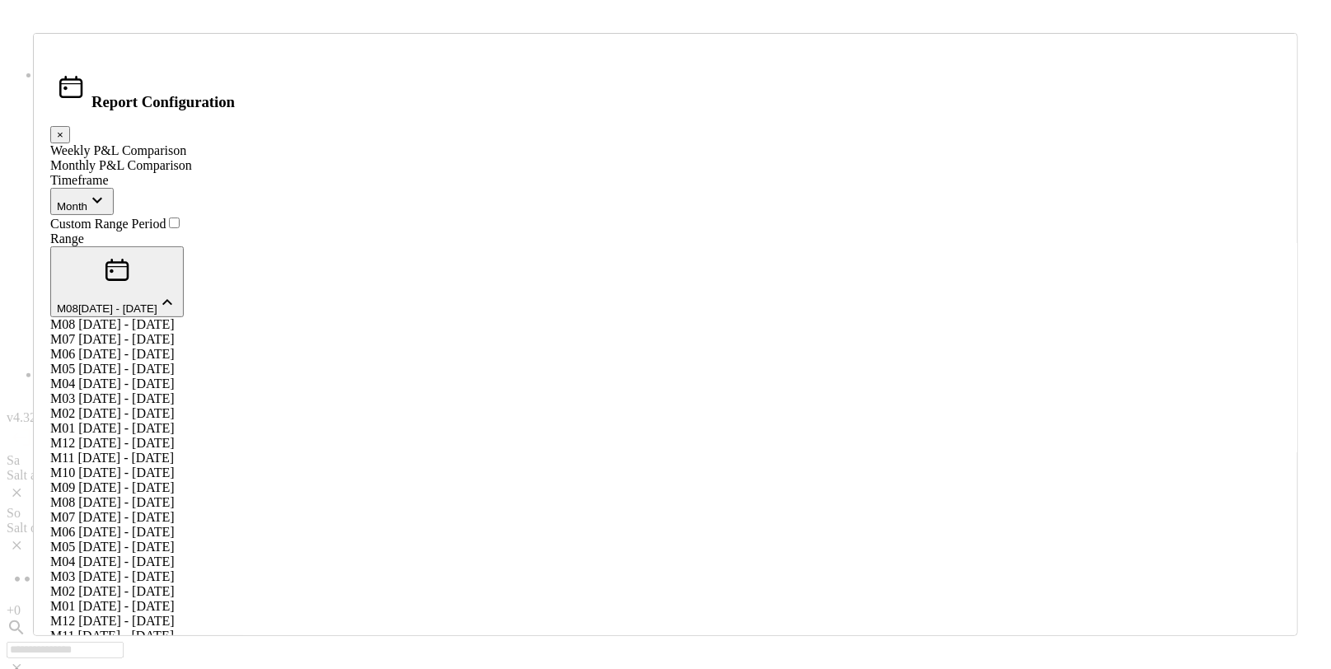
click at [643, 332] on div "M07 [DATE] - [DATE]" at bounding box center [665, 339] width 1231 height 15
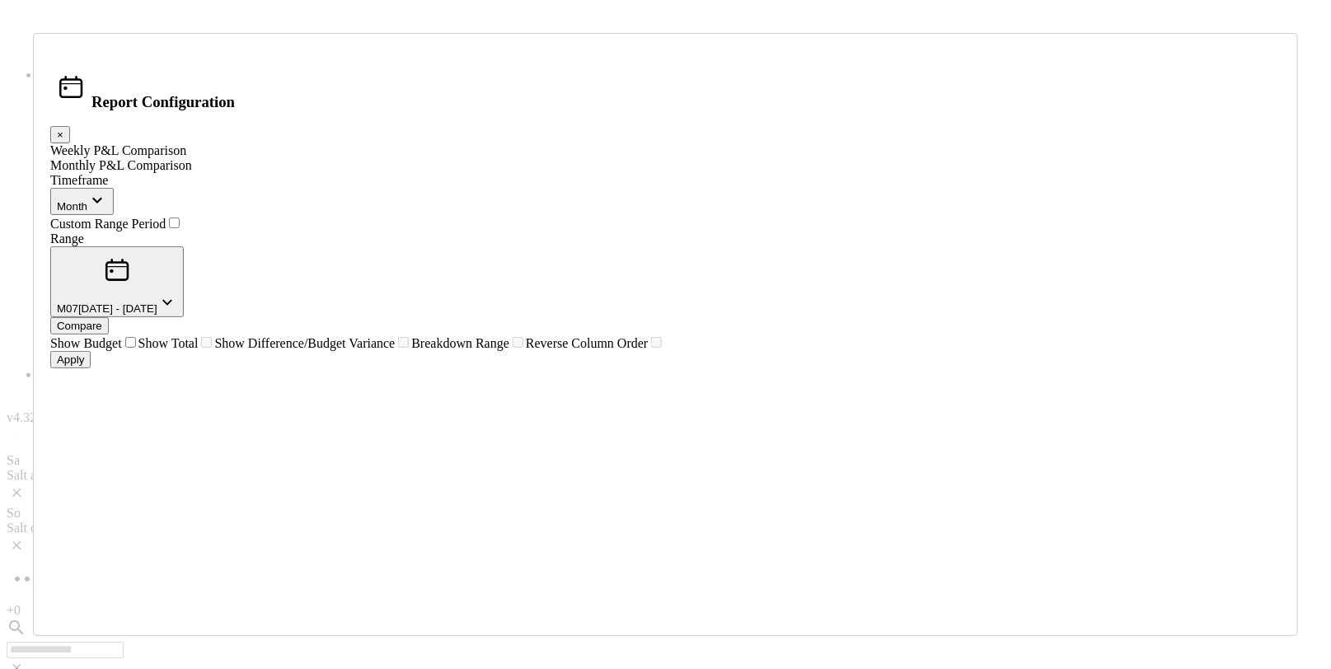
click at [102, 320] on div "Compare" at bounding box center [79, 326] width 45 height 12
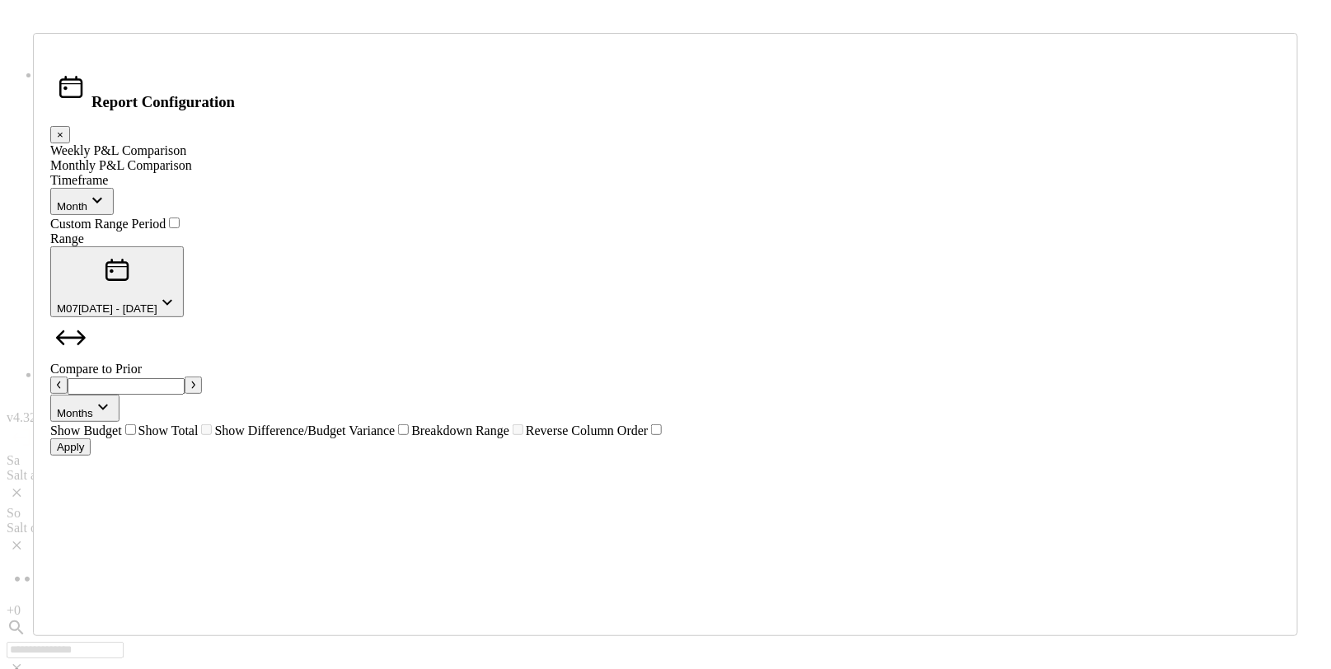
click at [61, 381] on icon "button" at bounding box center [59, 385] width 4 height 8
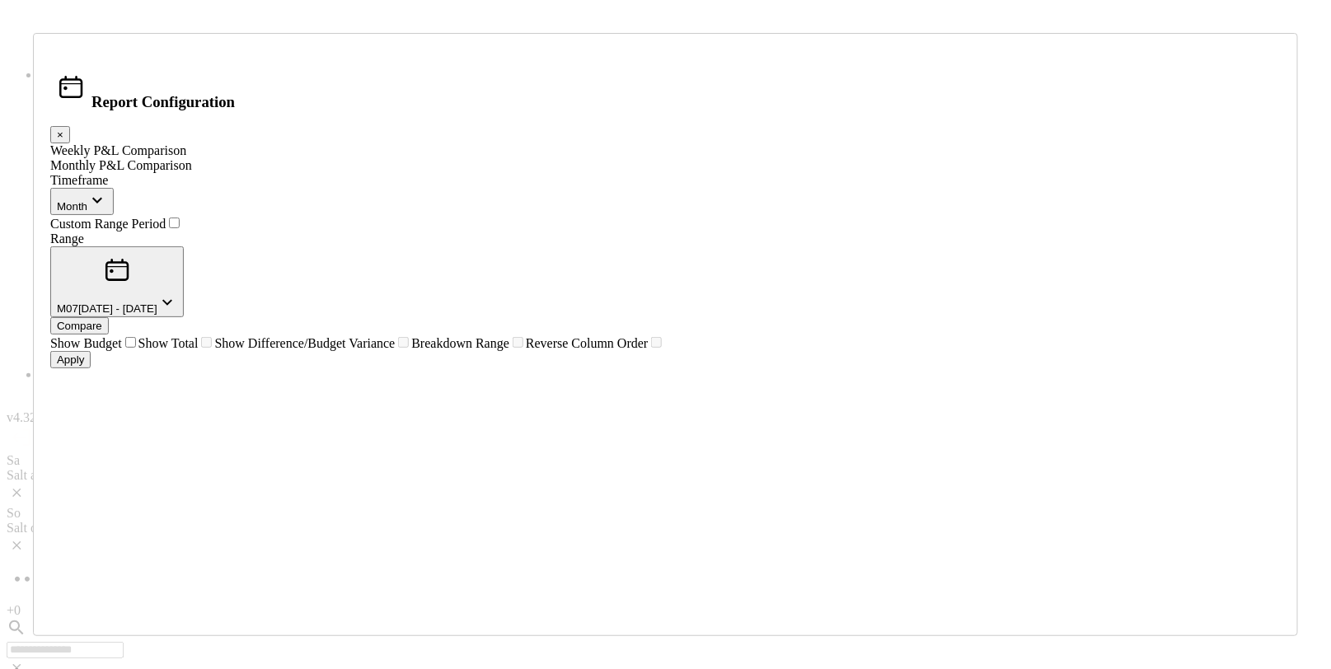
click at [102, 320] on div "Compare" at bounding box center [79, 326] width 45 height 12
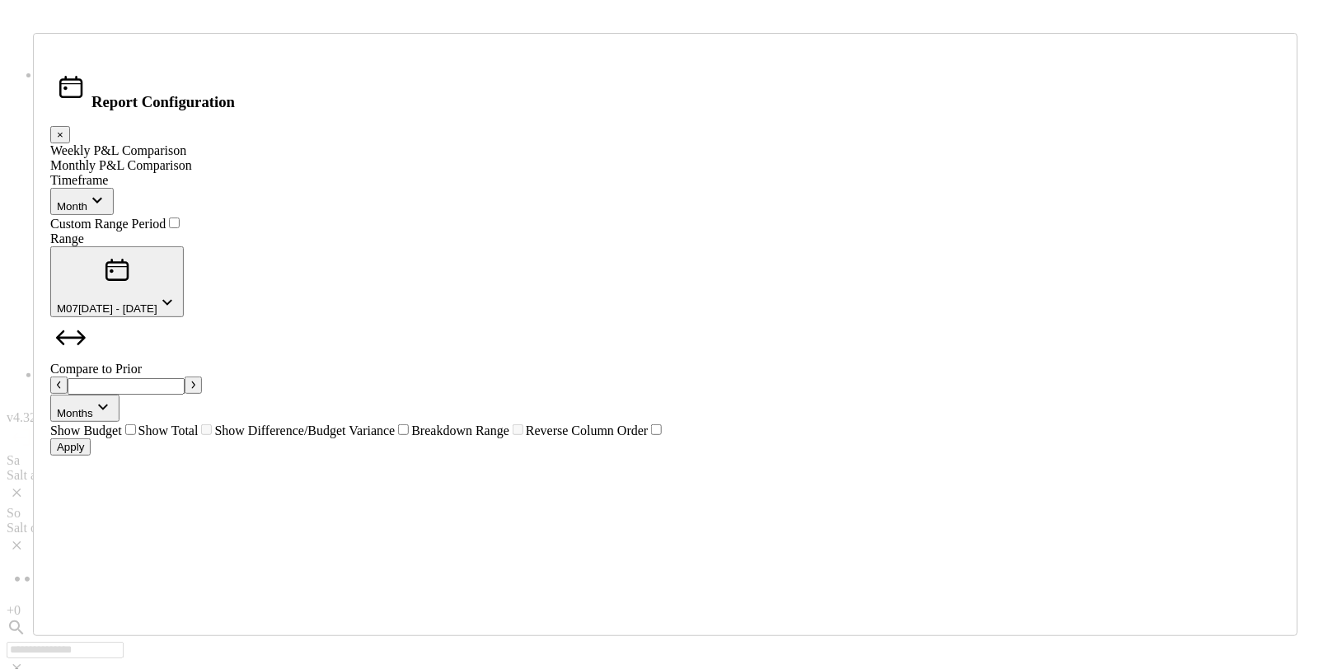
click at [195, 381] on icon "button" at bounding box center [193, 385] width 4 height 8
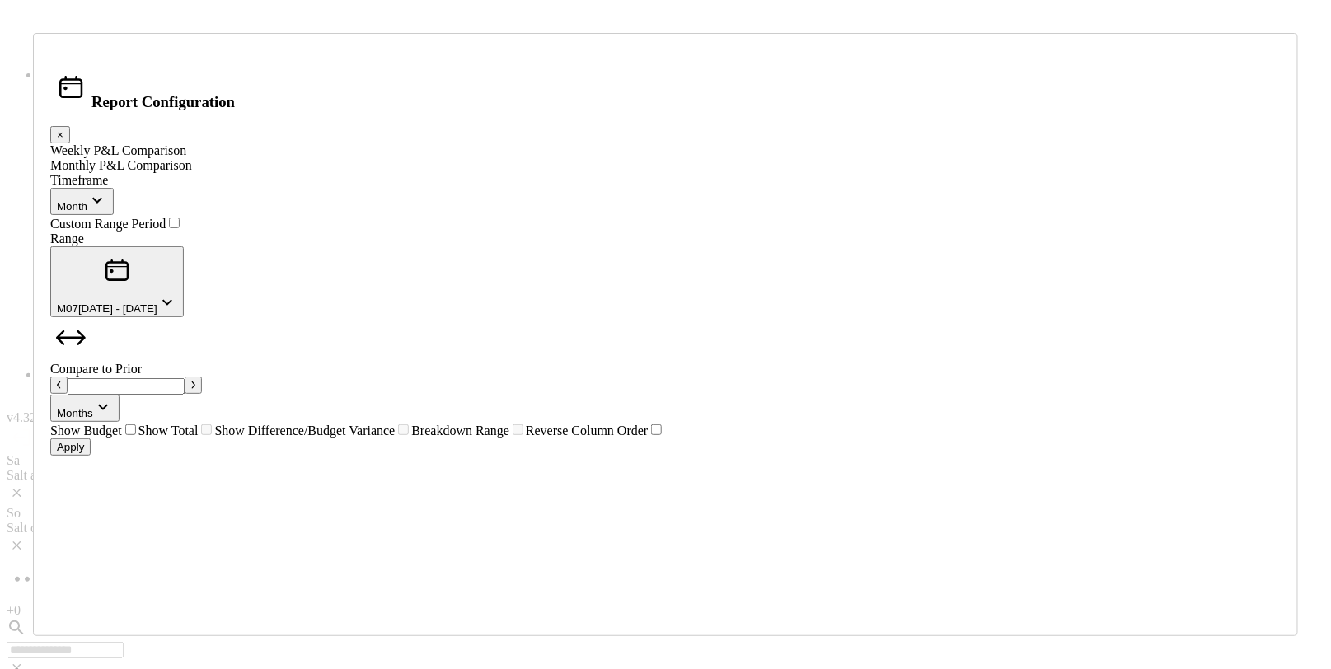
click at [61, 381] on icon "button" at bounding box center [59, 385] width 4 height 8
click at [780, 377] on div "*" at bounding box center [665, 386] width 1231 height 18
click at [202, 377] on button "button" at bounding box center [193, 385] width 17 height 17
type input "*"
click at [84, 453] on div "Apply" at bounding box center [70, 447] width 27 height 12
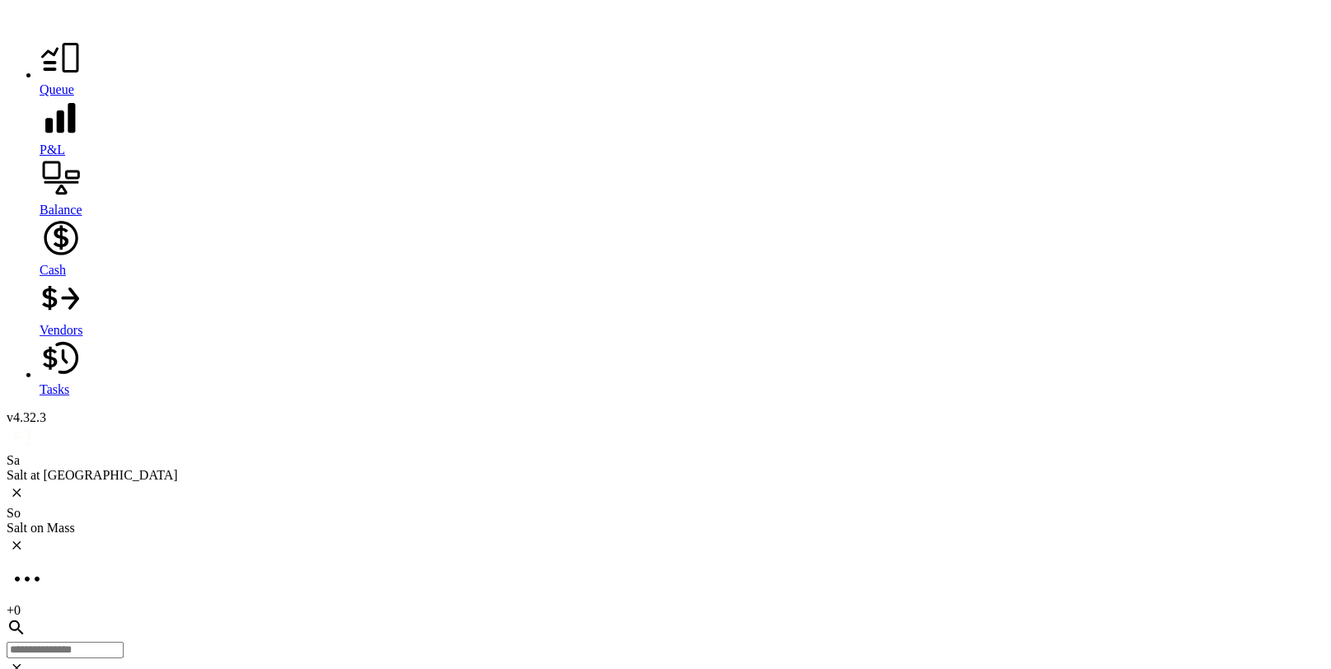
click at [345, 506] on div "So Salt on Mass" at bounding box center [666, 532] width 1318 height 53
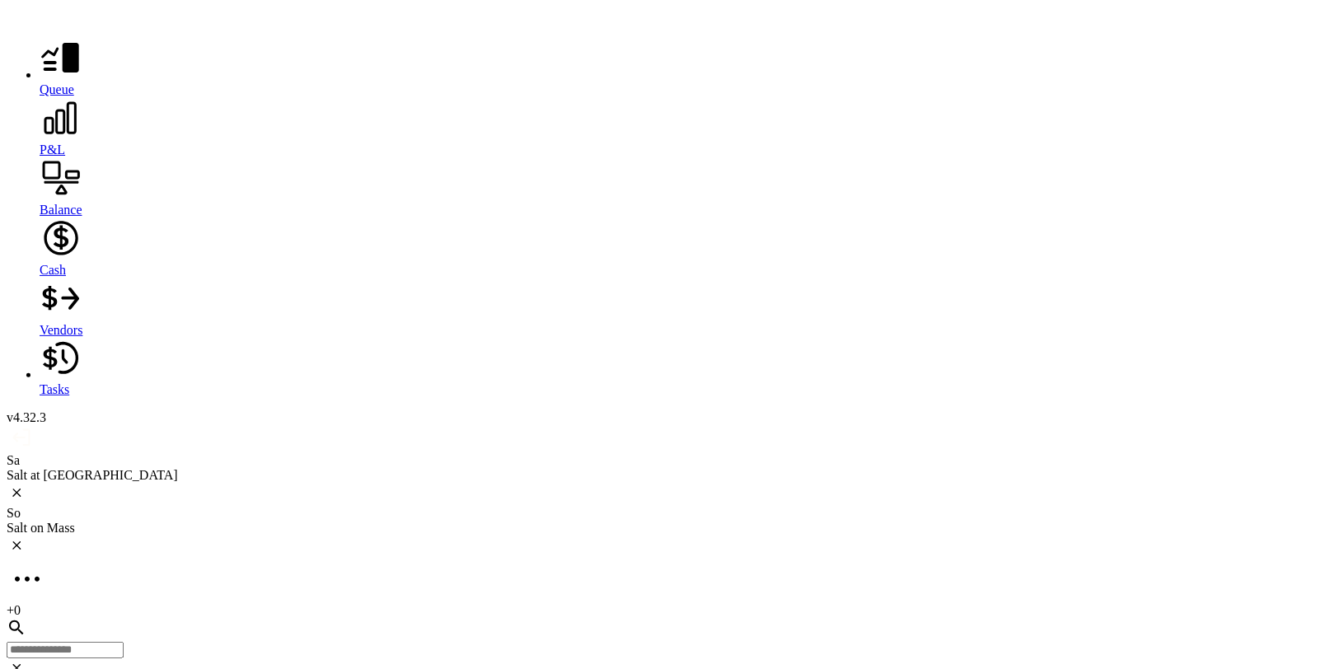
click at [45, 134] on icon at bounding box center [61, 118] width 32 height 32
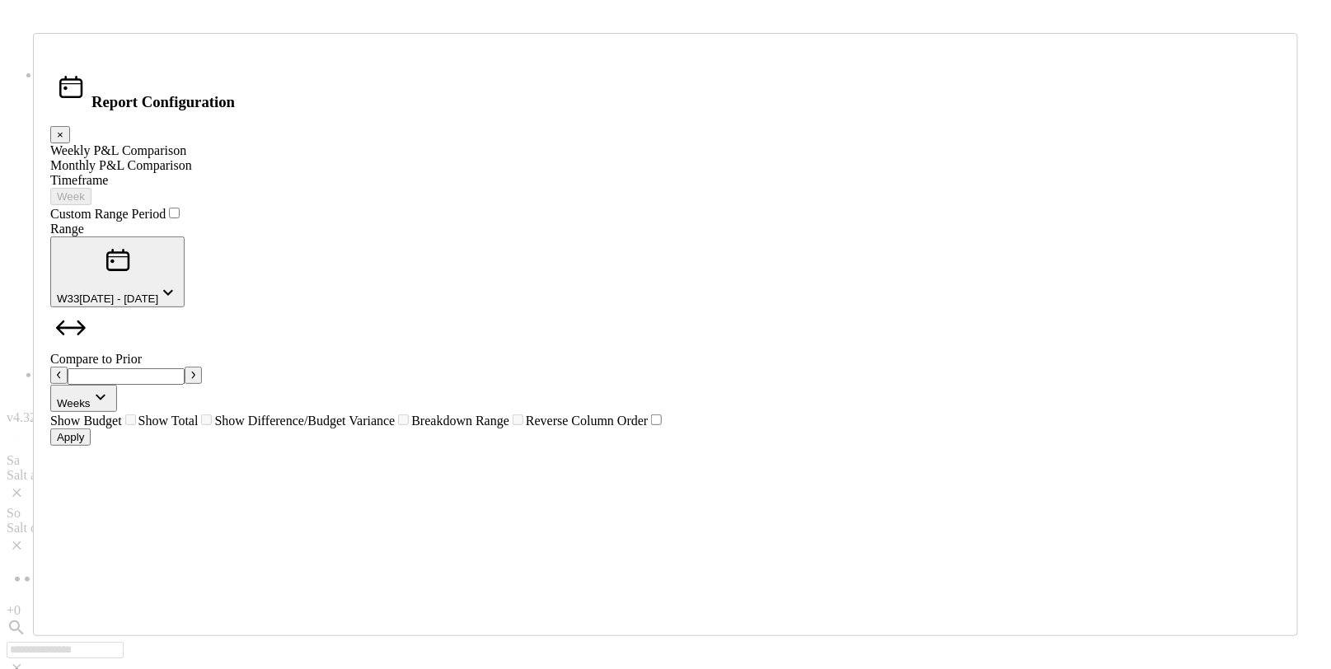
click at [484, 173] on div "Monthly P&L Comparison" at bounding box center [665, 165] width 1231 height 15
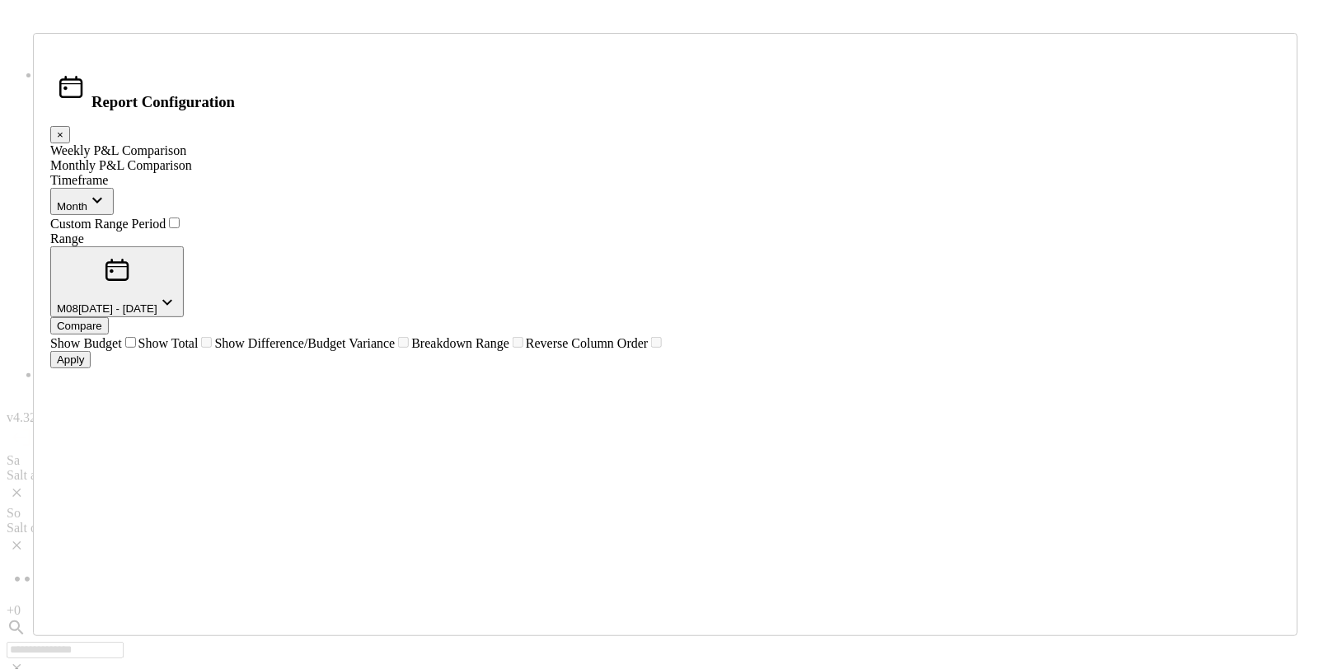
click at [107, 207] on span "button" at bounding box center [97, 206] width 20 height 12
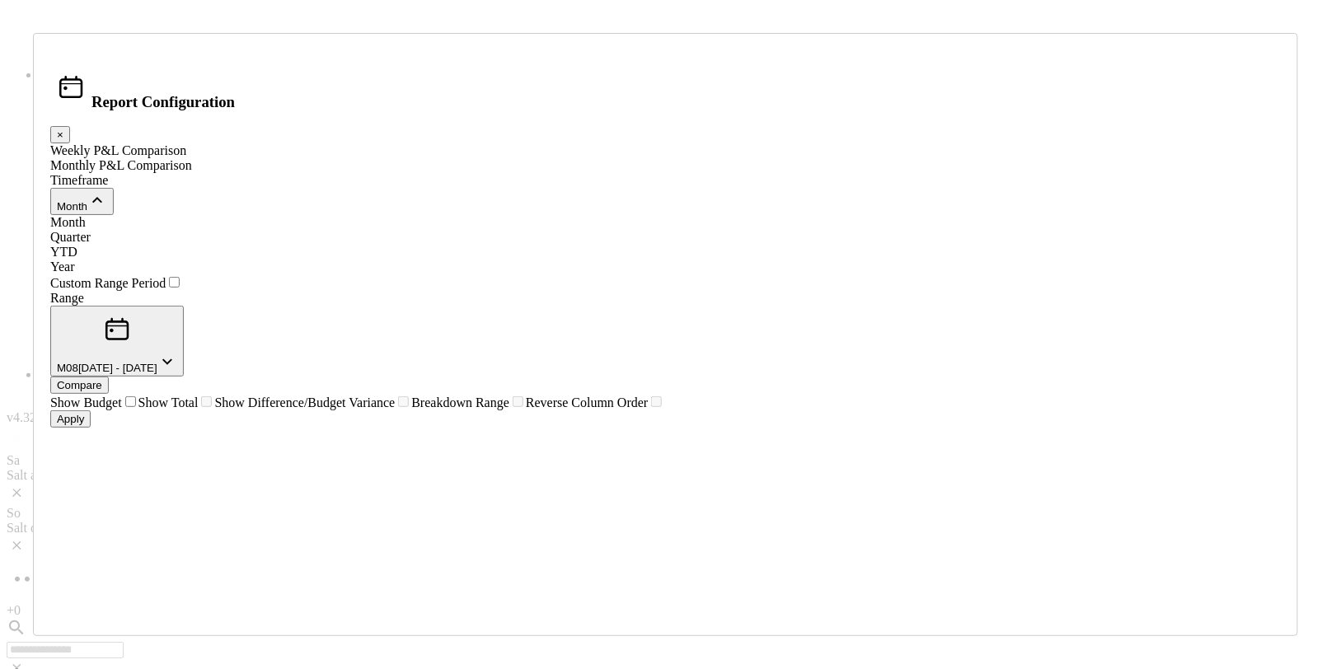
click at [562, 274] on div "Year" at bounding box center [665, 267] width 1231 height 15
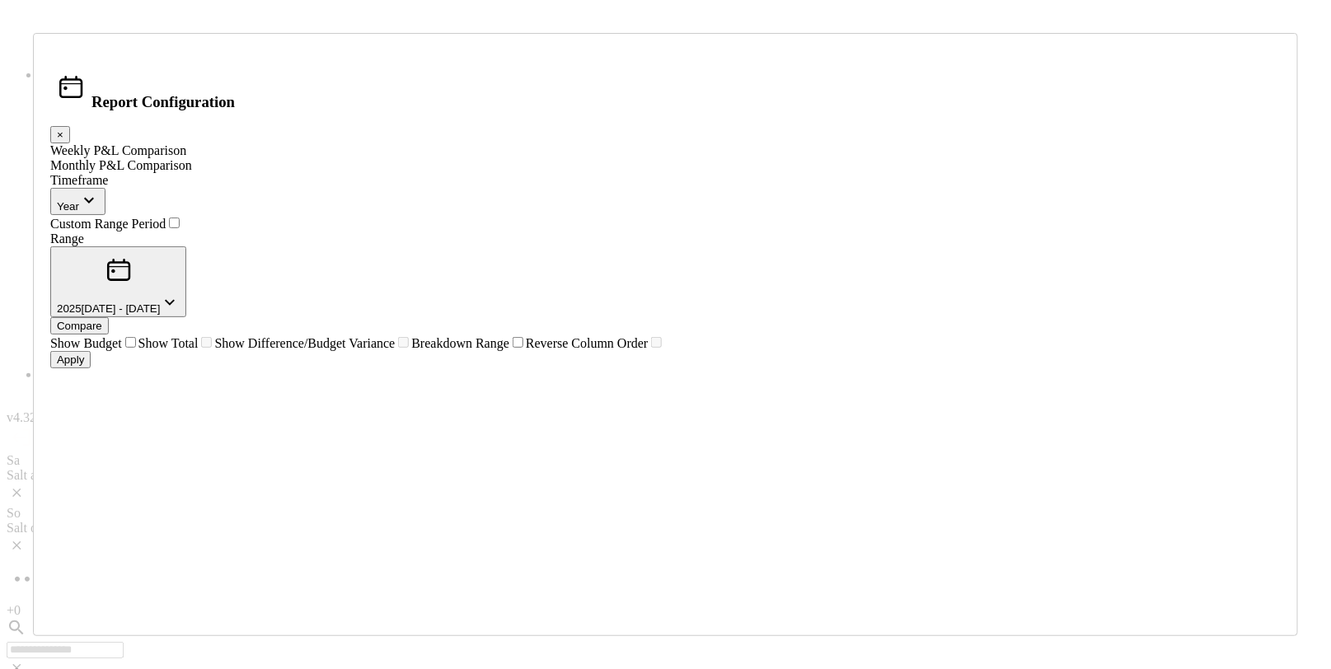
click at [186, 262] on button "[DATE] - [DATE]" at bounding box center [118, 281] width 136 height 71
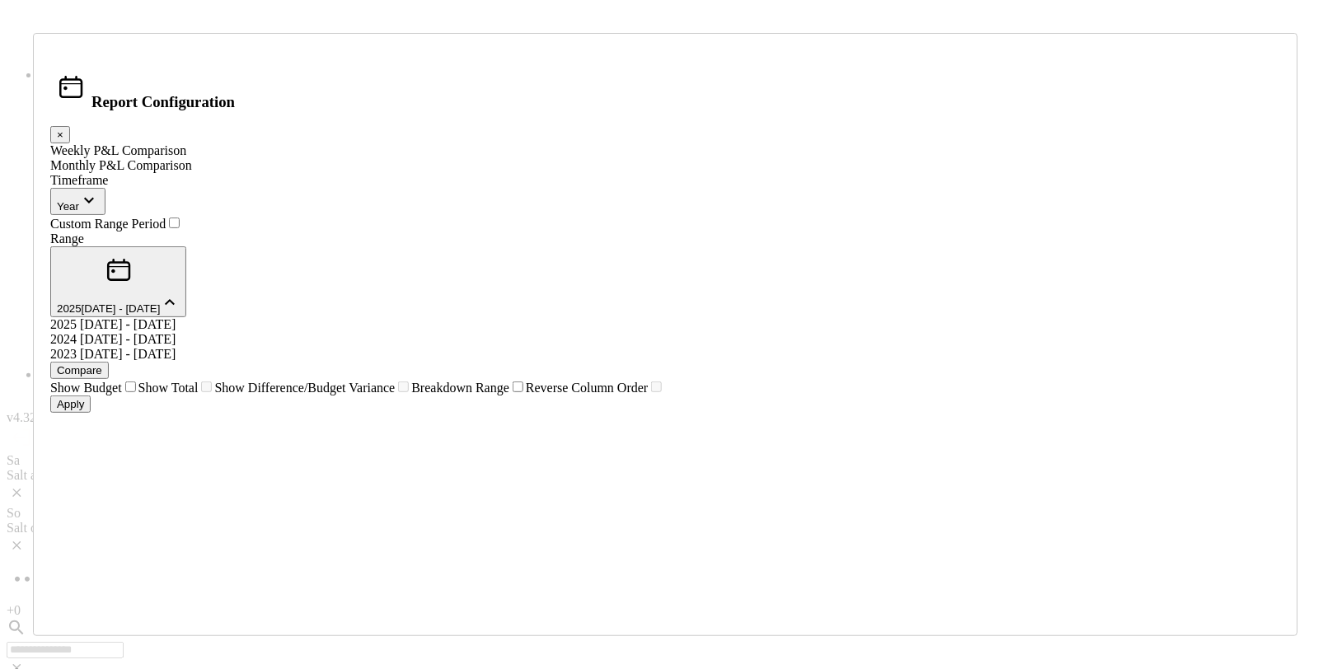
click at [176, 332] on span "[DATE] - [DATE]" at bounding box center [128, 339] width 96 height 14
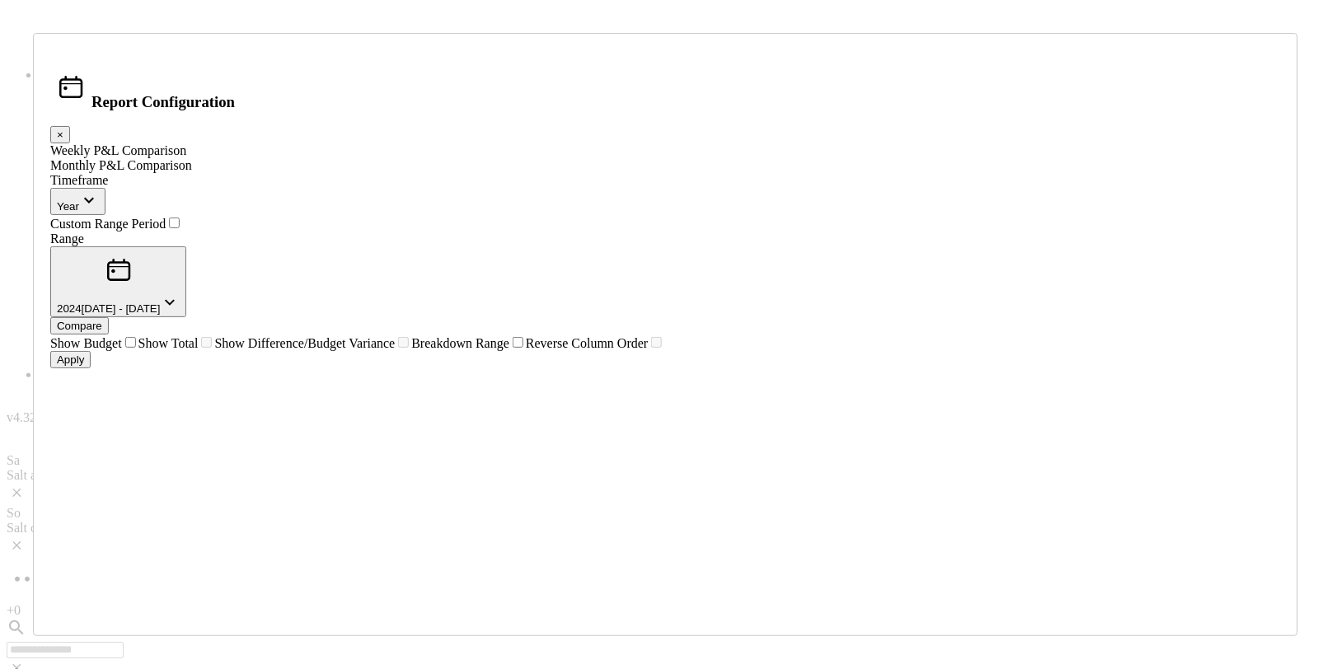
click at [84, 366] on div "Apply" at bounding box center [70, 360] width 27 height 12
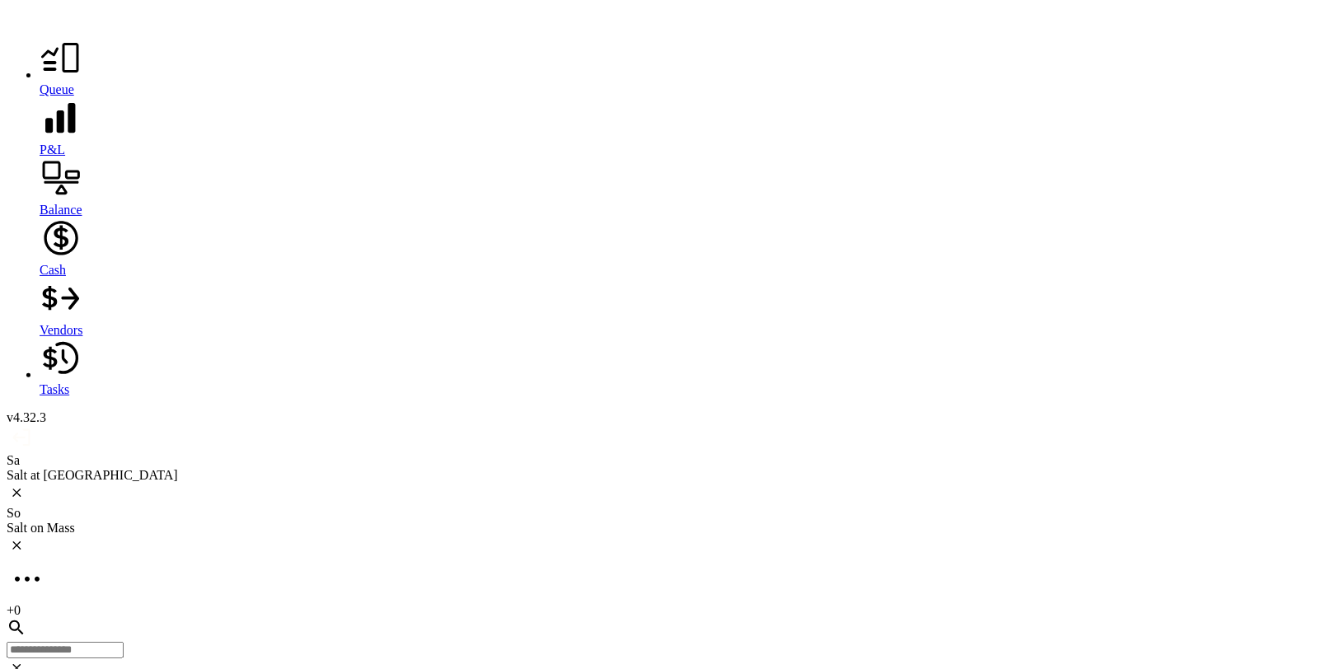
scroll to position [4661, 0]
click at [209, 453] on div "Sa Salt at [GEOGRAPHIC_DATA]" at bounding box center [666, 468] width 1318 height 30
click at [40, 134] on div at bounding box center [682, 119] width 1285 height 45
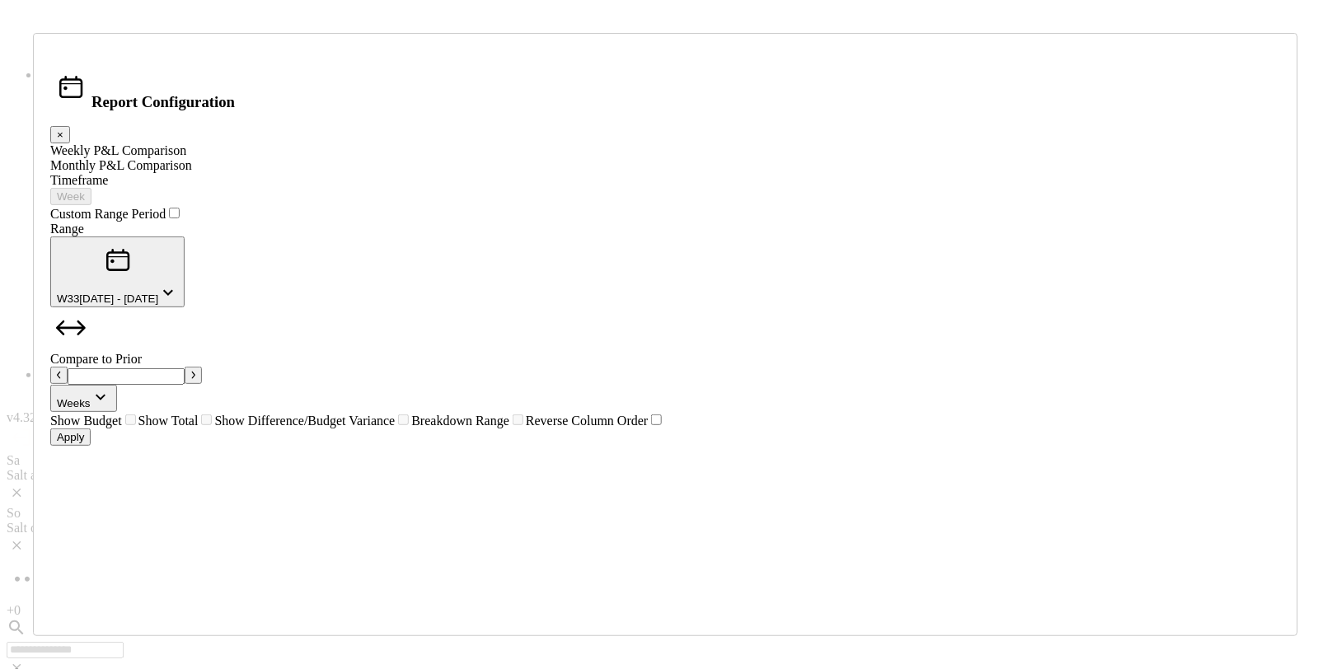
click at [468, 173] on div "Monthly P&L Comparison" at bounding box center [665, 165] width 1231 height 15
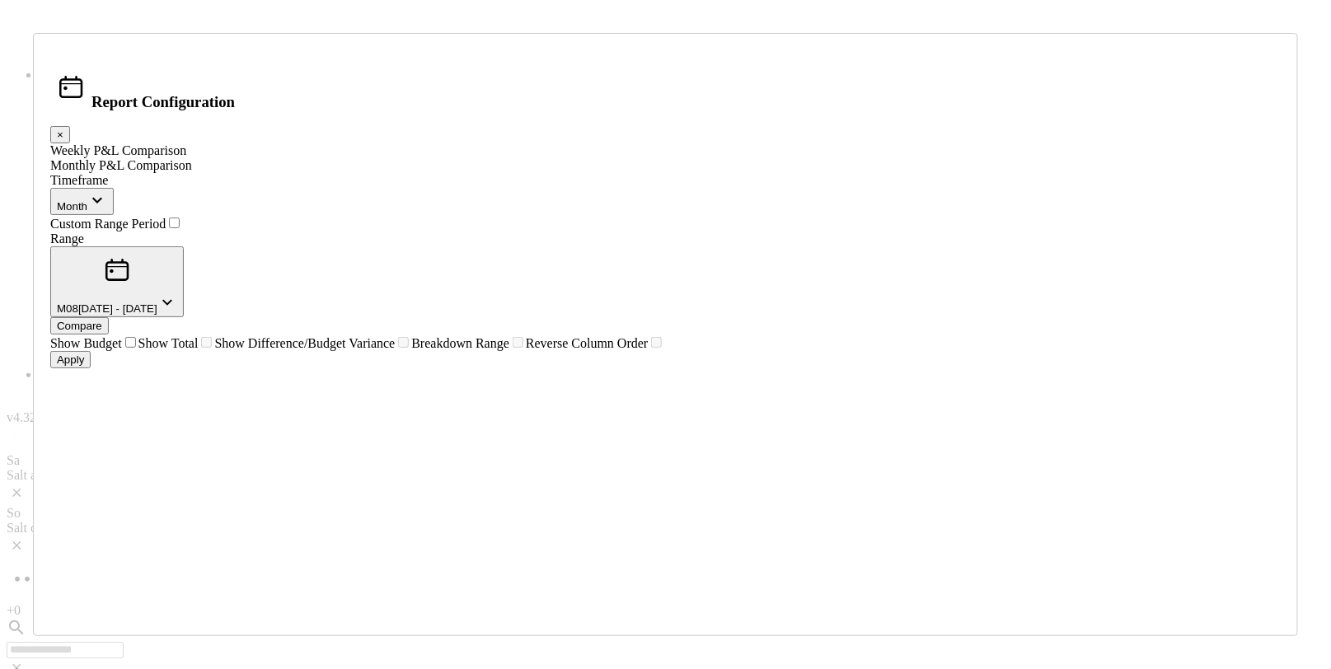
click at [114, 209] on button "Month" at bounding box center [81, 201] width 63 height 27
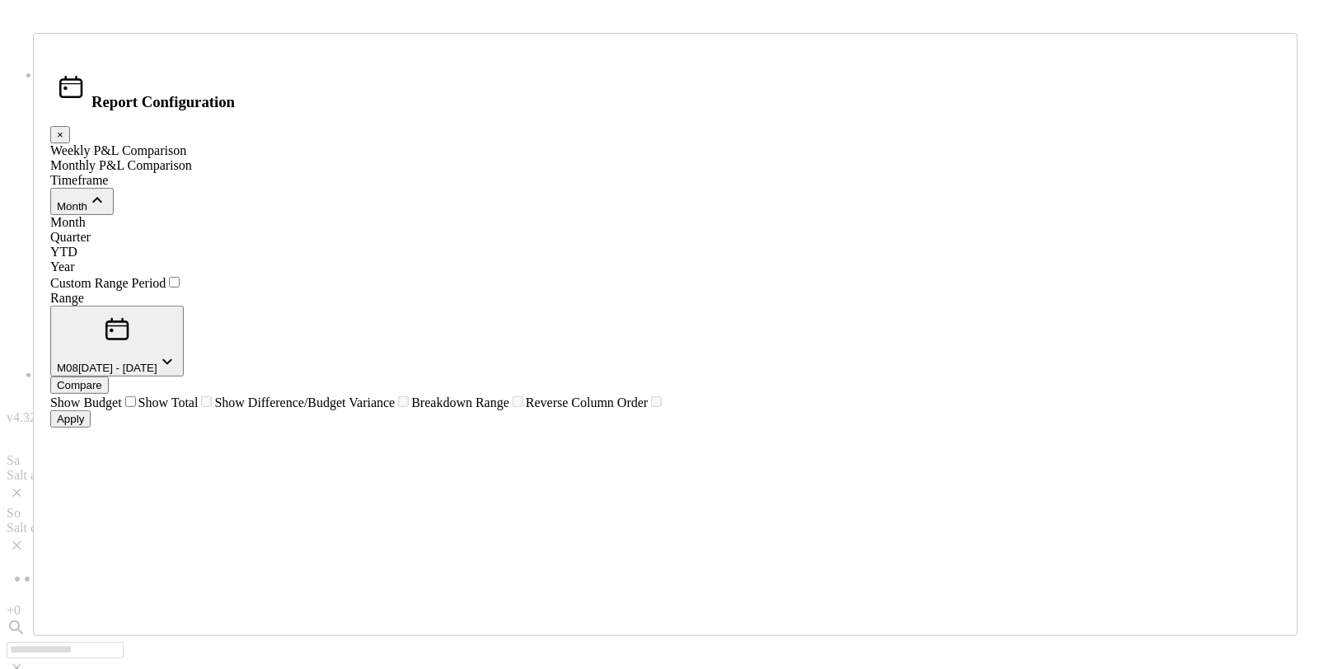
click at [74, 274] on span "Year" at bounding box center [62, 267] width 24 height 14
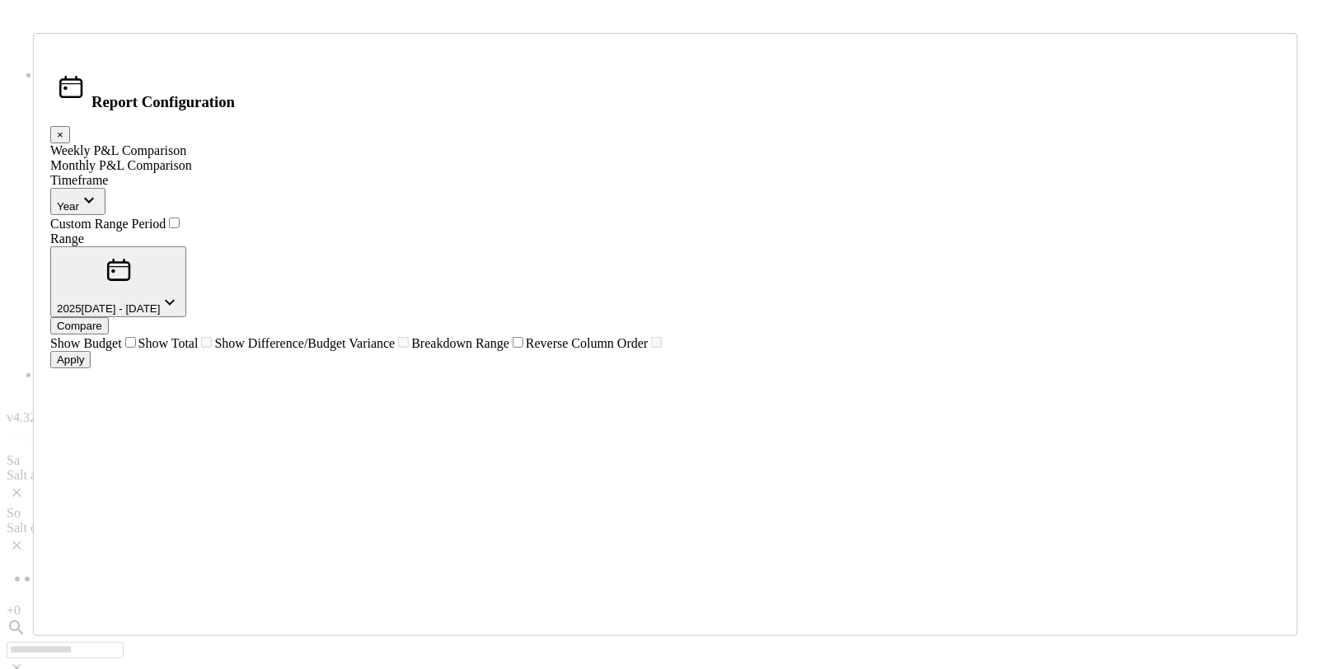
click at [186, 267] on button "[DATE] - [DATE]" at bounding box center [118, 281] width 136 height 71
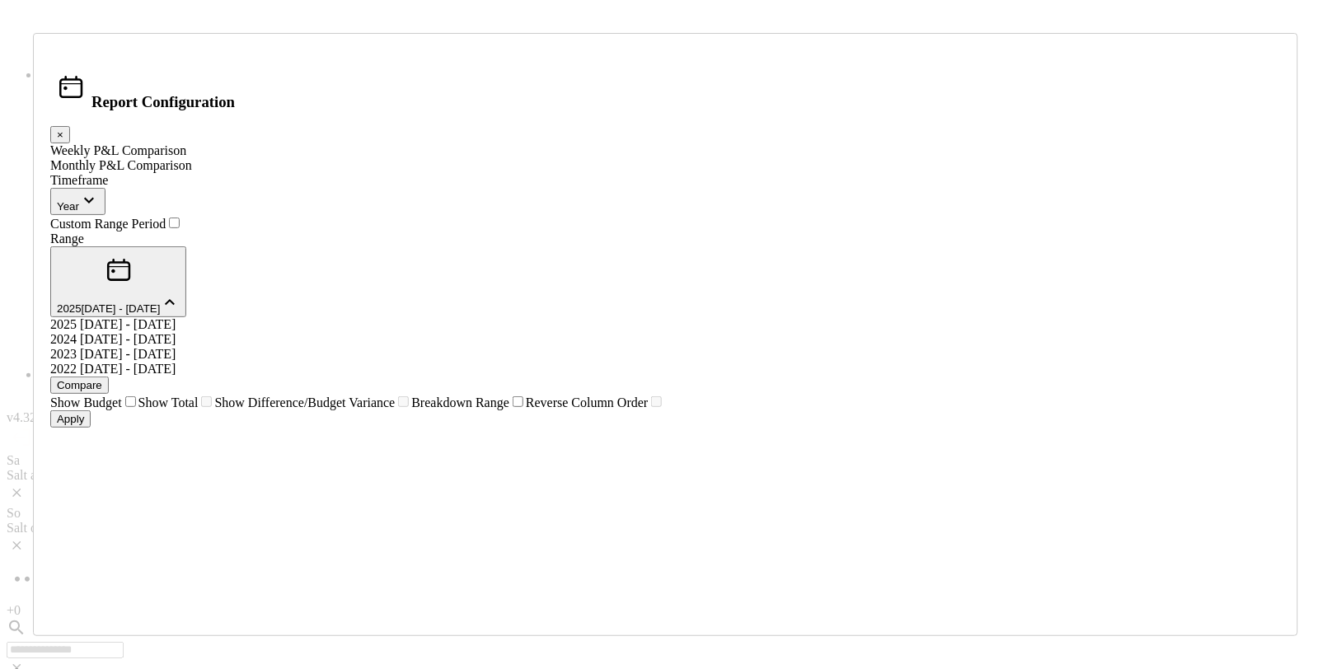
click at [176, 332] on span "[DATE] - [DATE]" at bounding box center [128, 339] width 96 height 14
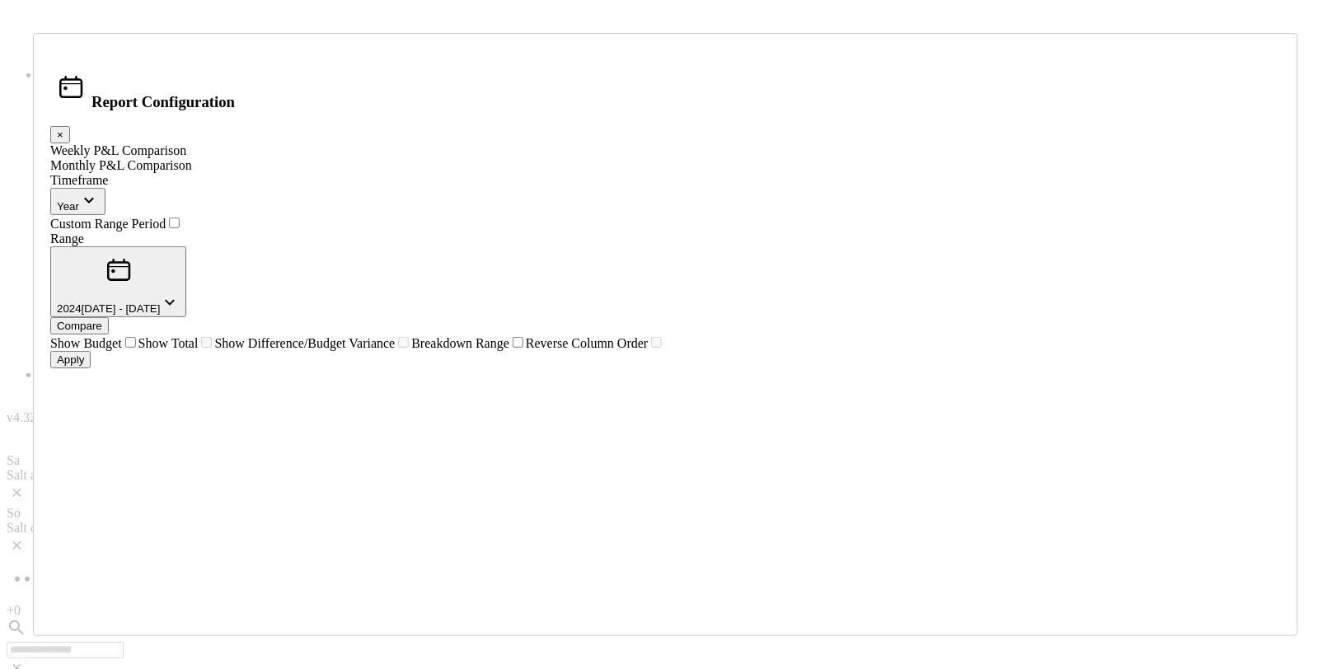
click at [84, 366] on div "Apply" at bounding box center [70, 360] width 27 height 12
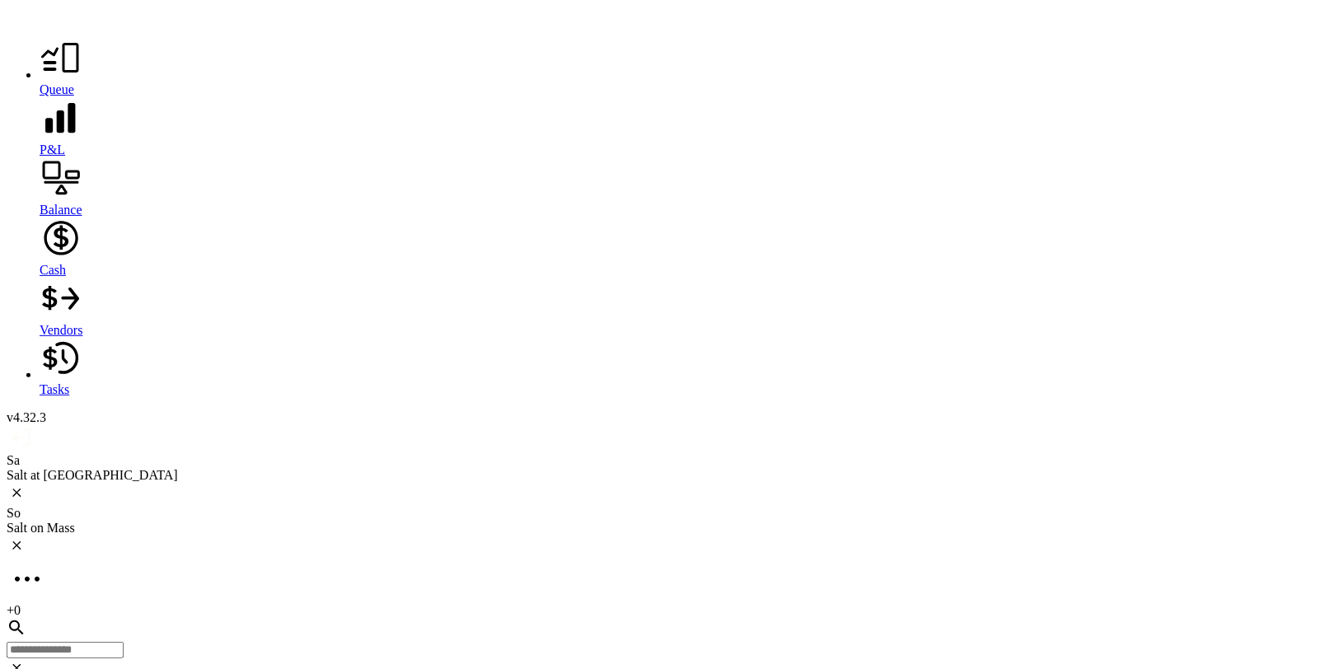
scroll to position [4292, 0]
